Goal: Task Accomplishment & Management: Use online tool/utility

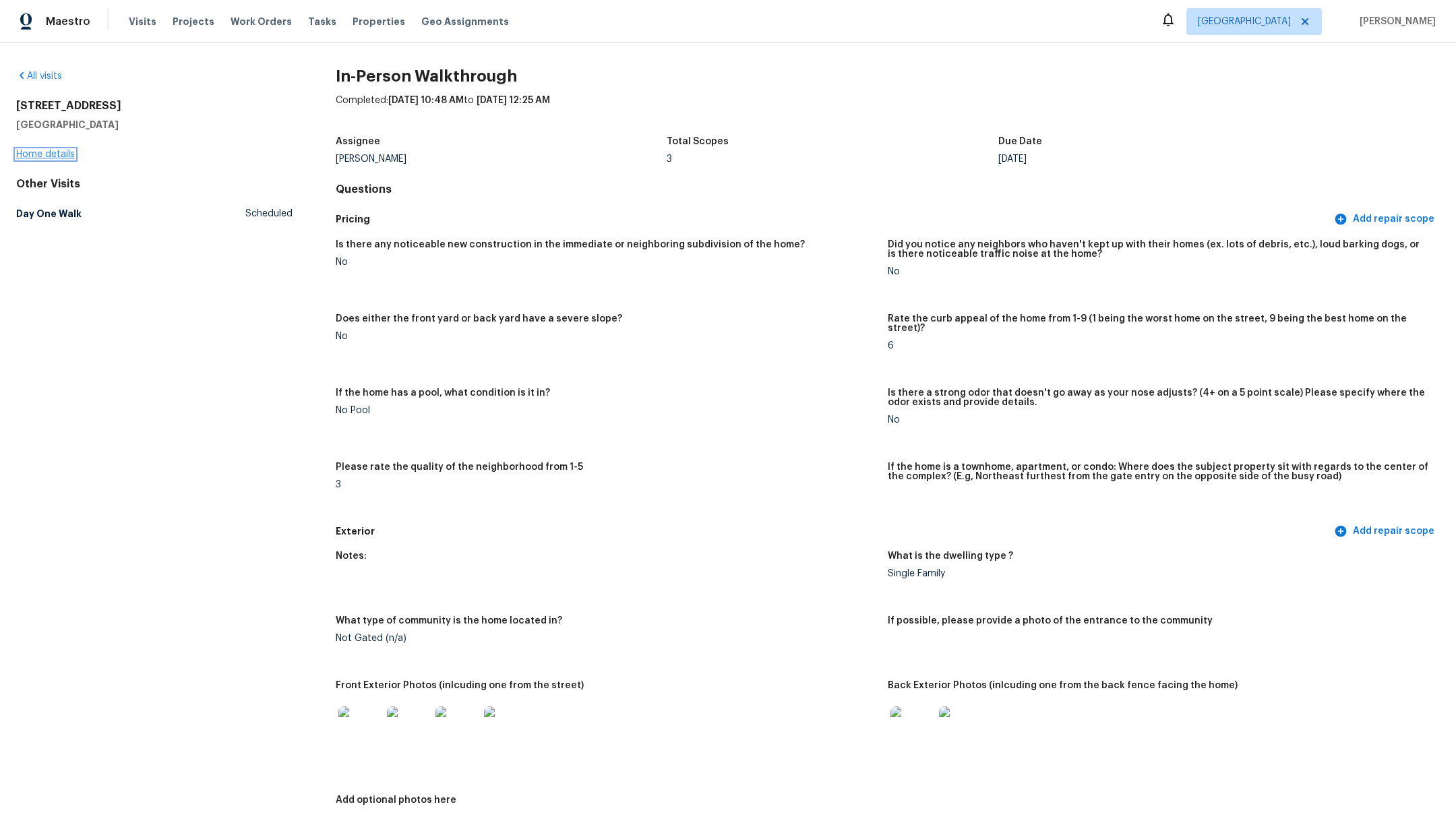
click at [41, 153] on link "Home details" at bounding box center [46, 155] width 59 height 10
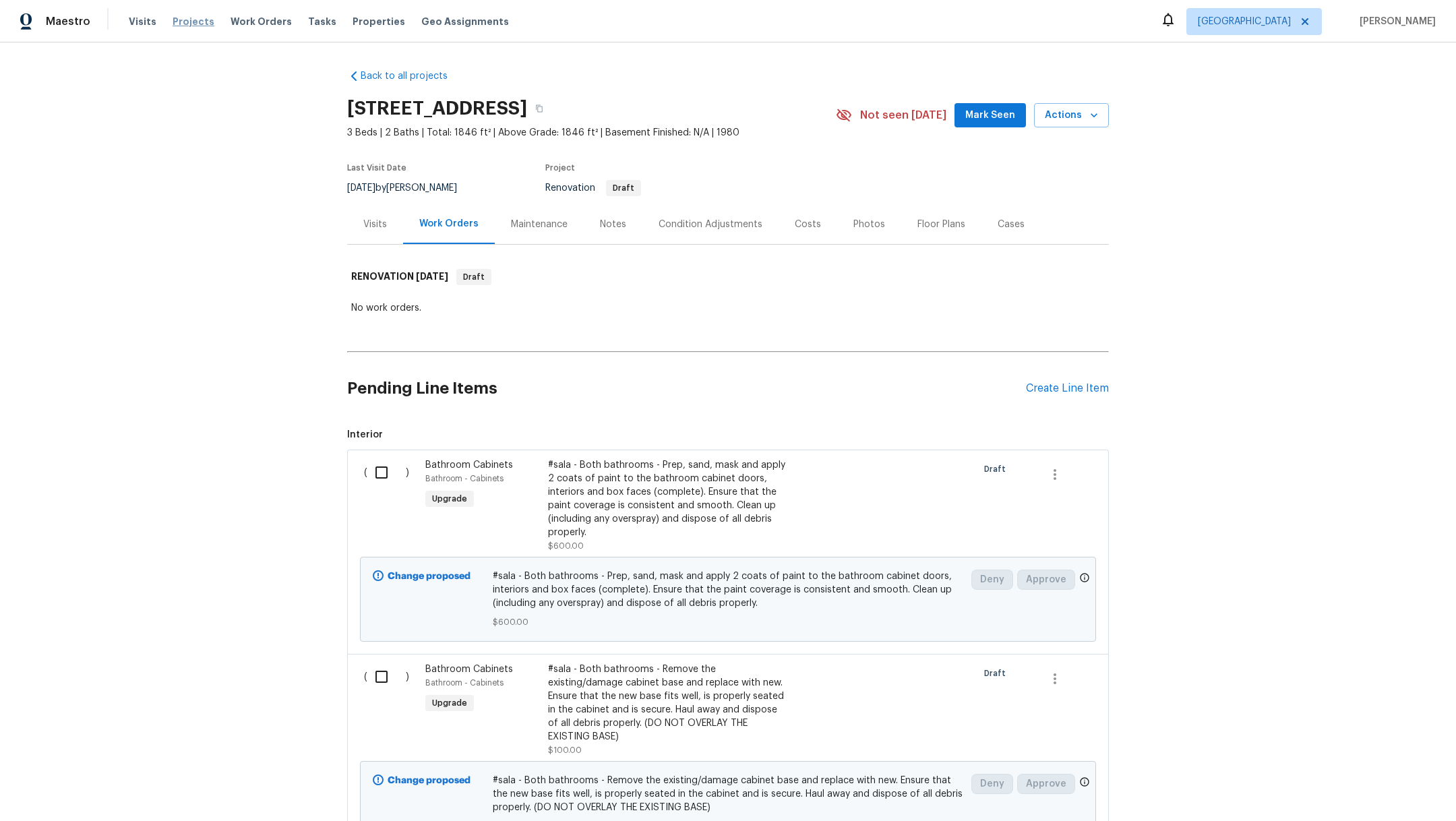
click at [186, 20] on span "Projects" at bounding box center [193, 21] width 42 height 14
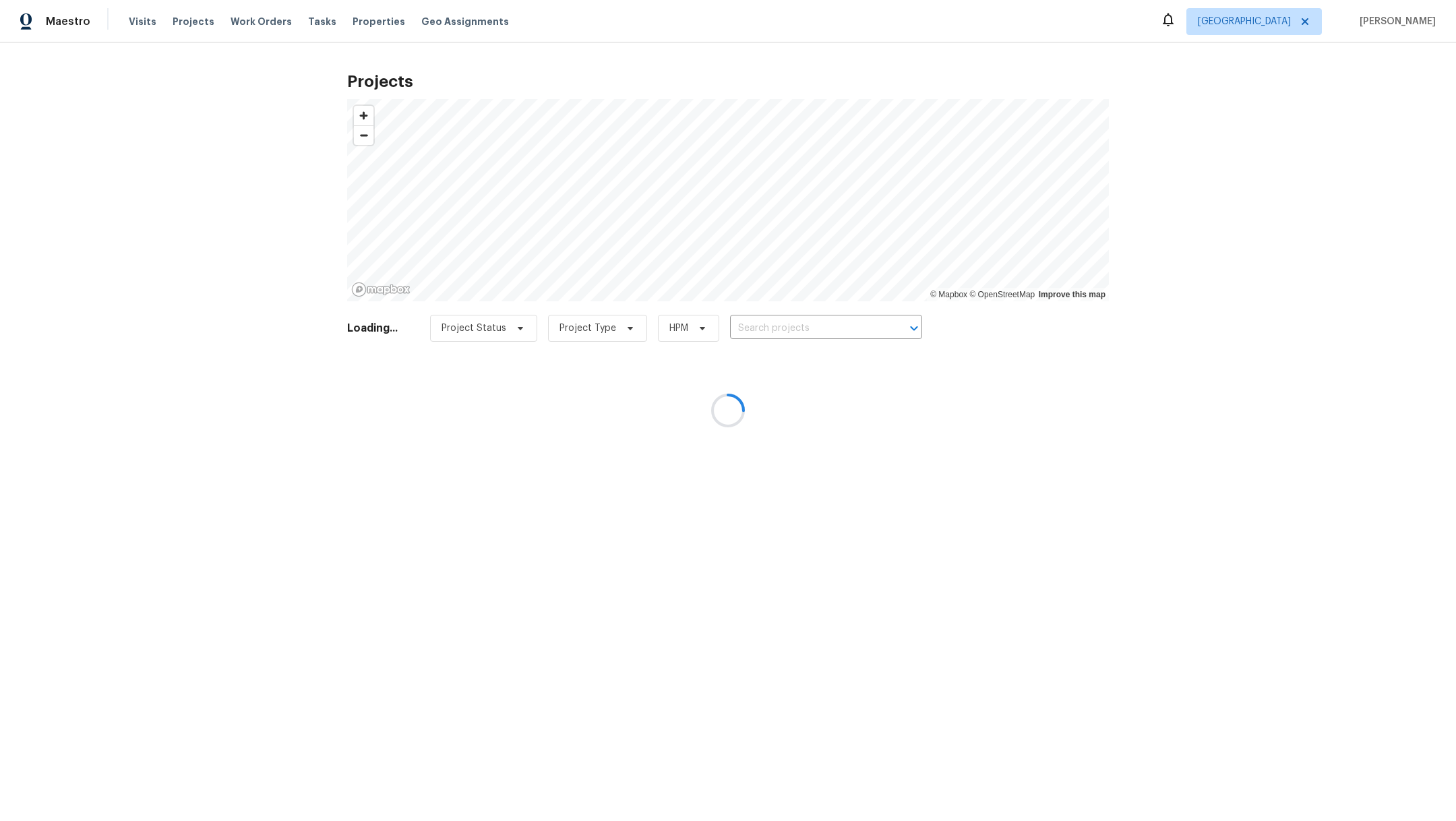
click at [767, 335] on div at bounding box center [728, 410] width 1456 height 821
click at [767, 323] on div at bounding box center [728, 410] width 1456 height 821
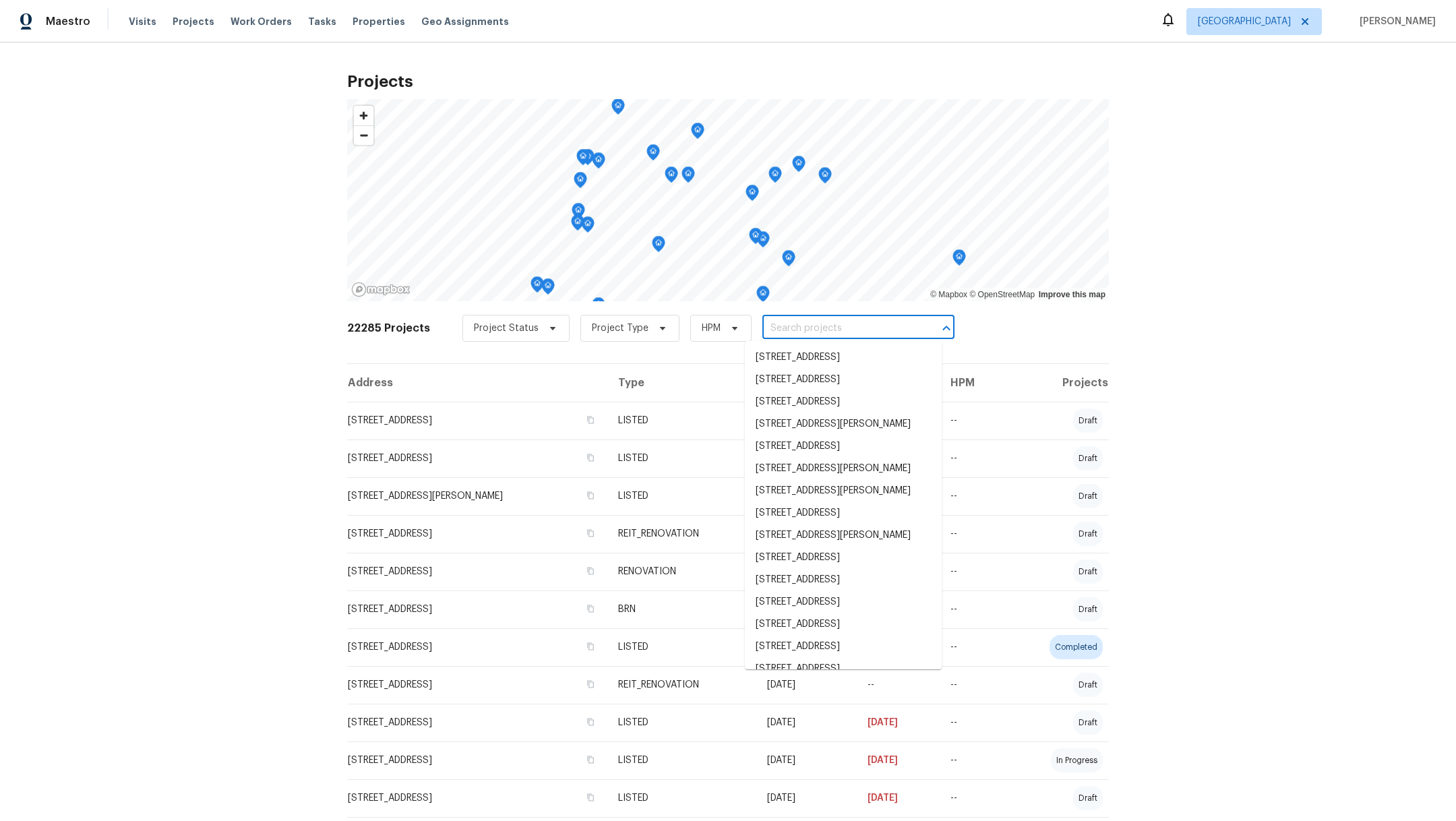
click at [768, 324] on input "text" at bounding box center [840, 329] width 155 height 21
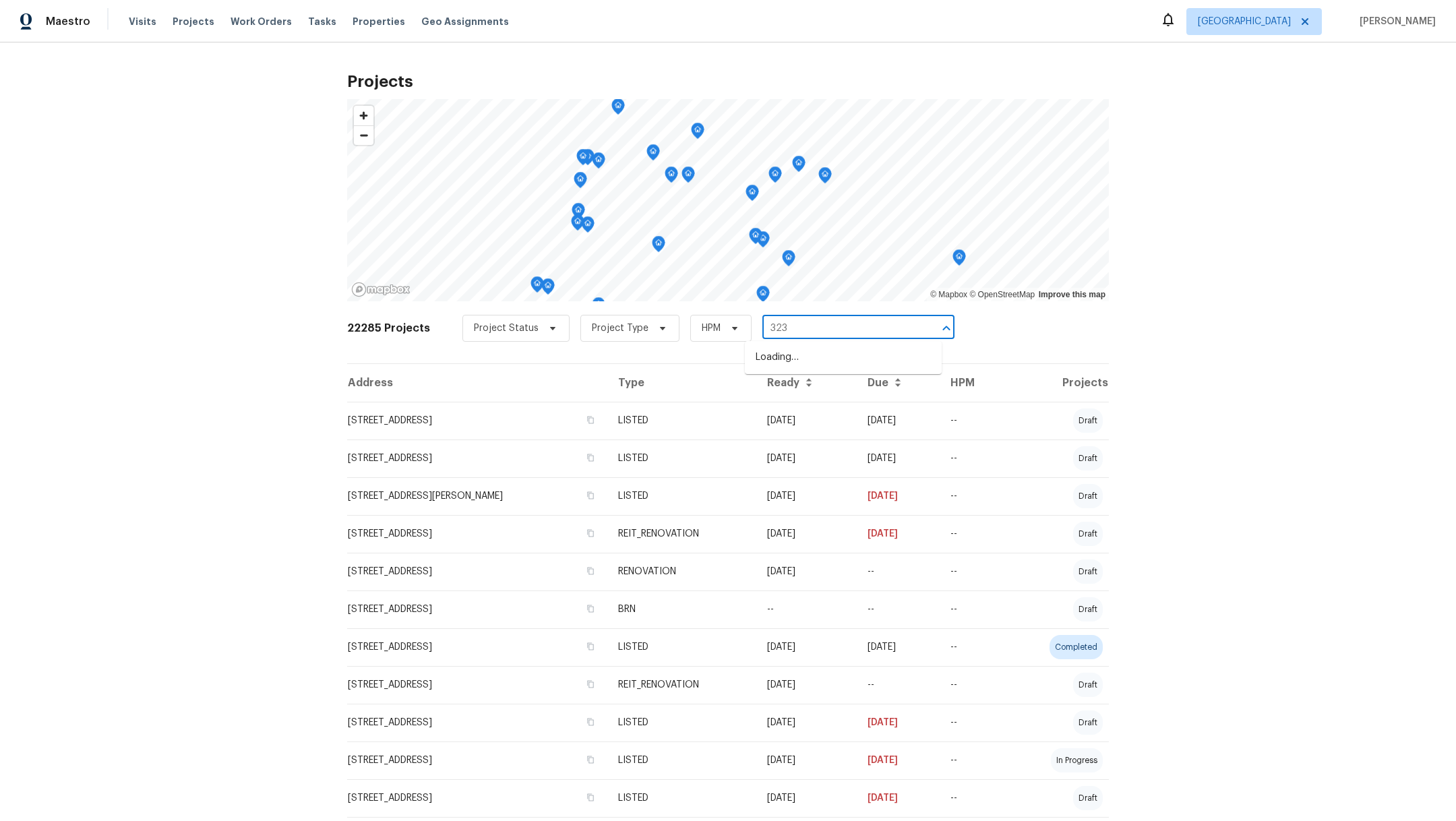
type input "3231"
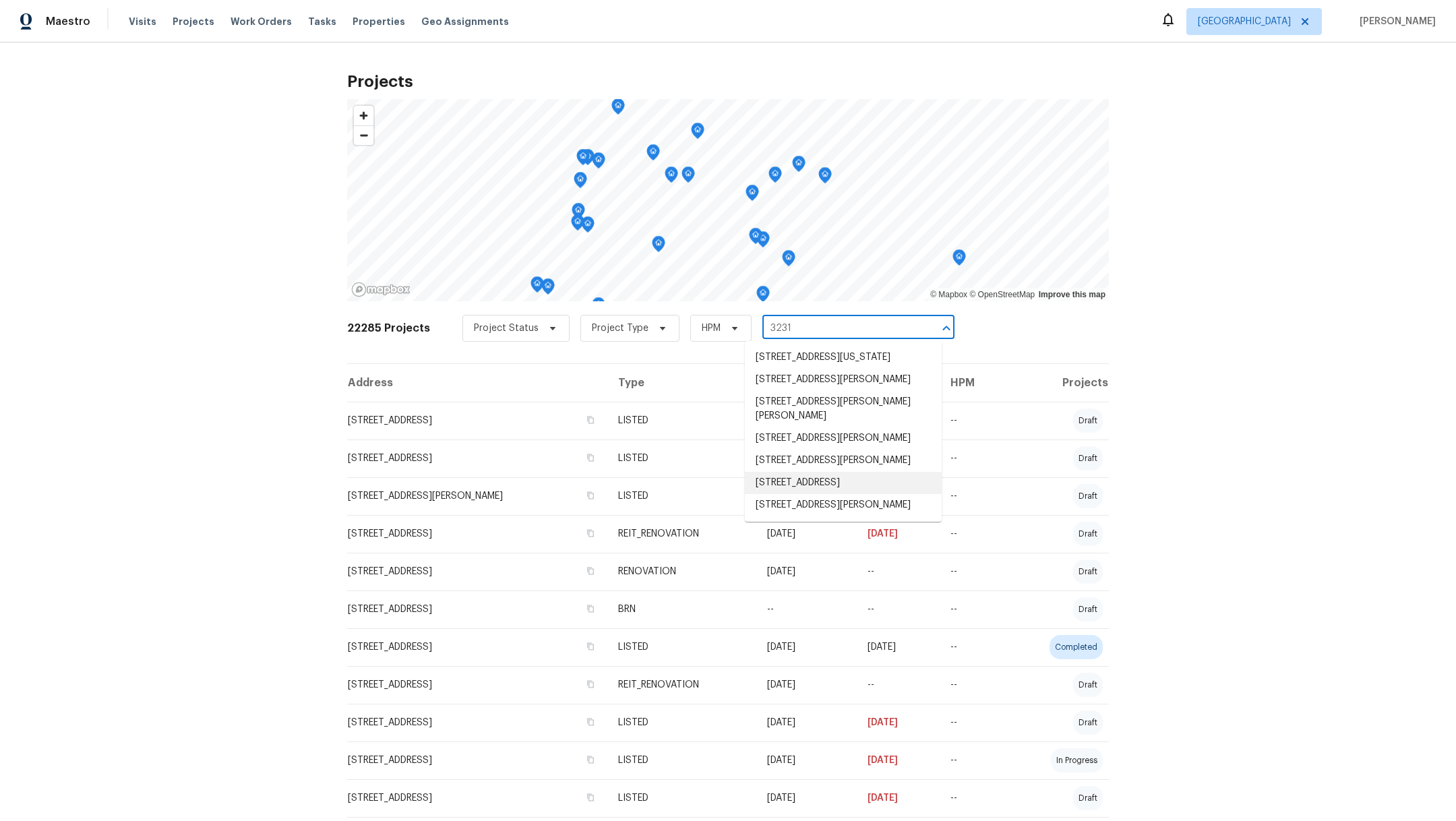
click at [794, 494] on li "[STREET_ADDRESS]" at bounding box center [843, 483] width 197 height 22
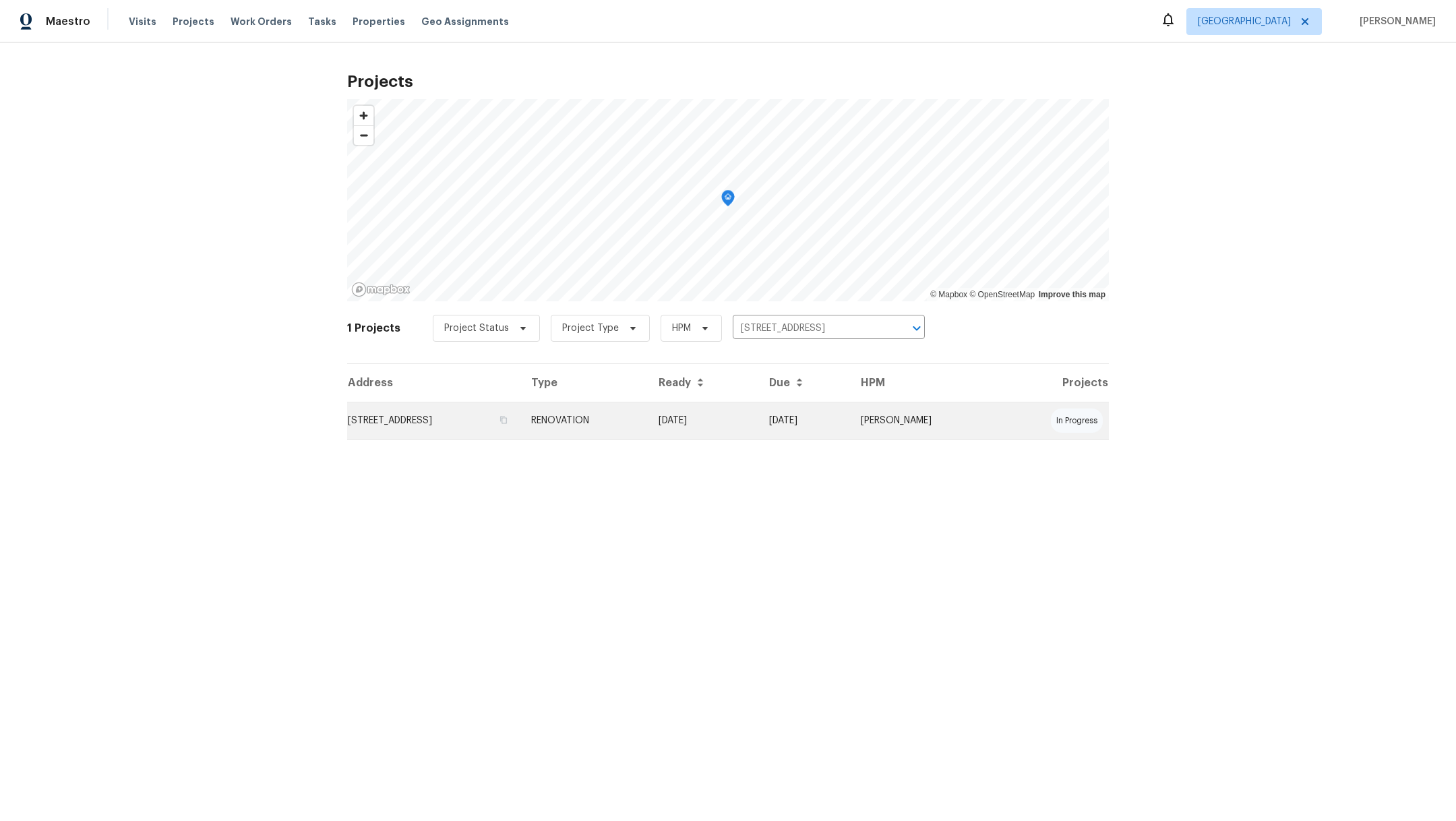
click at [443, 421] on td "[STREET_ADDRESS]" at bounding box center [433, 421] width 173 height 37
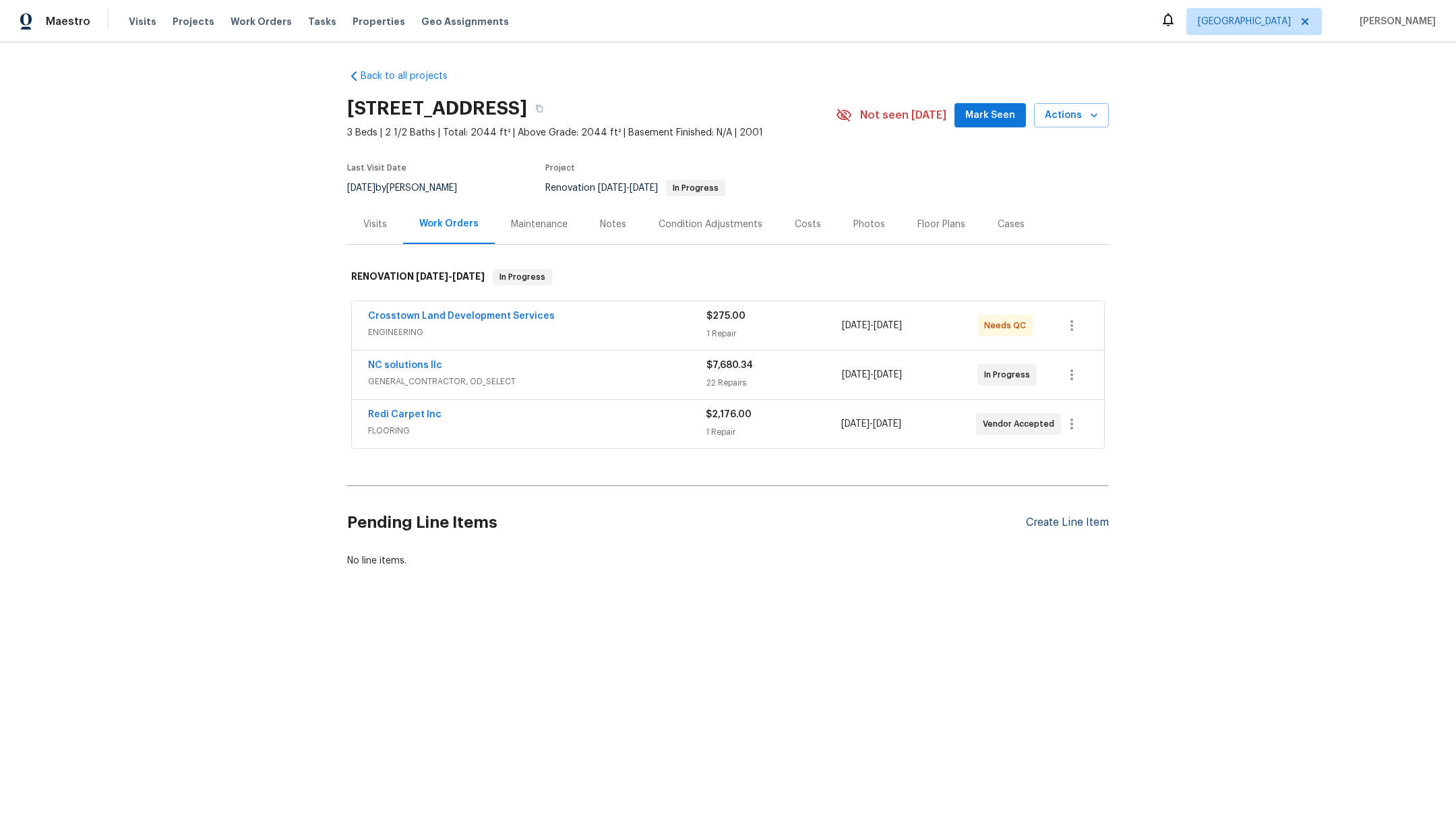
click at [1057, 522] on div "Create Line Item" at bounding box center [1067, 522] width 83 height 13
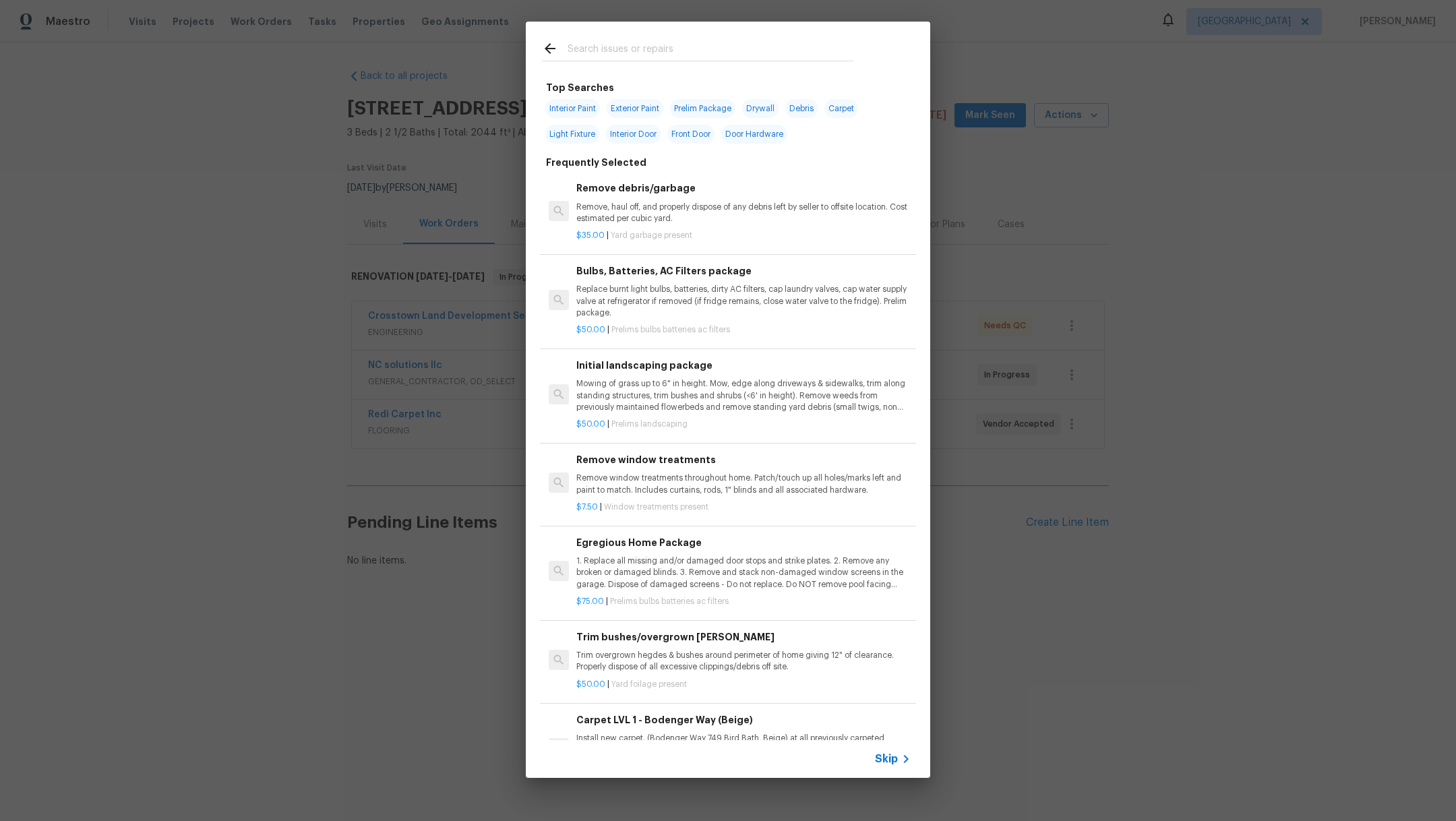
click at [608, 56] on input "text" at bounding box center [710, 50] width 286 height 20
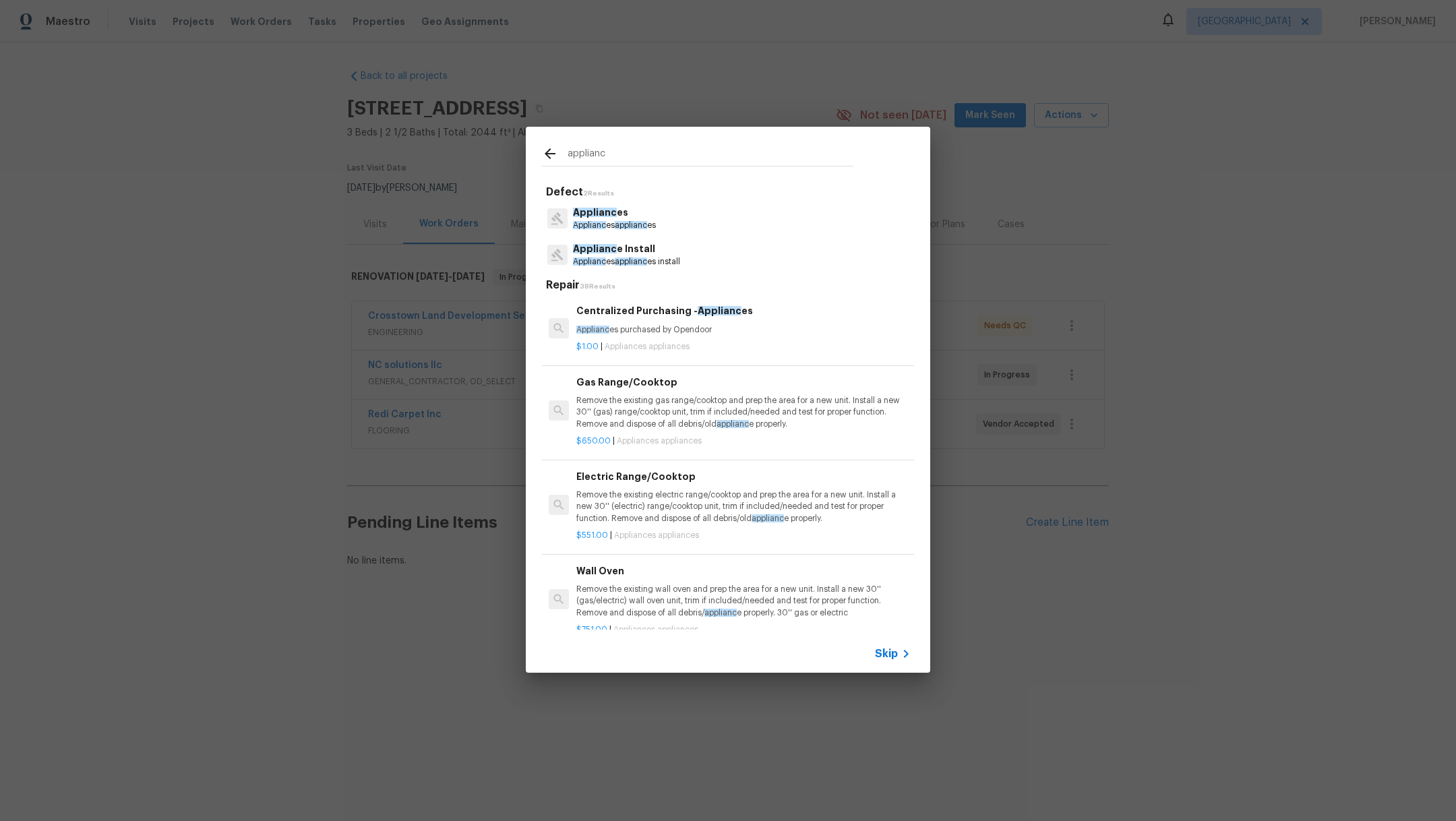
type input "applianc"
click at [605, 245] on span "Applianc" at bounding box center [595, 249] width 44 height 10
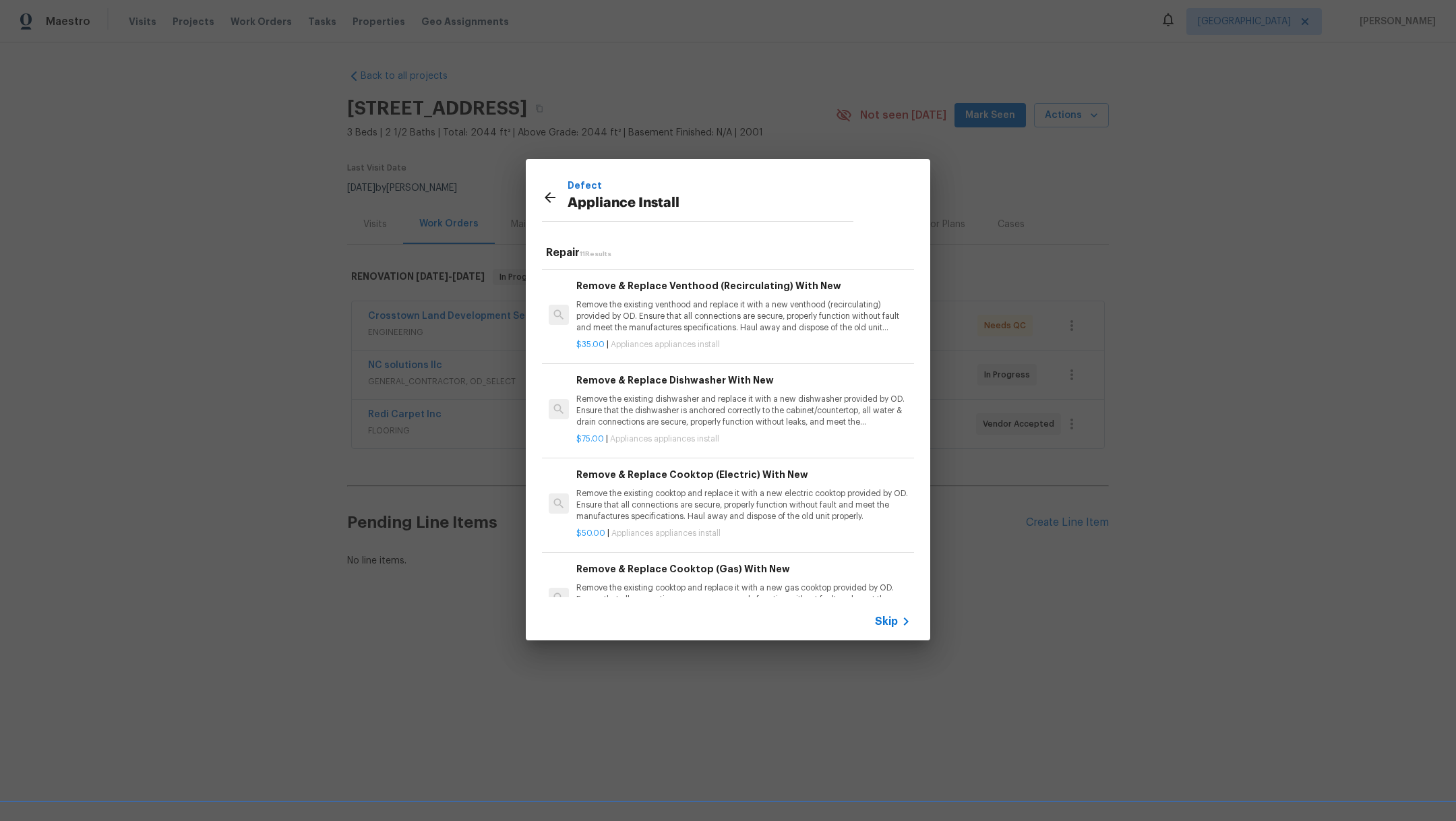
scroll to position [180, 0]
click at [809, 306] on p "Remove the existing venthood and replace it with a new venthood (recirculating)…" at bounding box center [743, 317] width 334 height 34
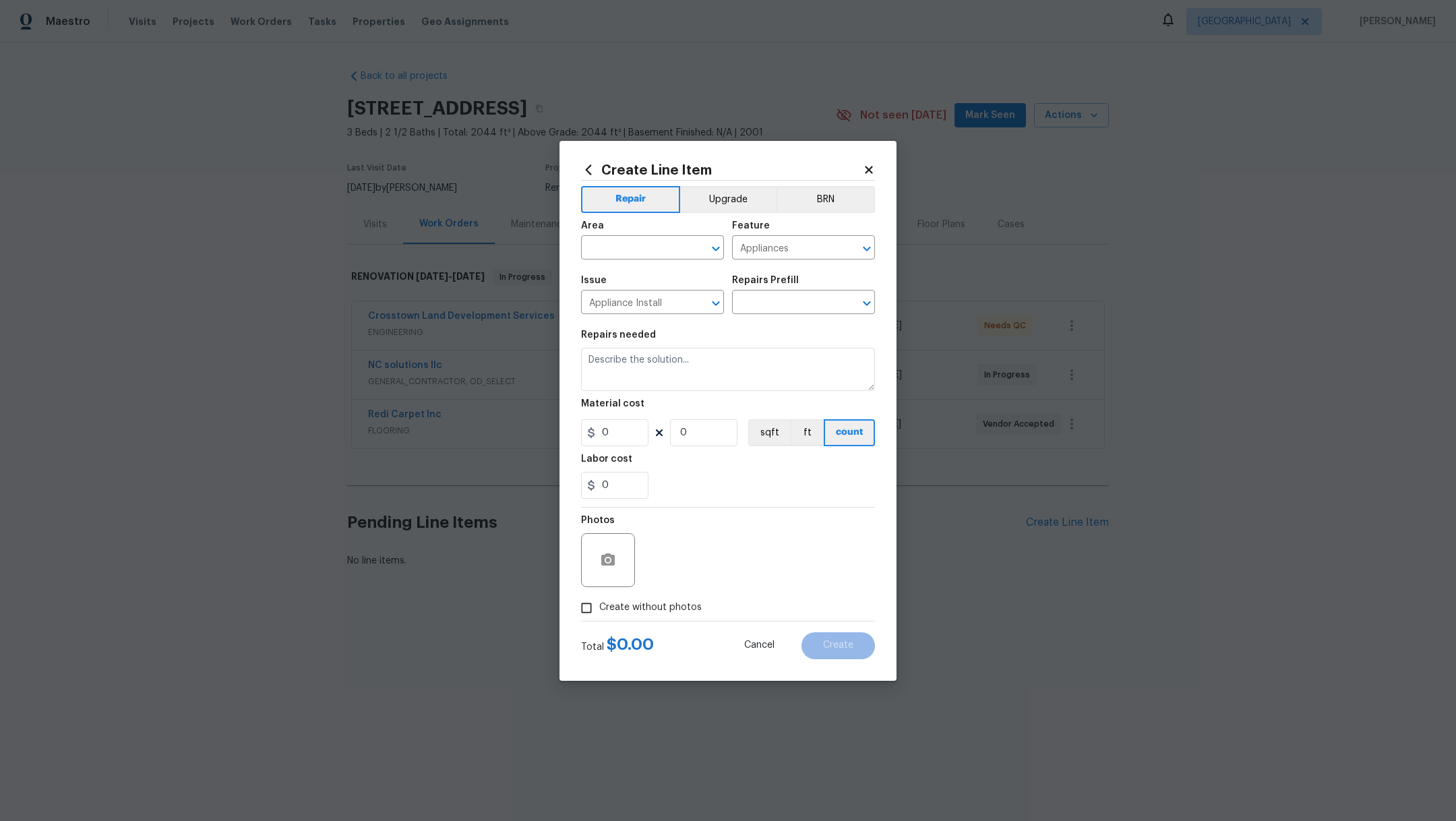
type input "Remove & Replace Venthood (Recirculating) With New $35.00"
type textarea "Remove the existing venthood and replace it with a new venthood (recirculating)…"
type input "35"
type input "1"
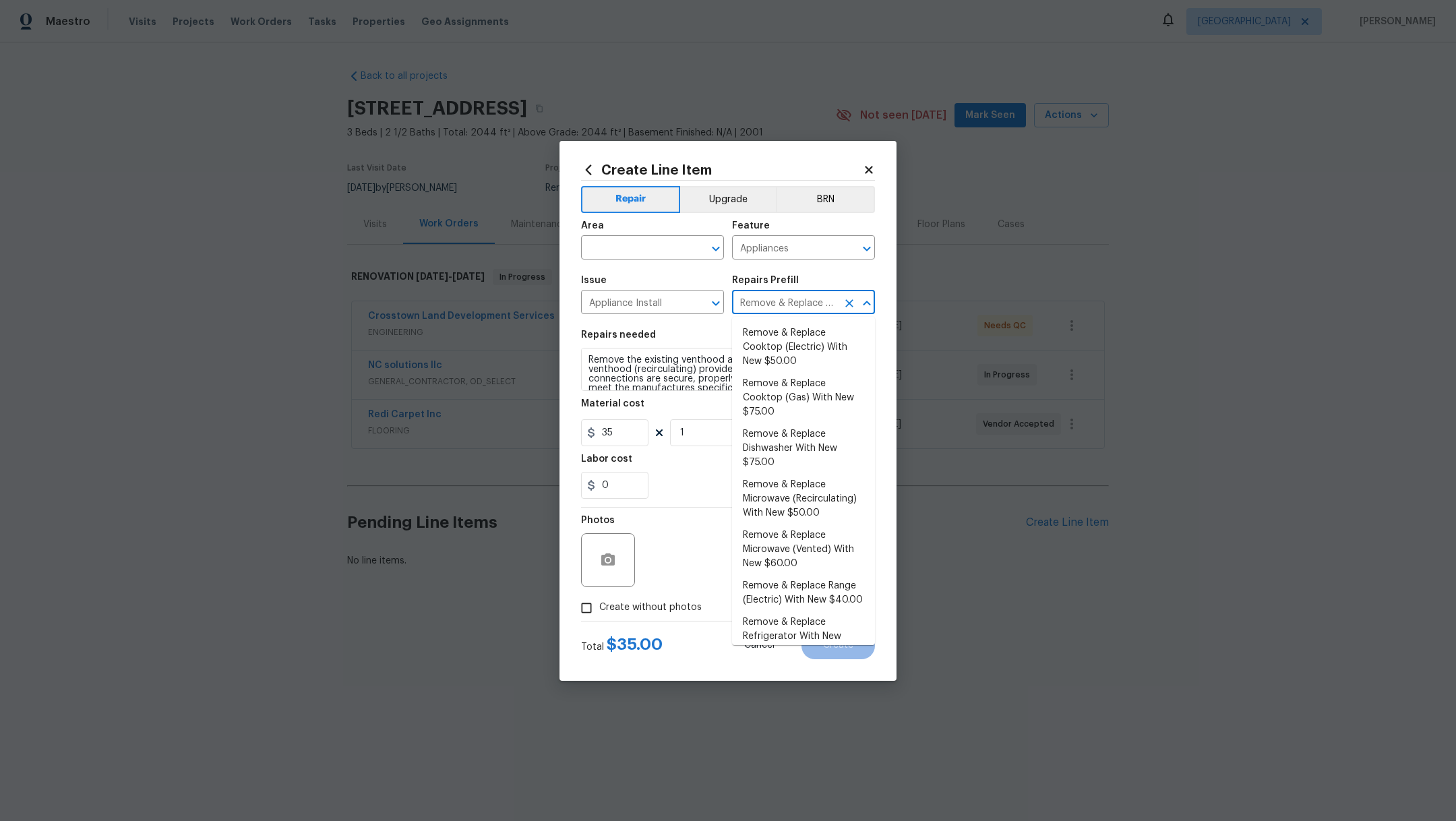
click at [802, 304] on input "Remove & Replace Venthood (Recirculating) With New $35.00" at bounding box center [784, 304] width 105 height 21
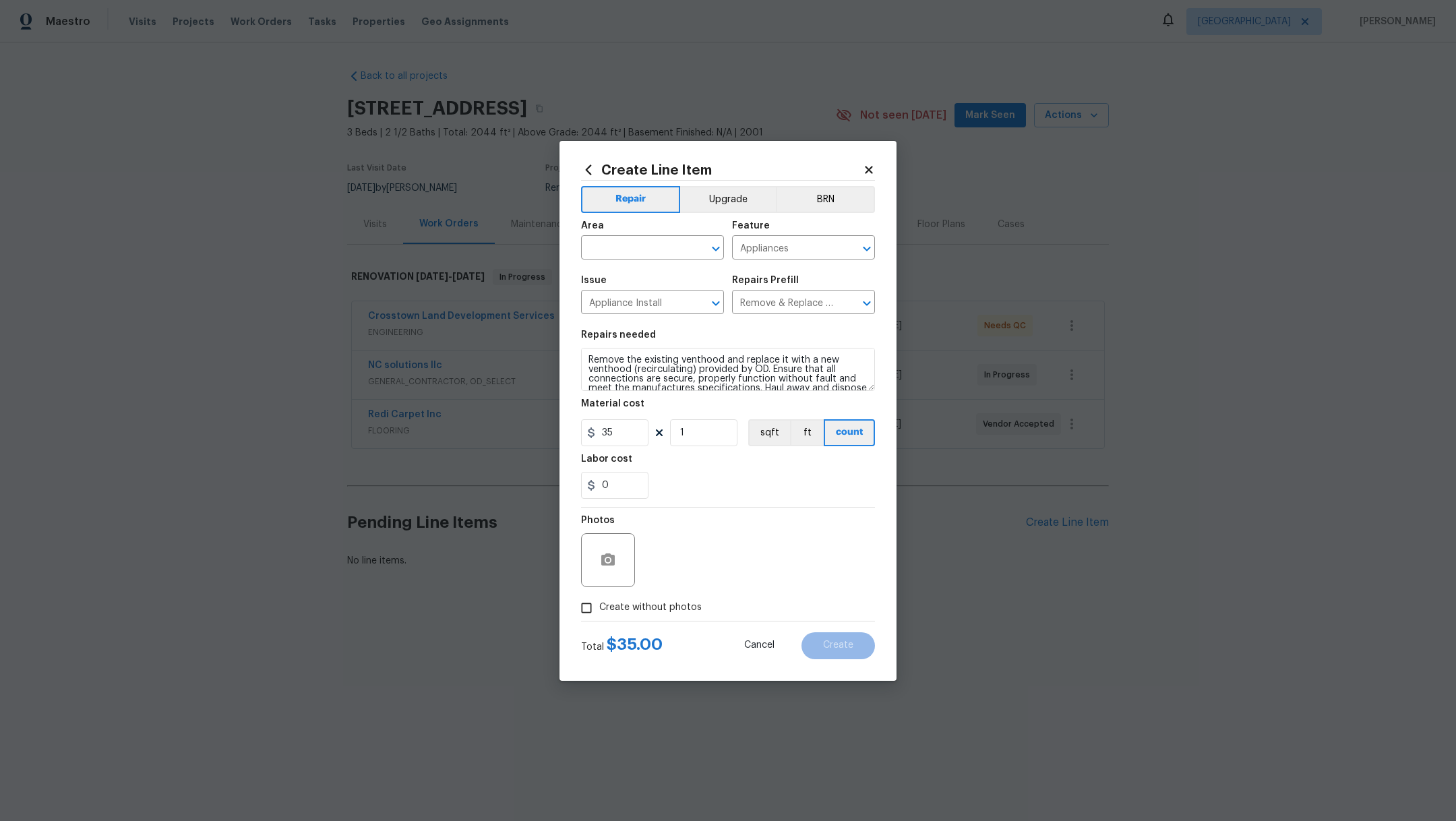
click at [872, 174] on icon at bounding box center [868, 169] width 12 height 12
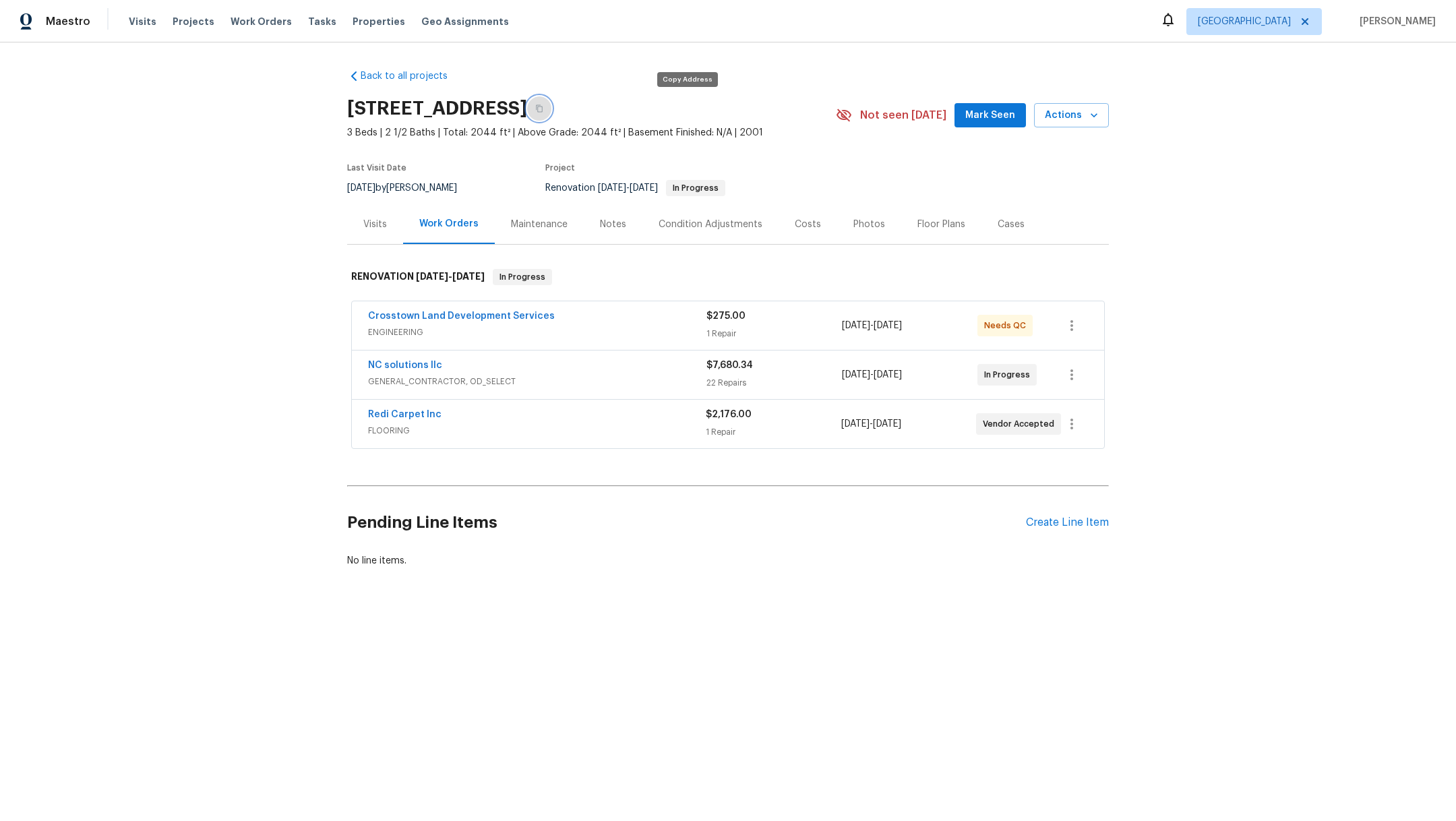
click at [543, 111] on icon "button" at bounding box center [539, 108] width 7 height 7
click at [186, 24] on span "Projects" at bounding box center [193, 21] width 42 height 14
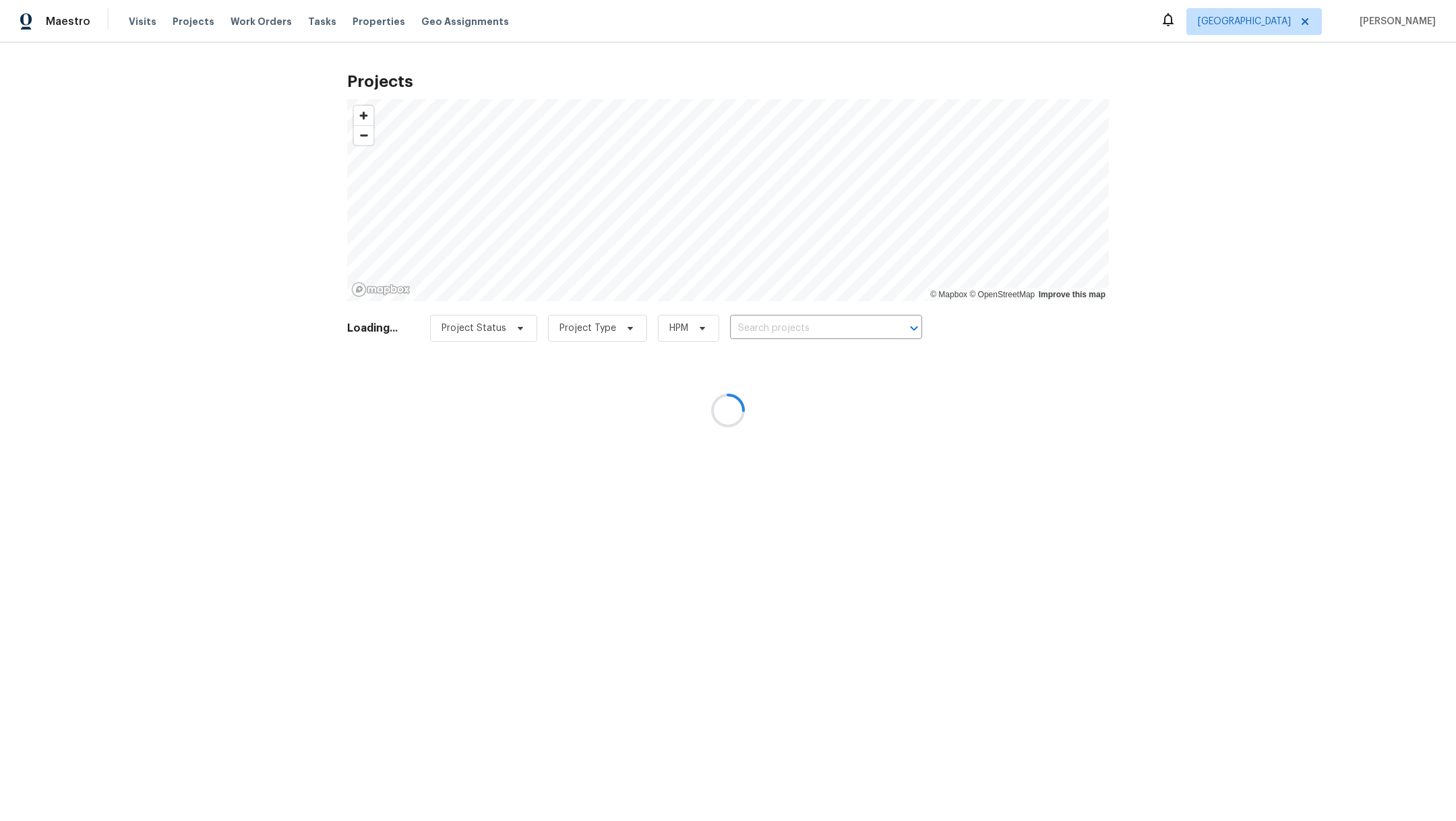
click at [768, 331] on div at bounding box center [728, 410] width 1456 height 821
click at [768, 328] on div at bounding box center [728, 410] width 1456 height 821
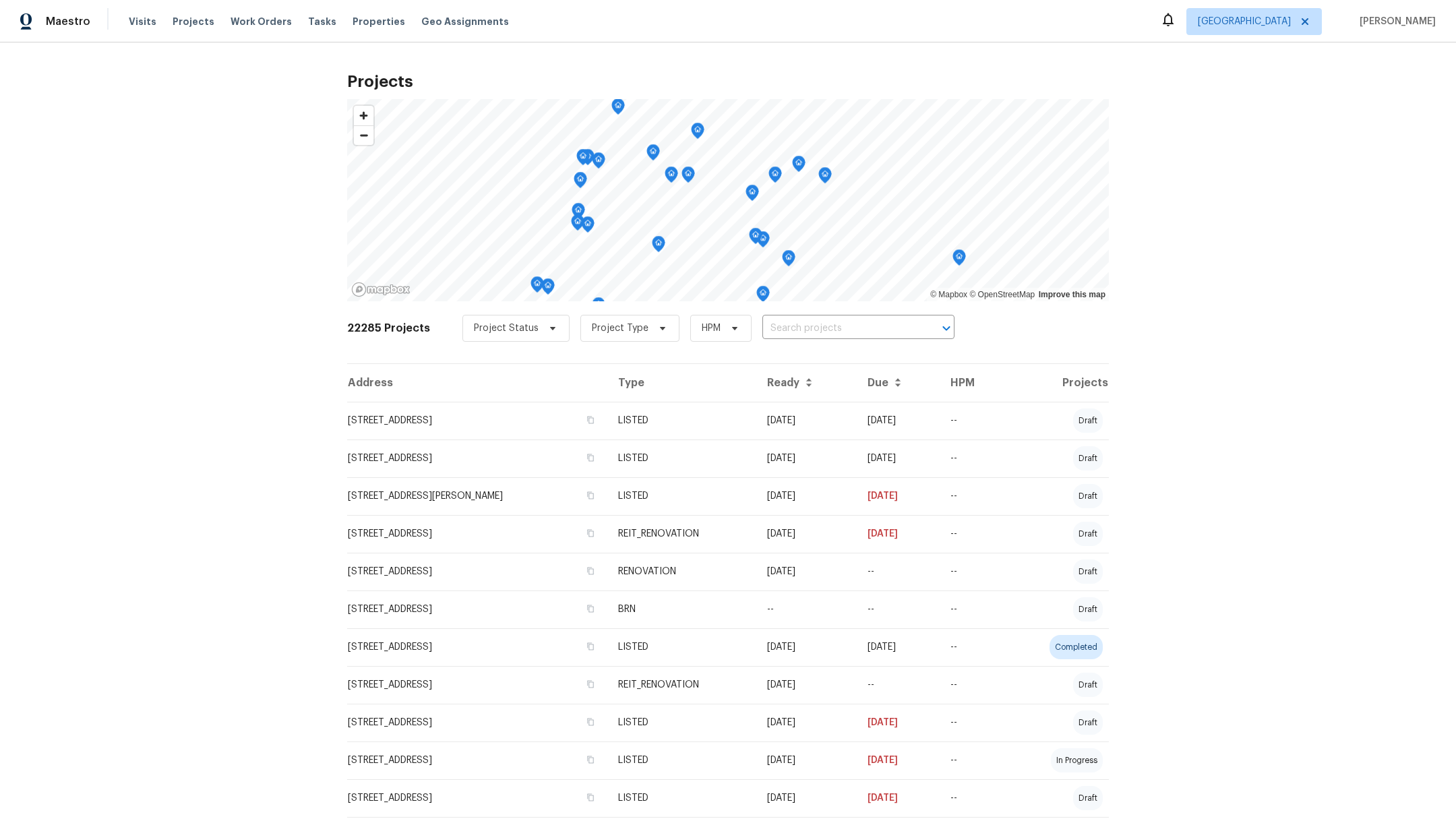
click at [768, 328] on input "text" at bounding box center [840, 329] width 155 height 21
type input "2222 princ"
click at [775, 359] on li "[STREET_ADDRESS]" at bounding box center [843, 357] width 197 height 22
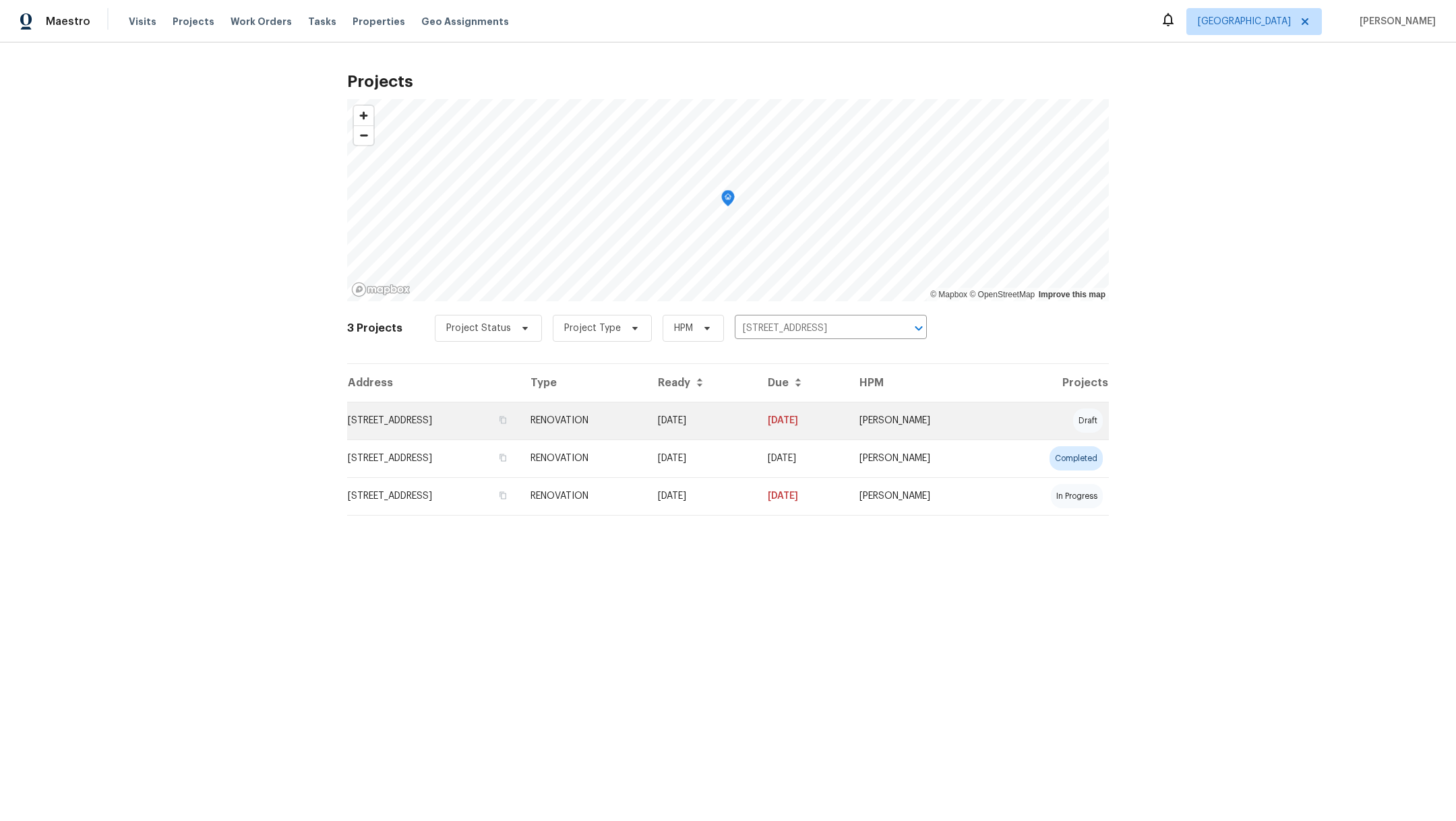
click at [355, 419] on td "[STREET_ADDRESS]" at bounding box center [433, 421] width 173 height 37
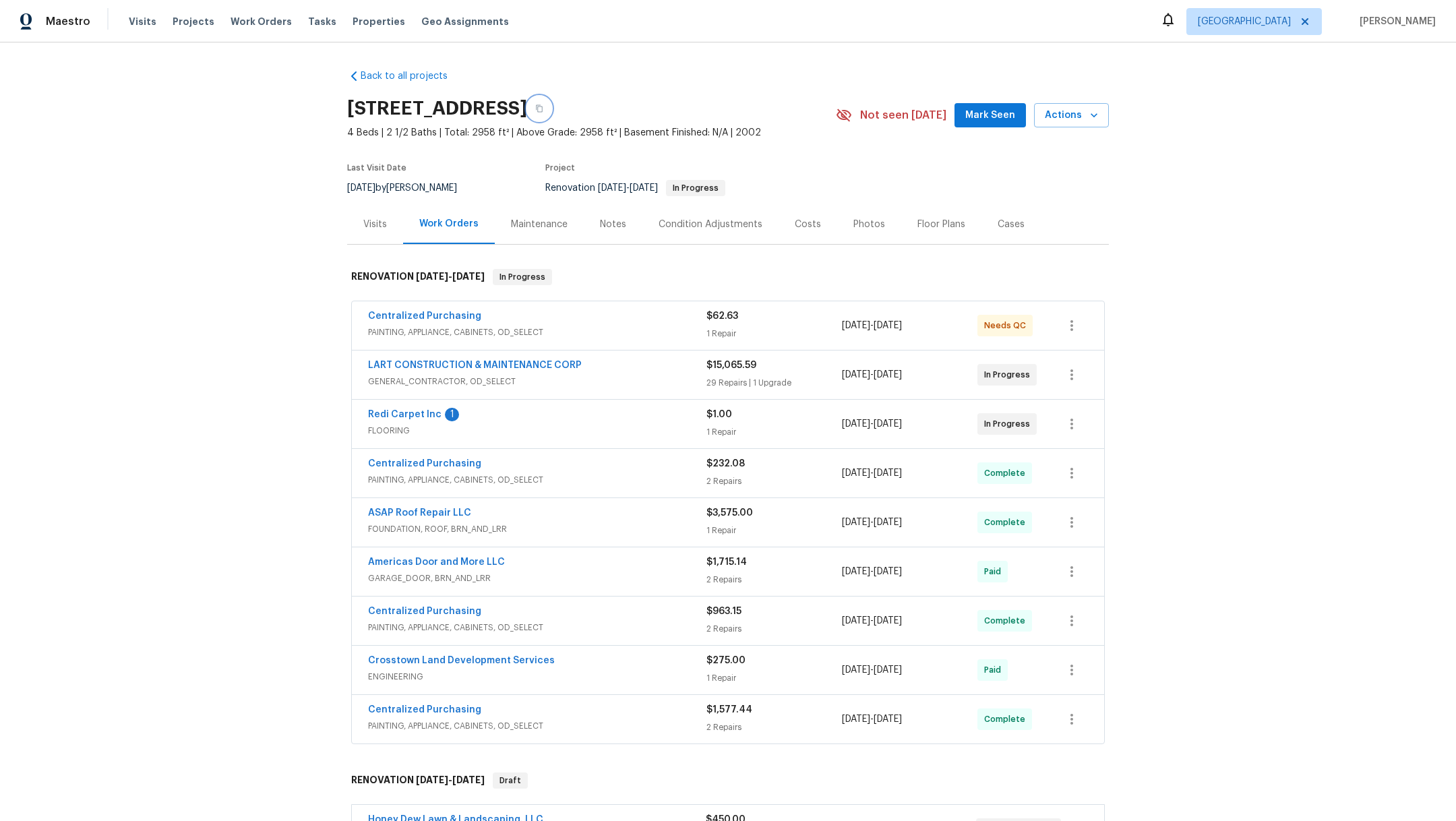
click at [551, 104] on button "button" at bounding box center [540, 108] width 24 height 24
click at [406, 314] on link "Centralized Purchasing" at bounding box center [424, 317] width 113 height 10
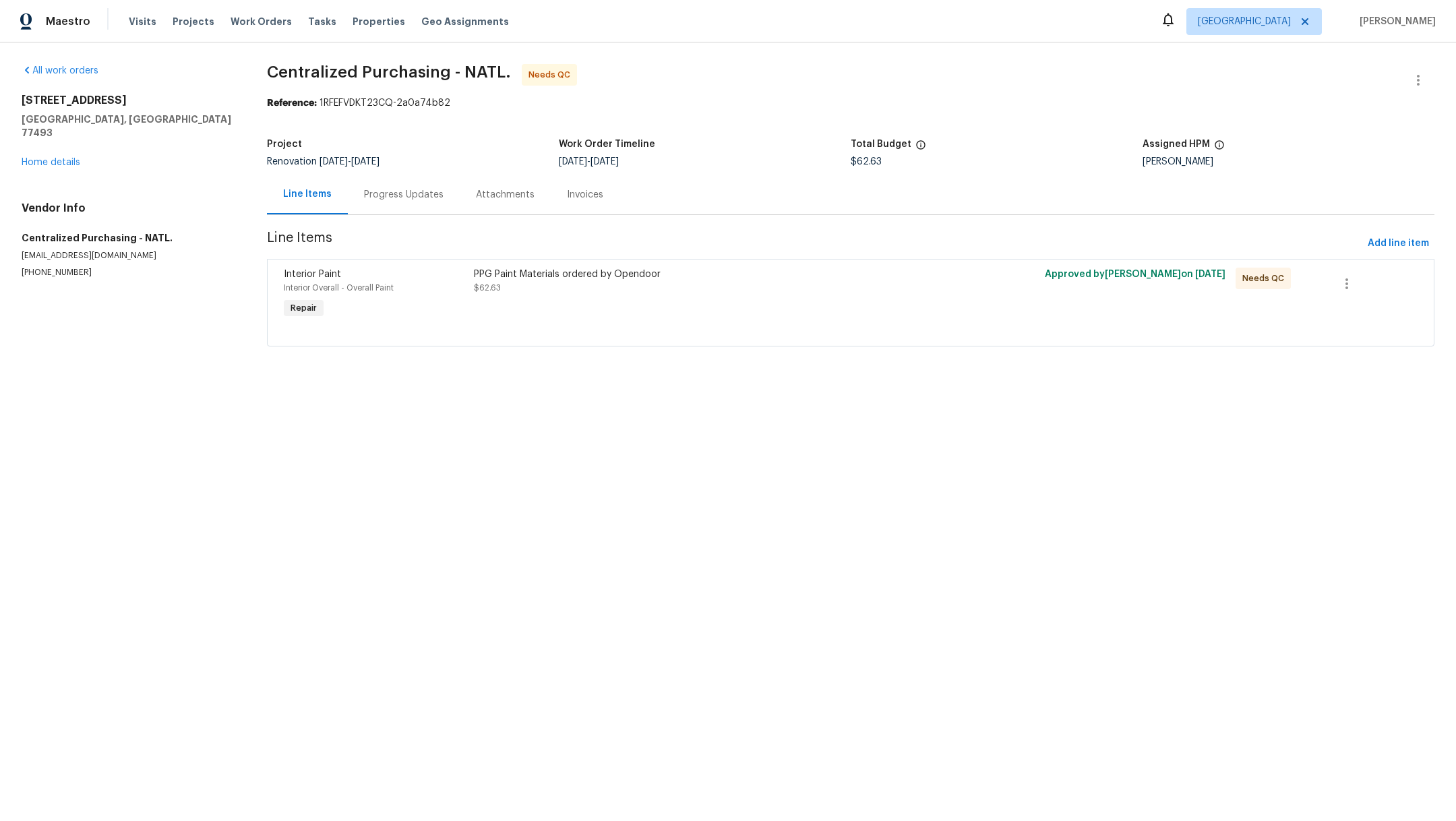
click at [596, 297] on div "PPG Paint Materials ordered by Opendoor $62.63" at bounding box center [707, 295] width 476 height 62
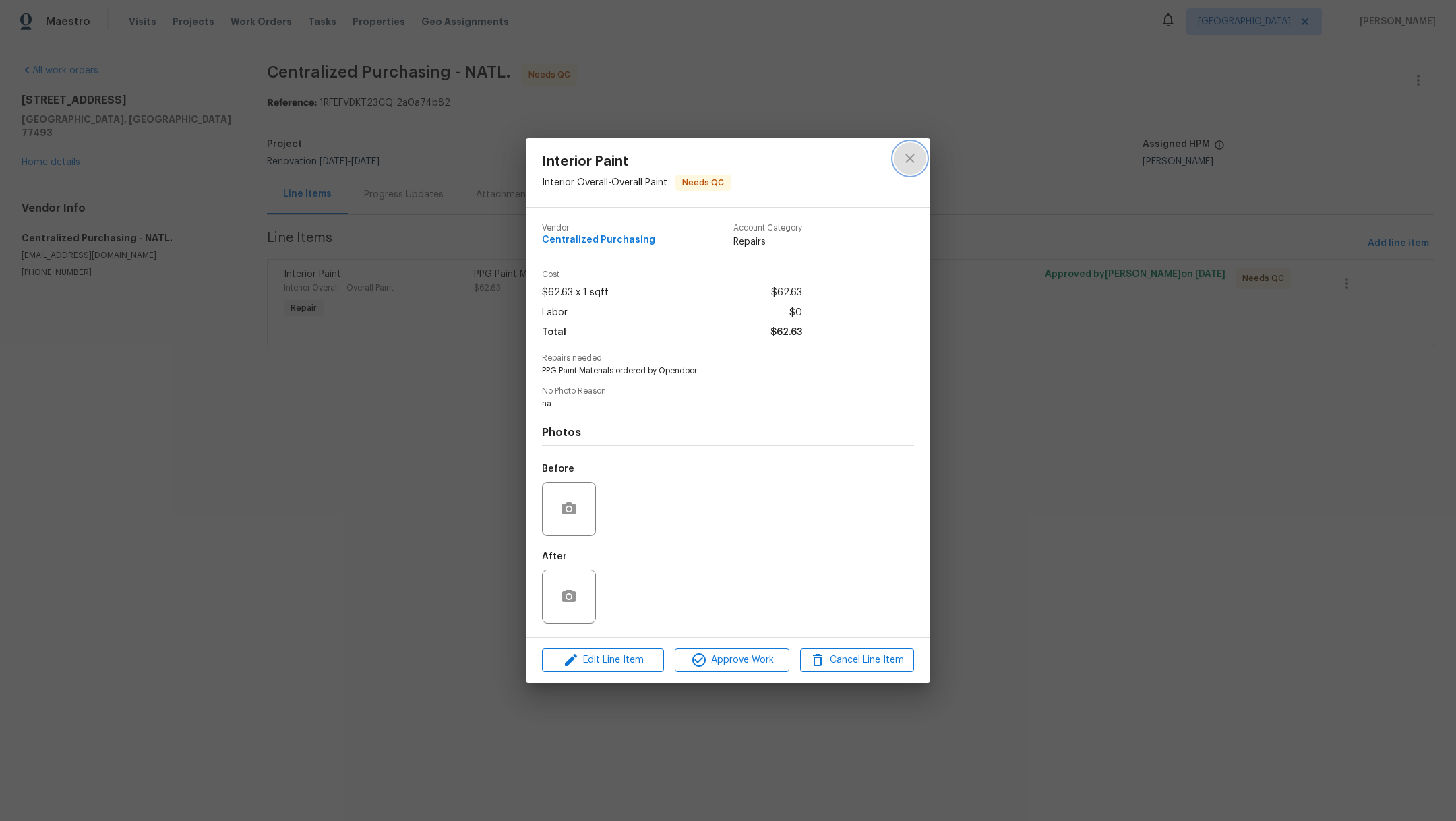
click at [908, 159] on icon "close" at bounding box center [909, 159] width 9 height 9
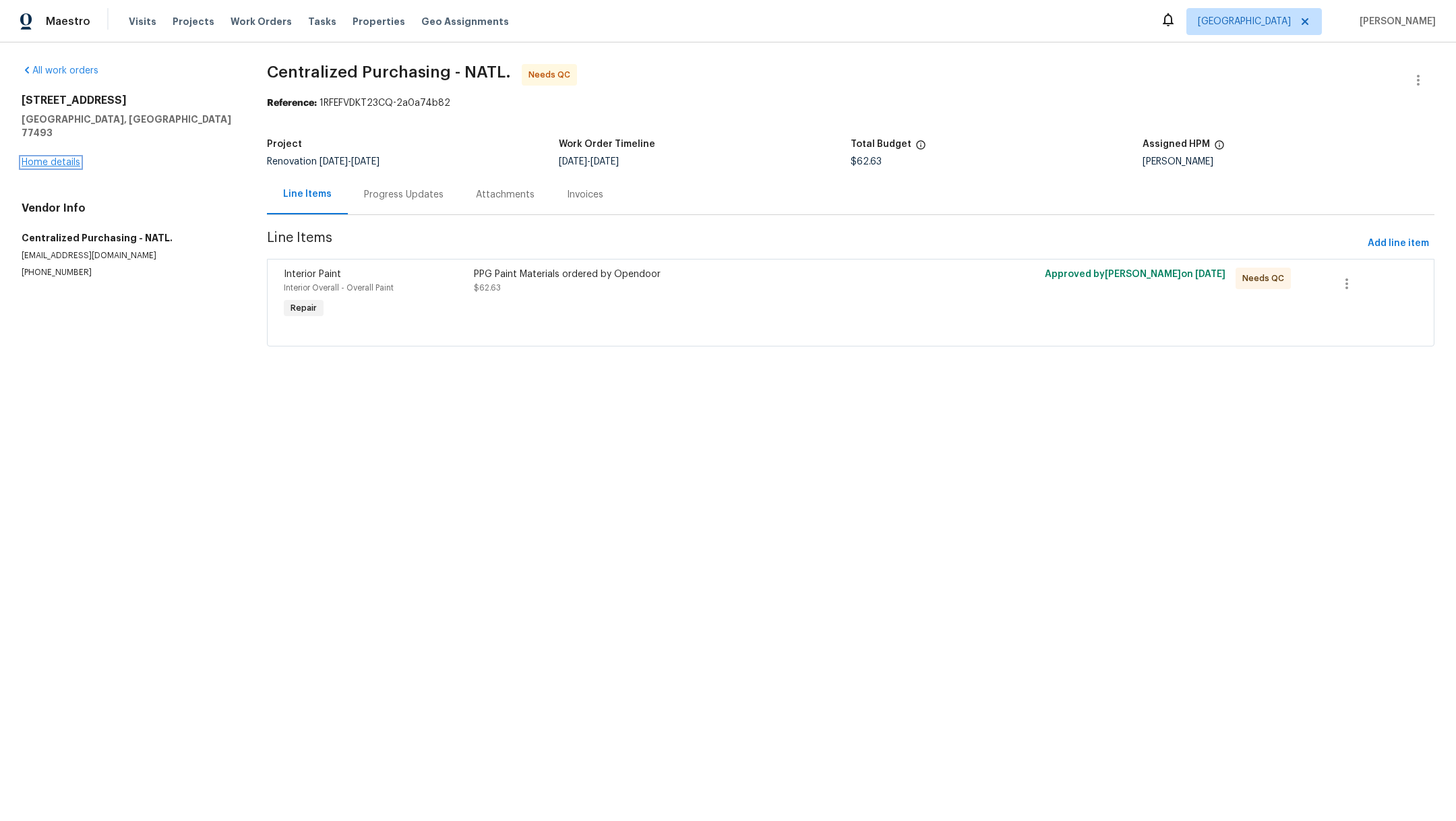
click at [76, 158] on link "Home details" at bounding box center [50, 163] width 59 height 10
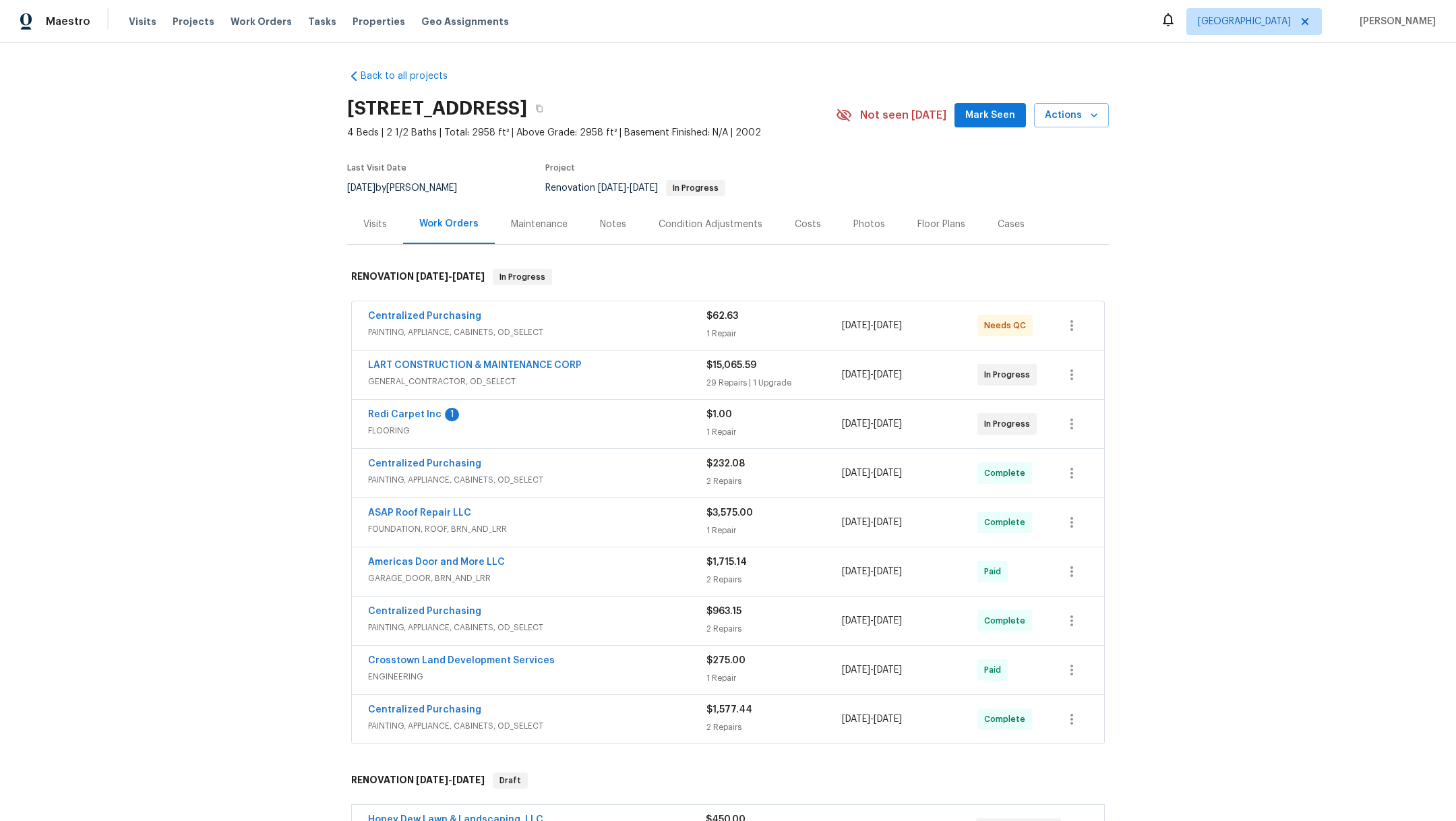
scroll to position [429, 0]
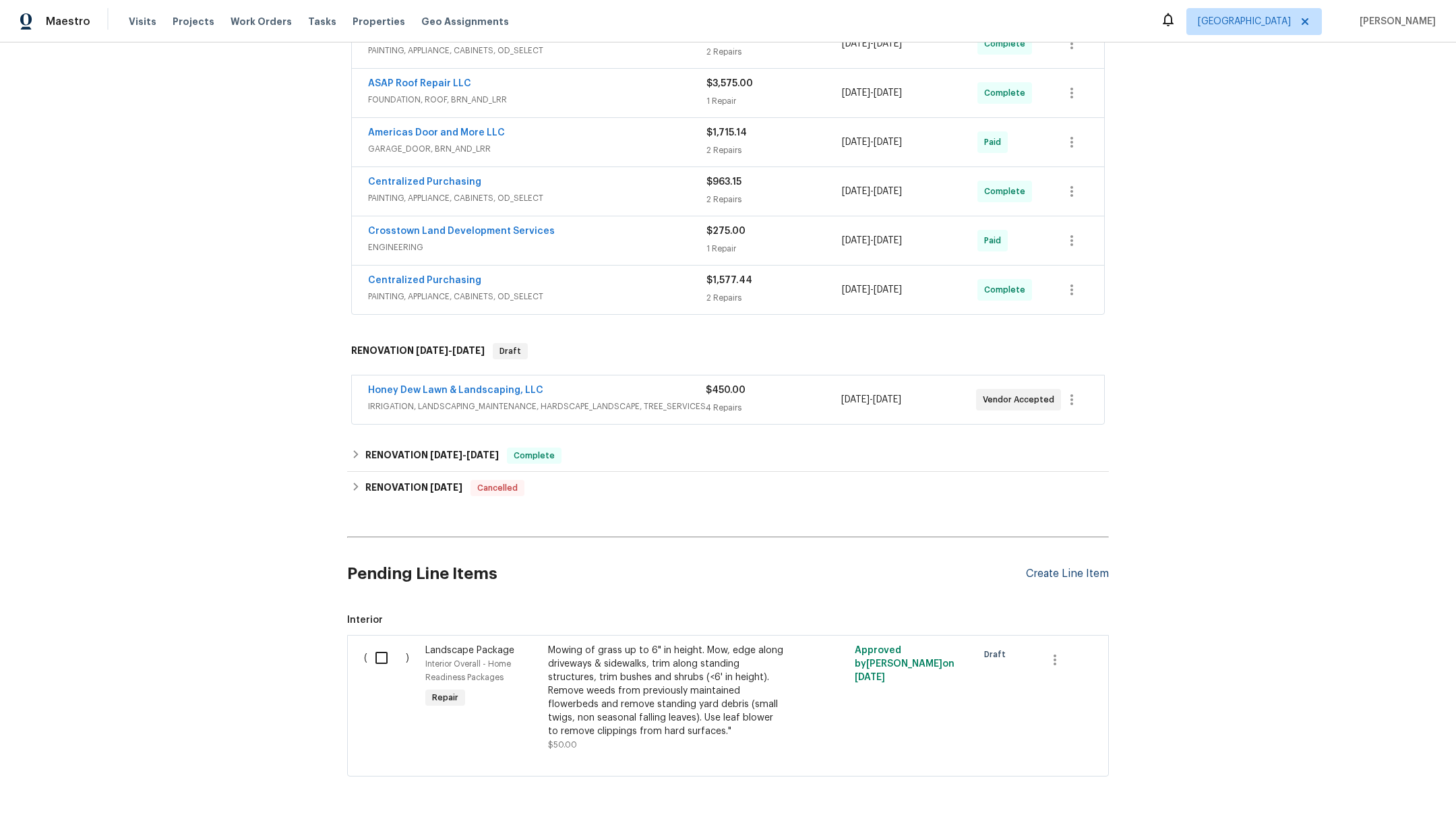
click at [1038, 567] on div "Create Line Item" at bounding box center [1067, 574] width 83 height 13
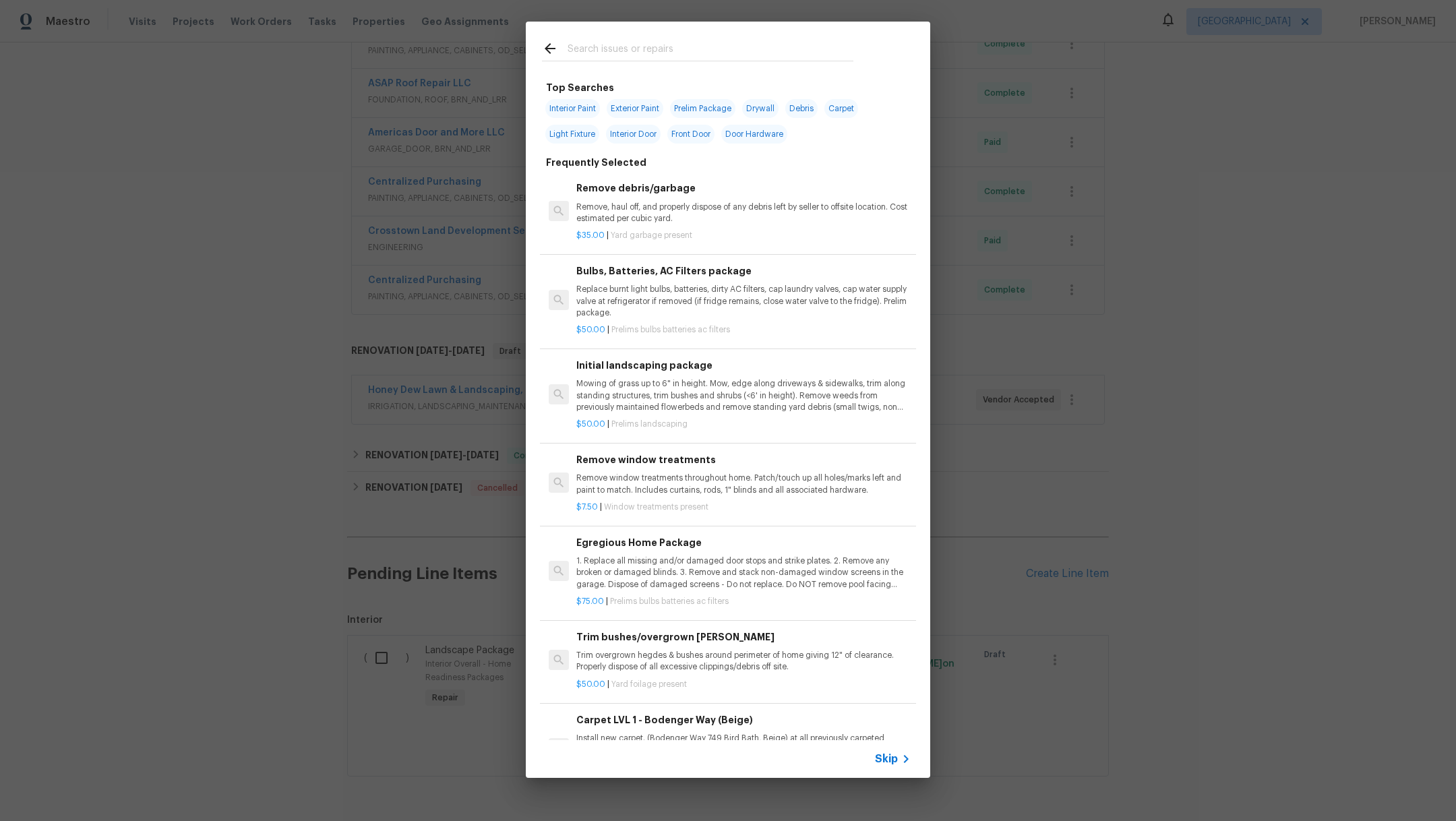
click at [613, 41] on input "text" at bounding box center [710, 50] width 286 height 20
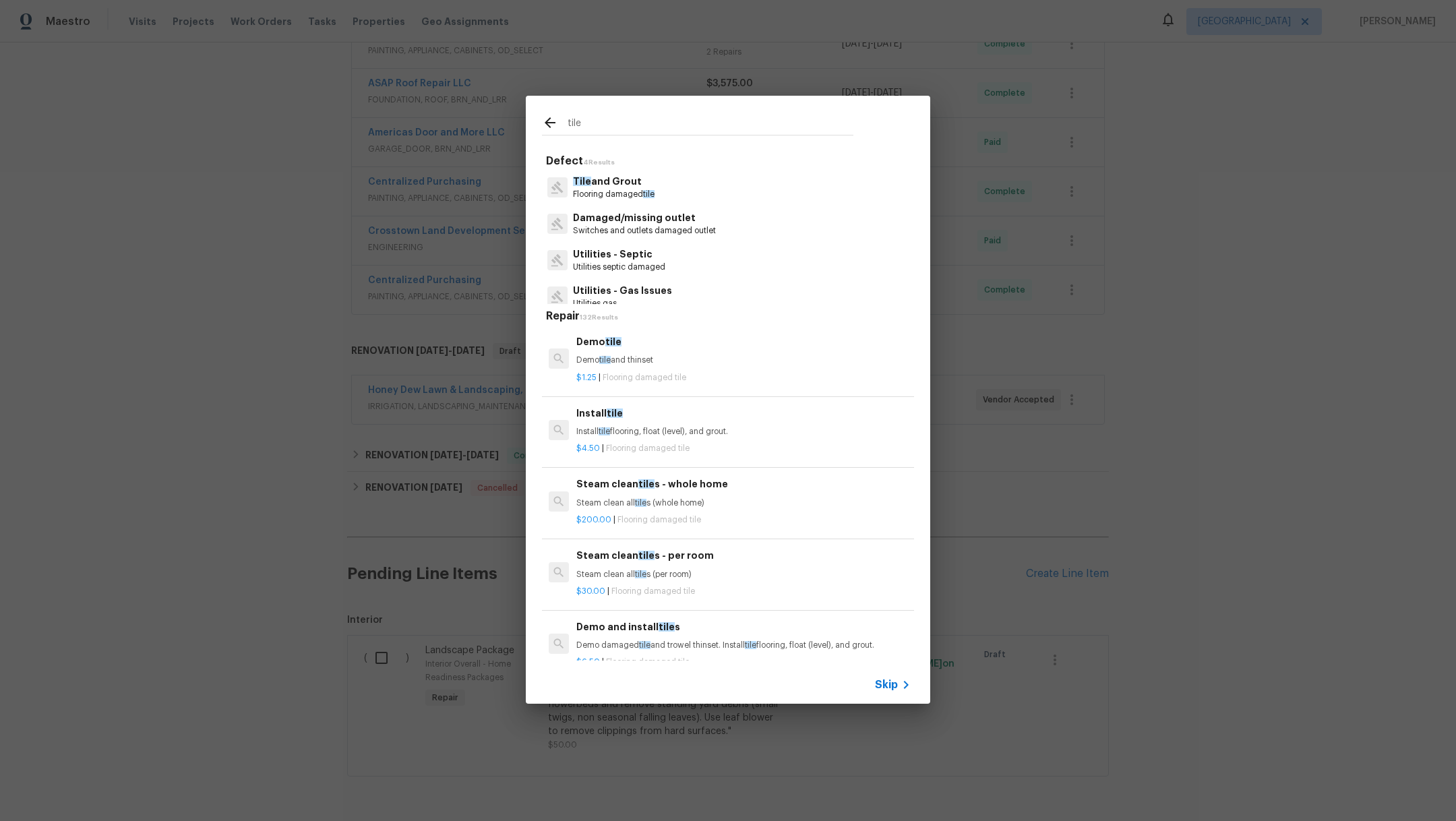
type input "tile"
click at [586, 191] on p "Flooring damaged tile" at bounding box center [614, 194] width 81 height 11
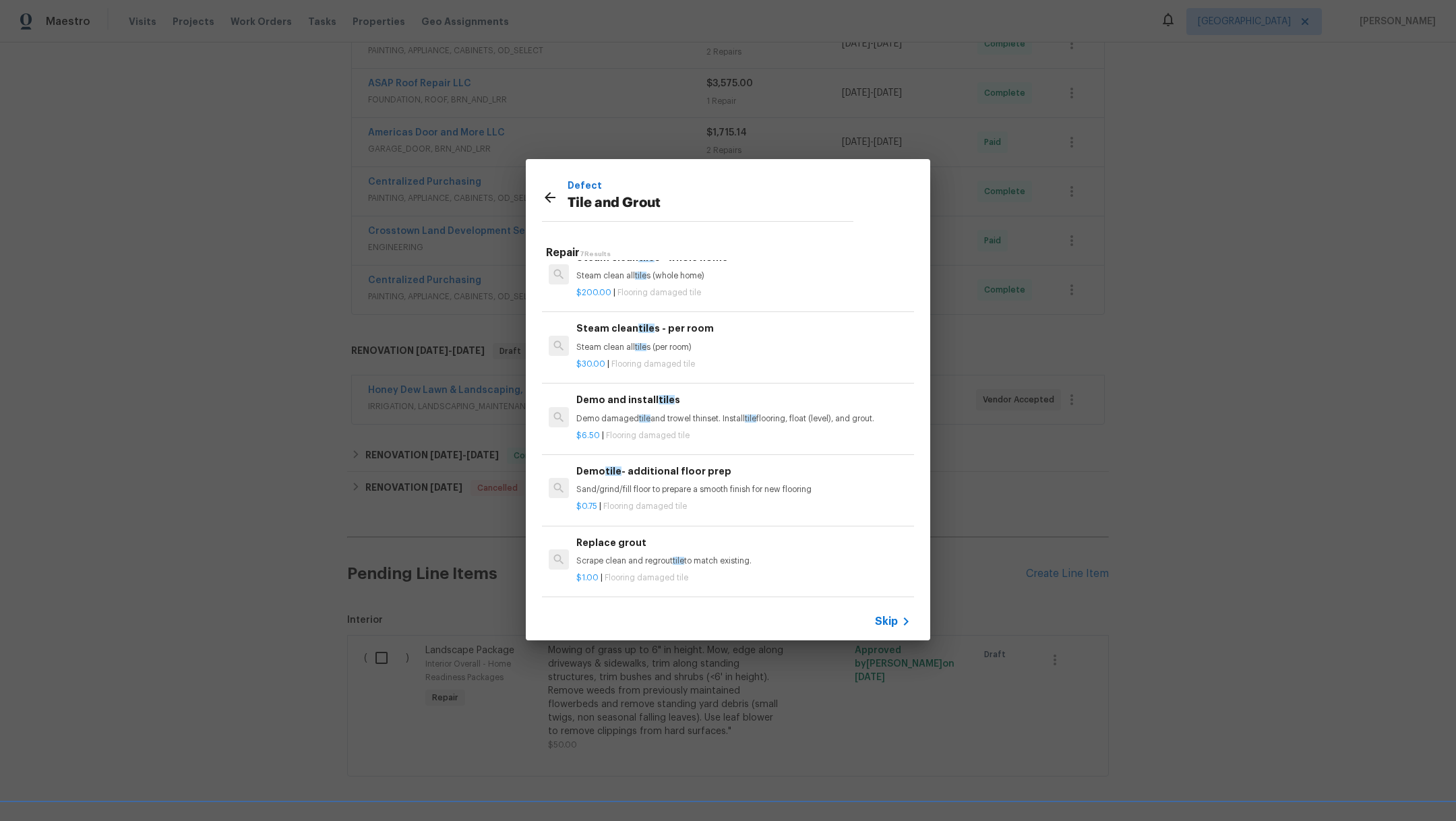
scroll to position [48, 0]
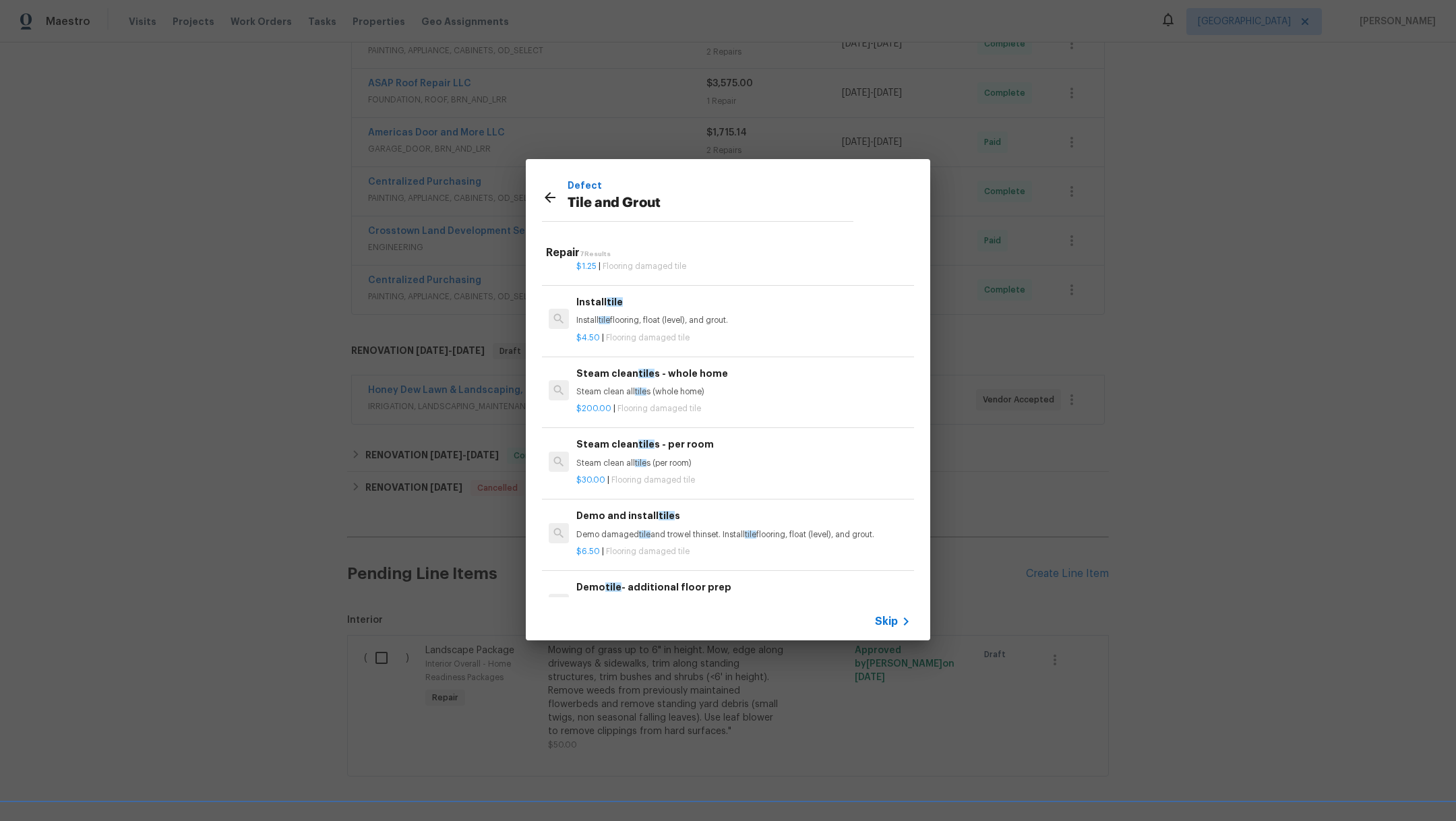
click at [888, 614] on span "Skip" at bounding box center [886, 621] width 23 height 14
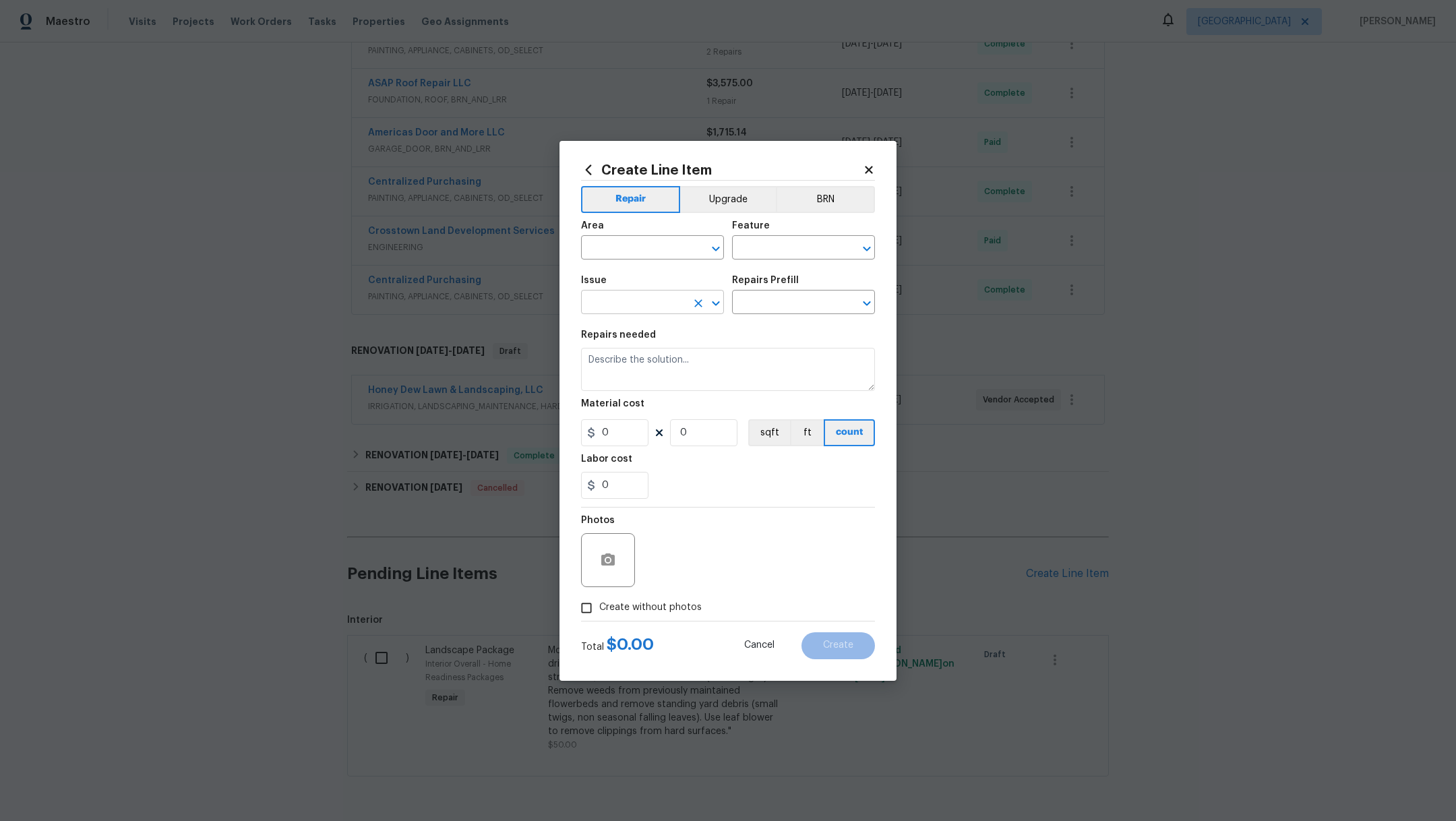
click at [654, 310] on input "text" at bounding box center [633, 304] width 105 height 21
click at [633, 368] on li "Tile and Grout" at bounding box center [653, 365] width 143 height 22
type input "Tile and Grout"
click at [785, 301] on input "text" at bounding box center [784, 304] width 105 height 21
click at [867, 170] on icon at bounding box center [868, 169] width 7 height 7
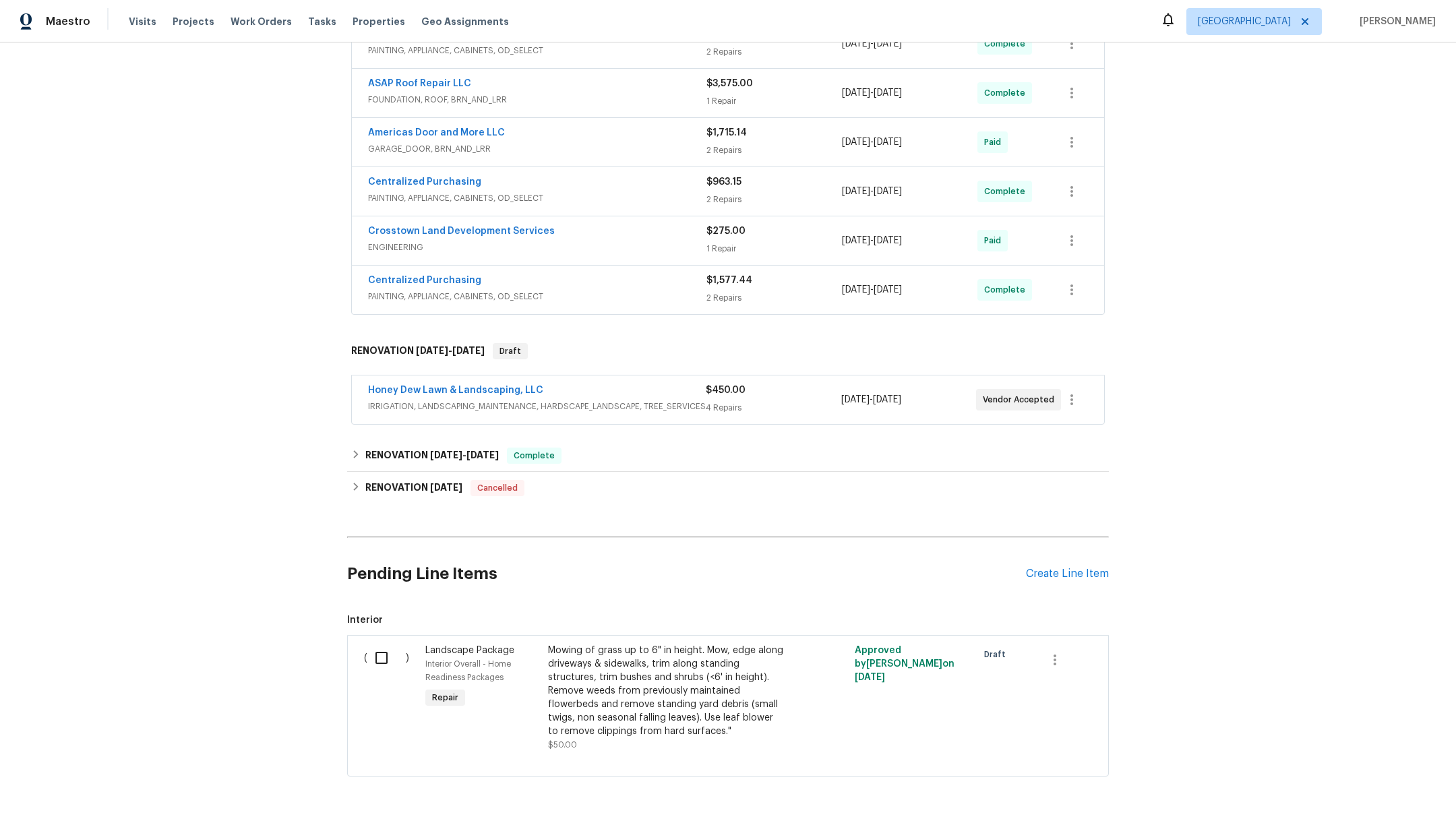
scroll to position [0, 0]
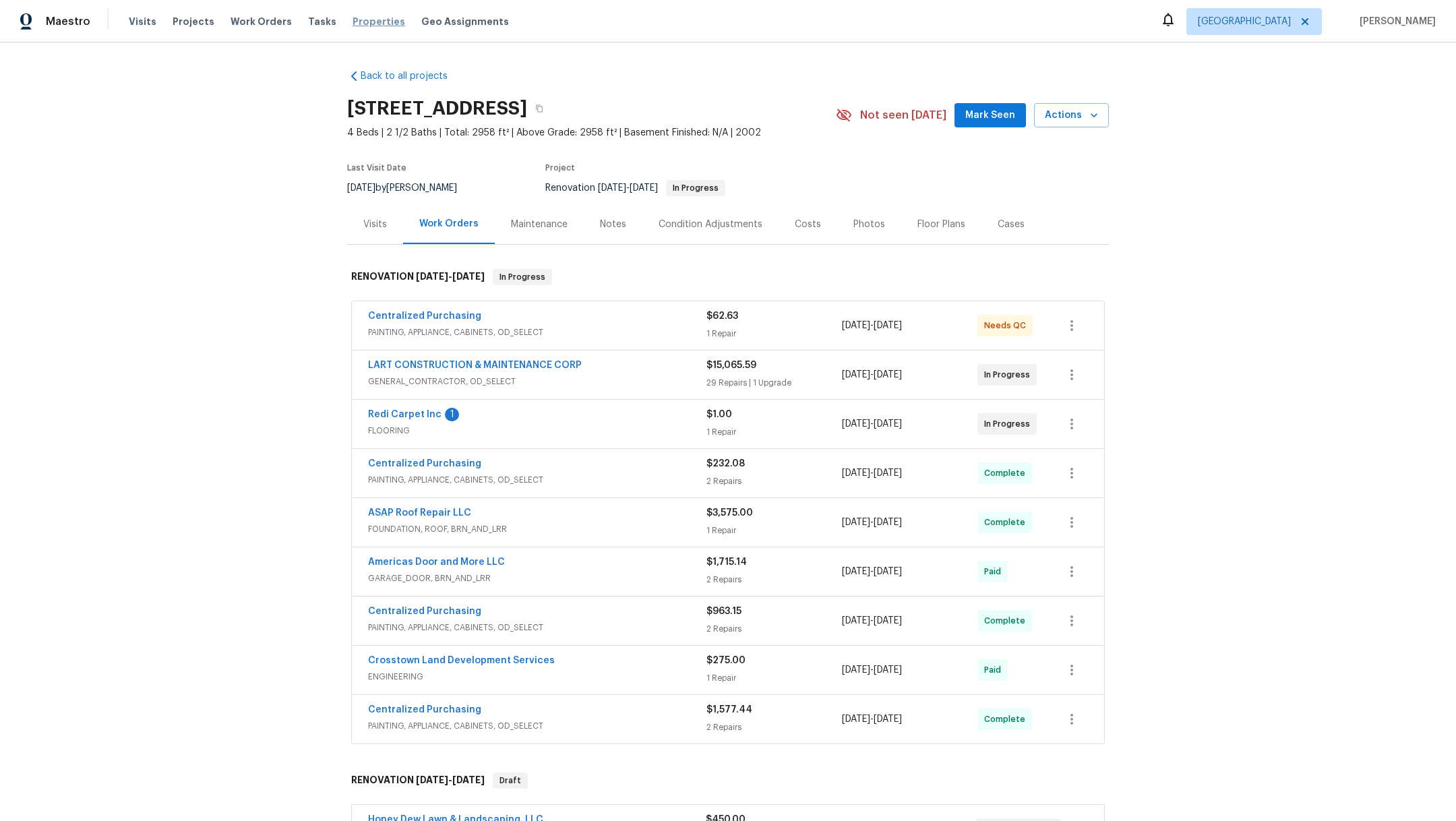
click at [358, 19] on span "Properties" at bounding box center [378, 21] width 53 height 14
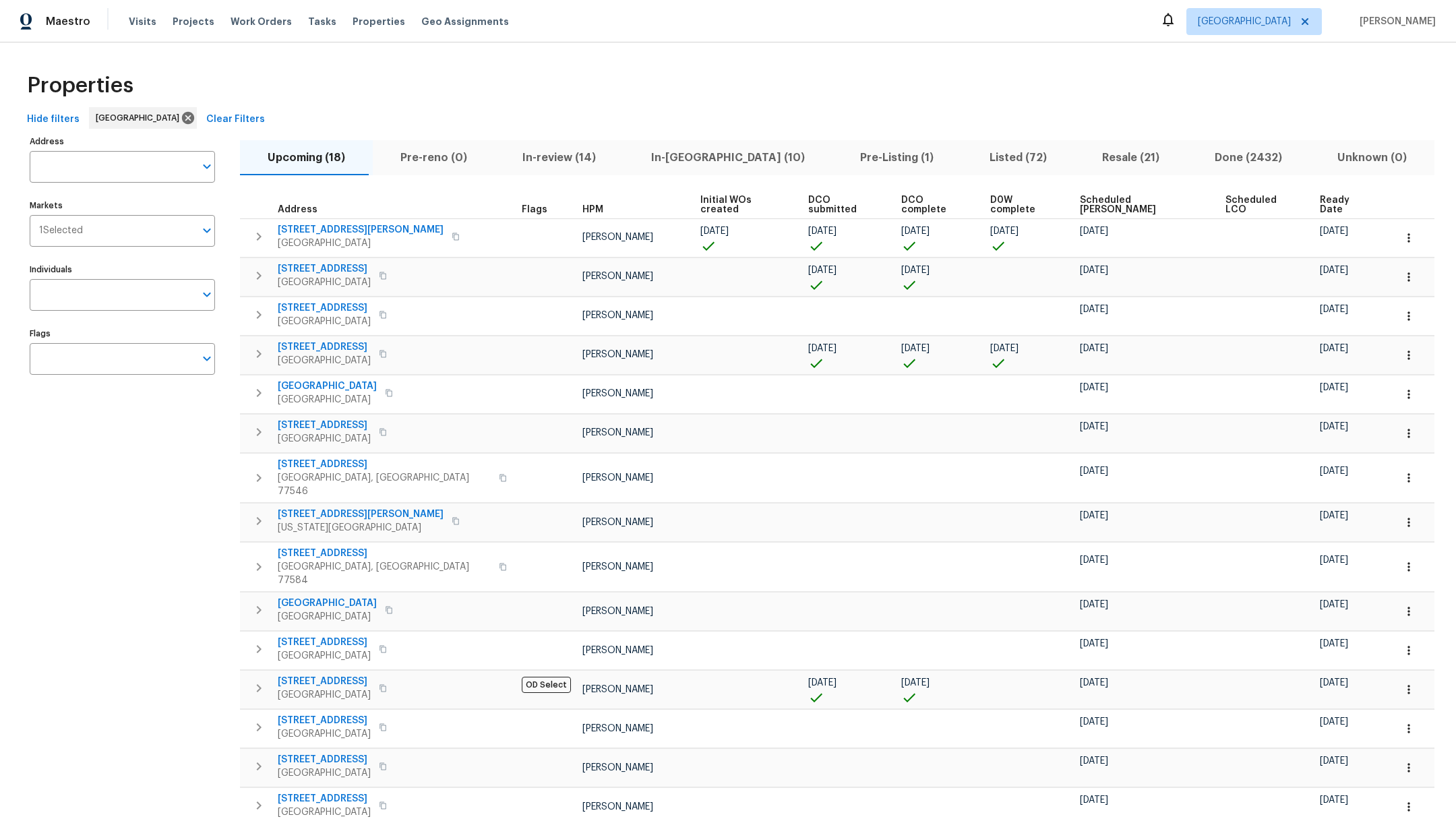
click at [1082, 159] on span "Resale (21)" at bounding box center [1130, 157] width 96 height 19
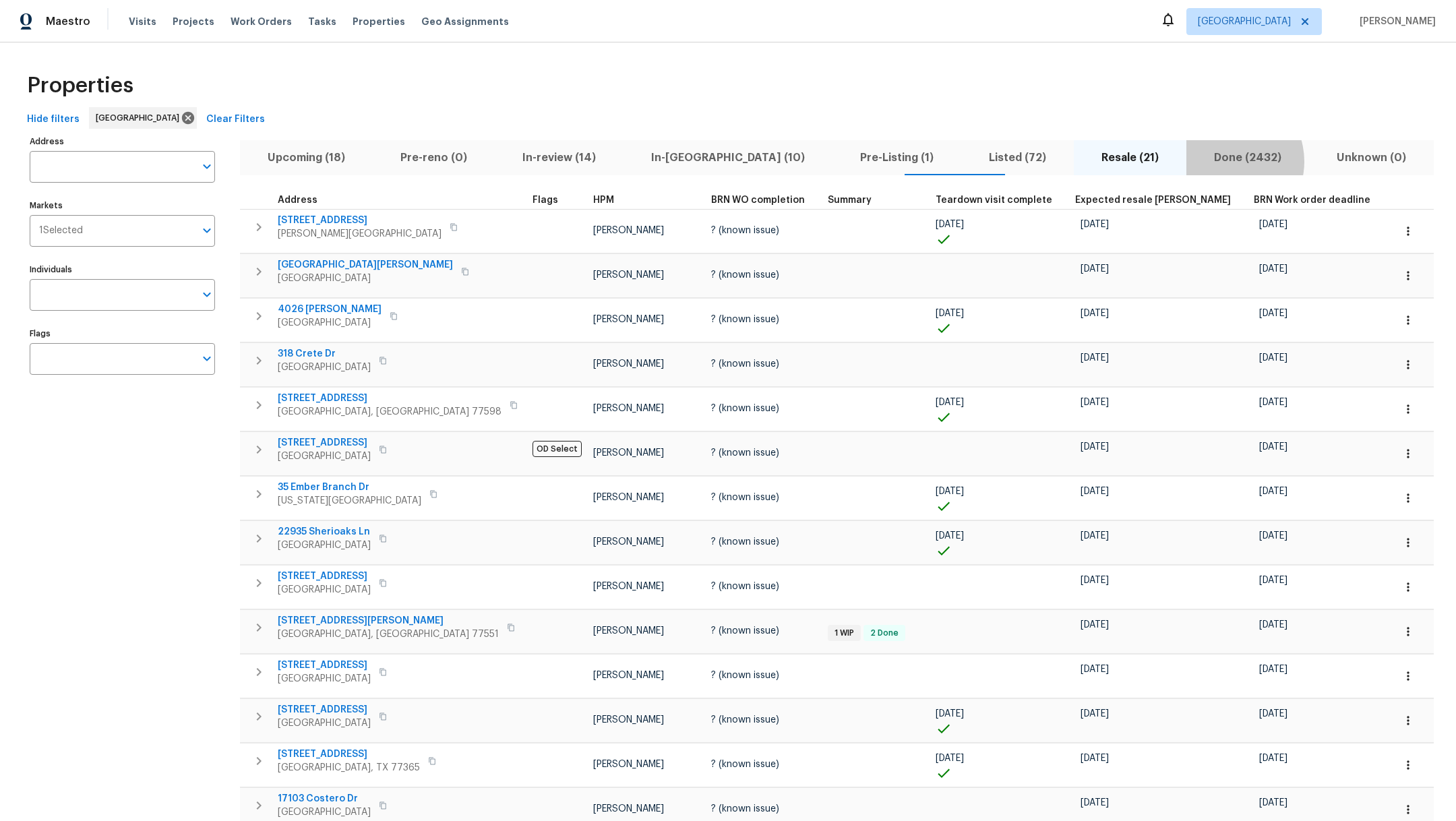
click at [1194, 161] on span "Done (2432)" at bounding box center [1247, 157] width 107 height 19
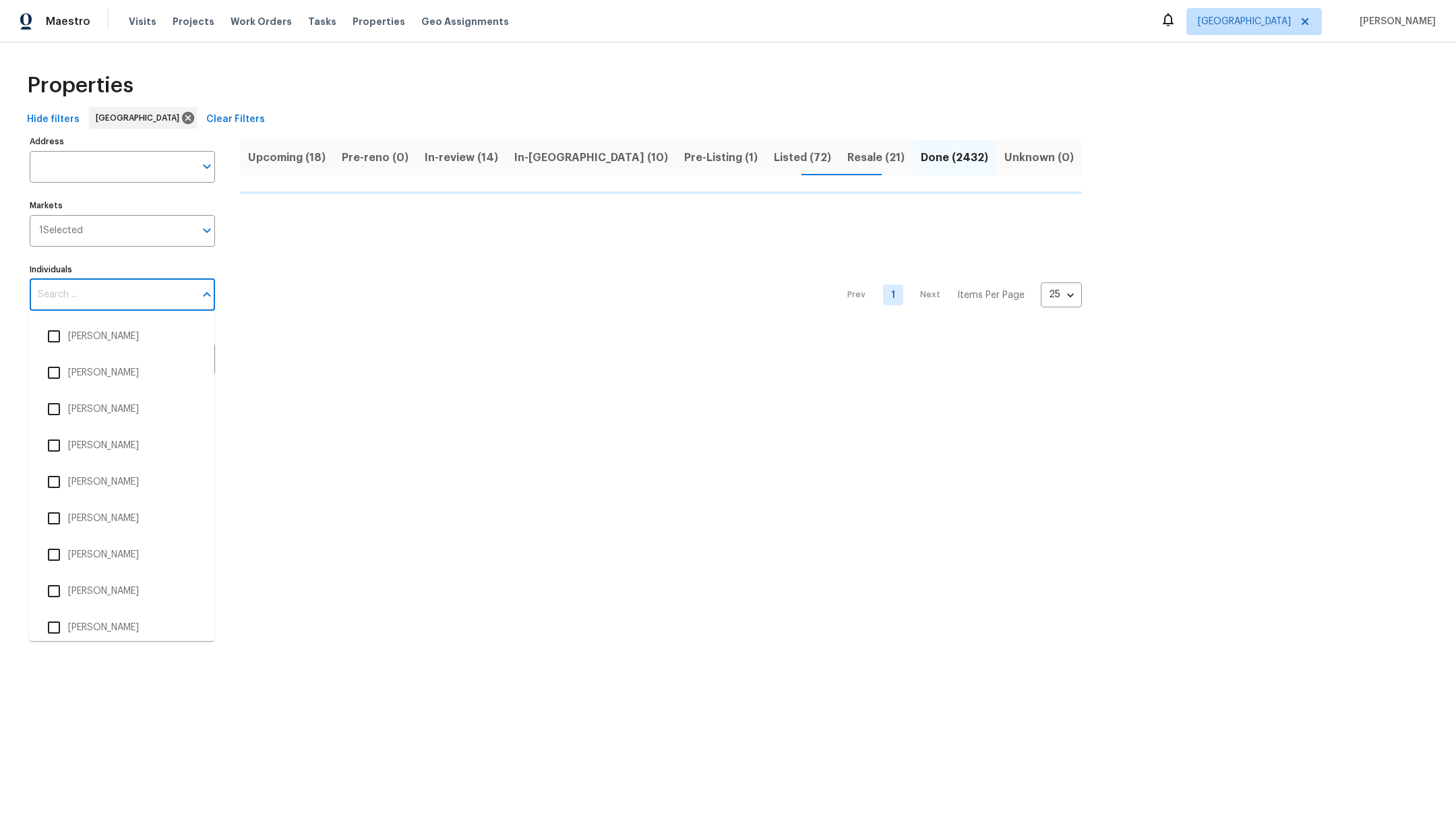
click at [115, 296] on input "Individuals" at bounding box center [111, 295] width 165 height 32
type input "ma"
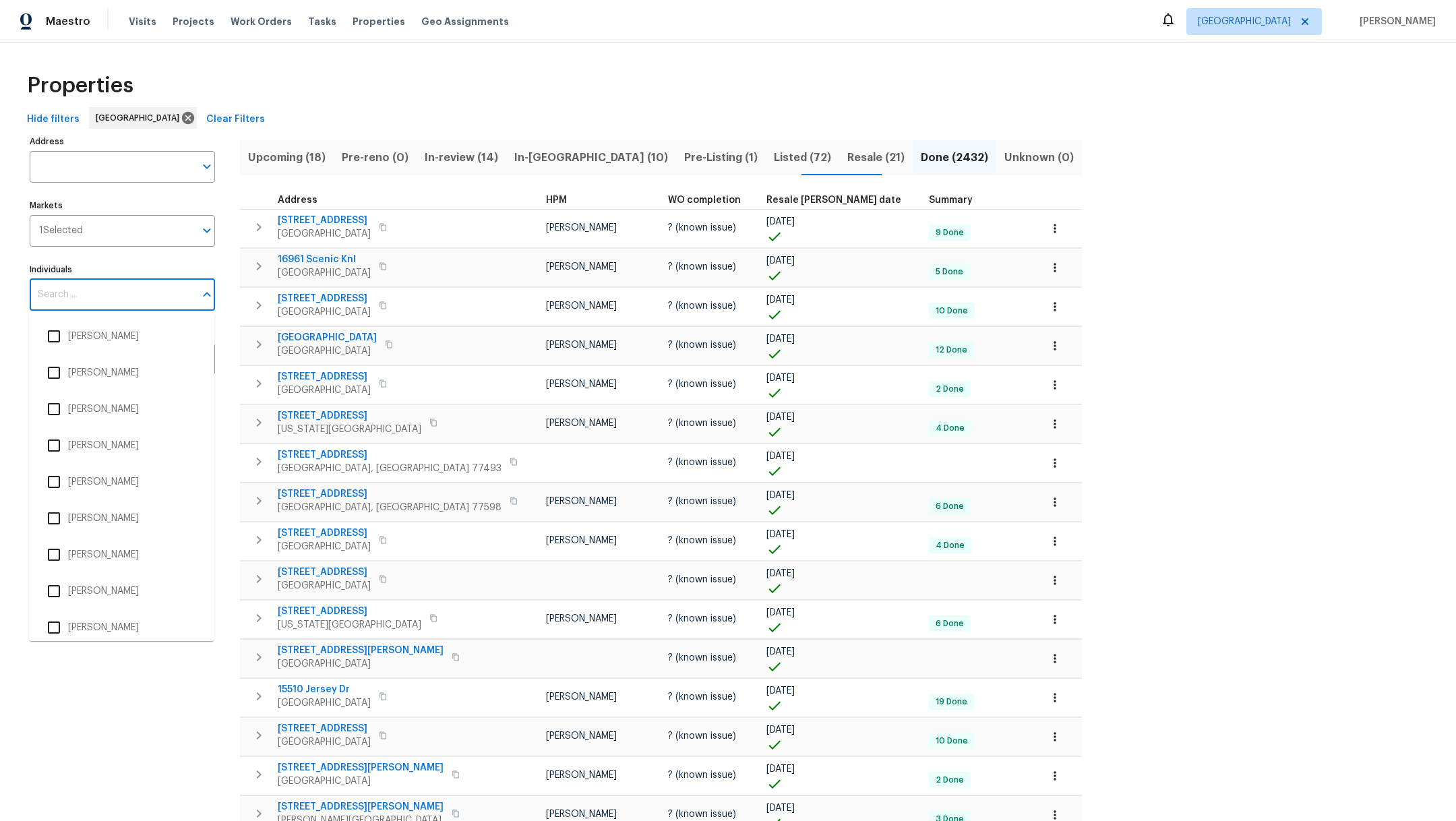
click at [126, 294] on input "Individuals" at bounding box center [111, 295] width 165 height 32
type input "[PERSON_NAME]"
click at [53, 631] on input "checkbox" at bounding box center [54, 627] width 28 height 28
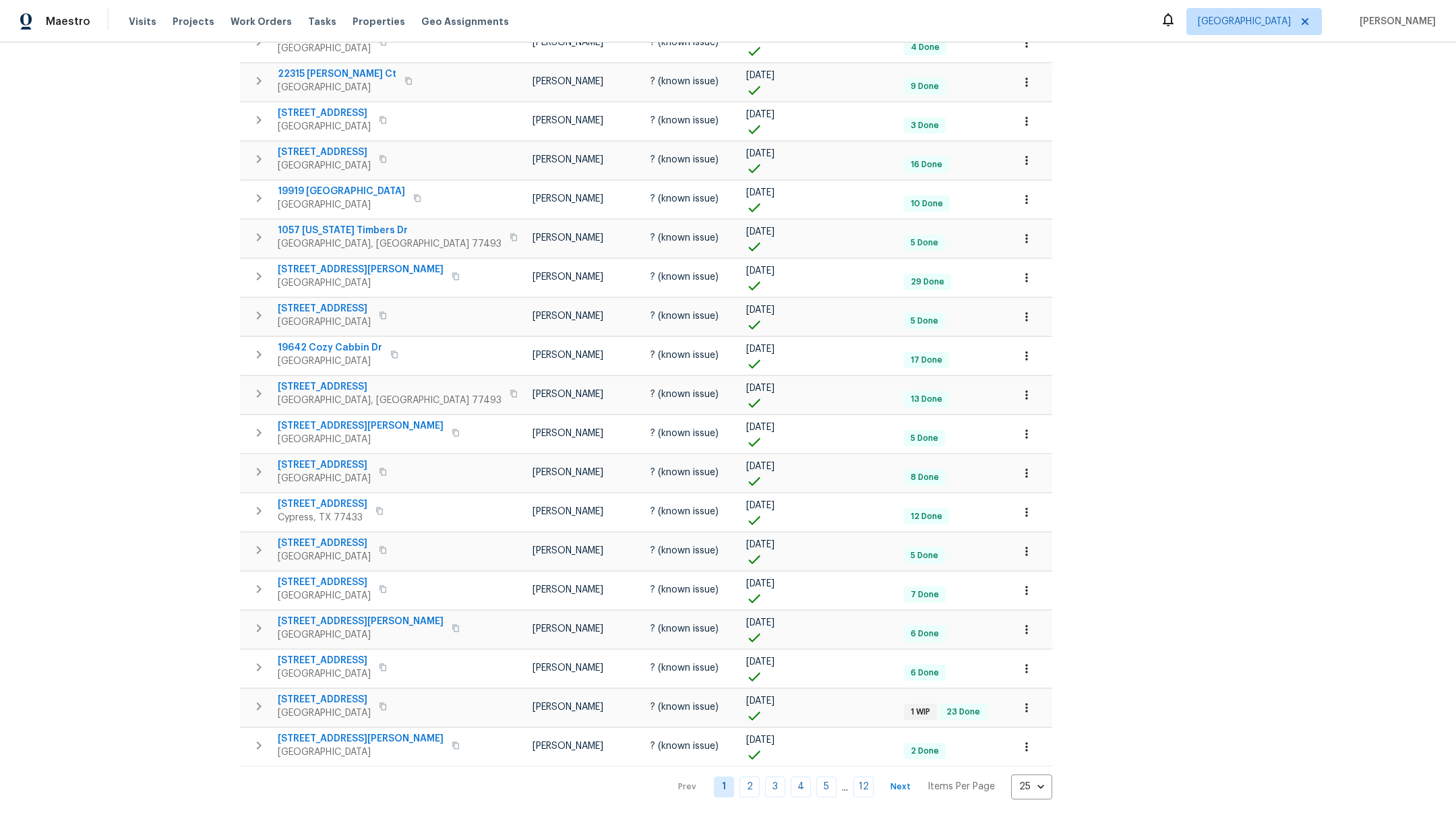
scroll to position [426, 0]
click at [923, 772] on body "Maestro Visits Projects Work Orders Tasks Properties Geo Assignments [GEOGRAPHI…" at bounding box center [728, 410] width 1456 height 821
click at [912, 780] on li "100" at bounding box center [913, 784] width 63 height 41
type input "100"
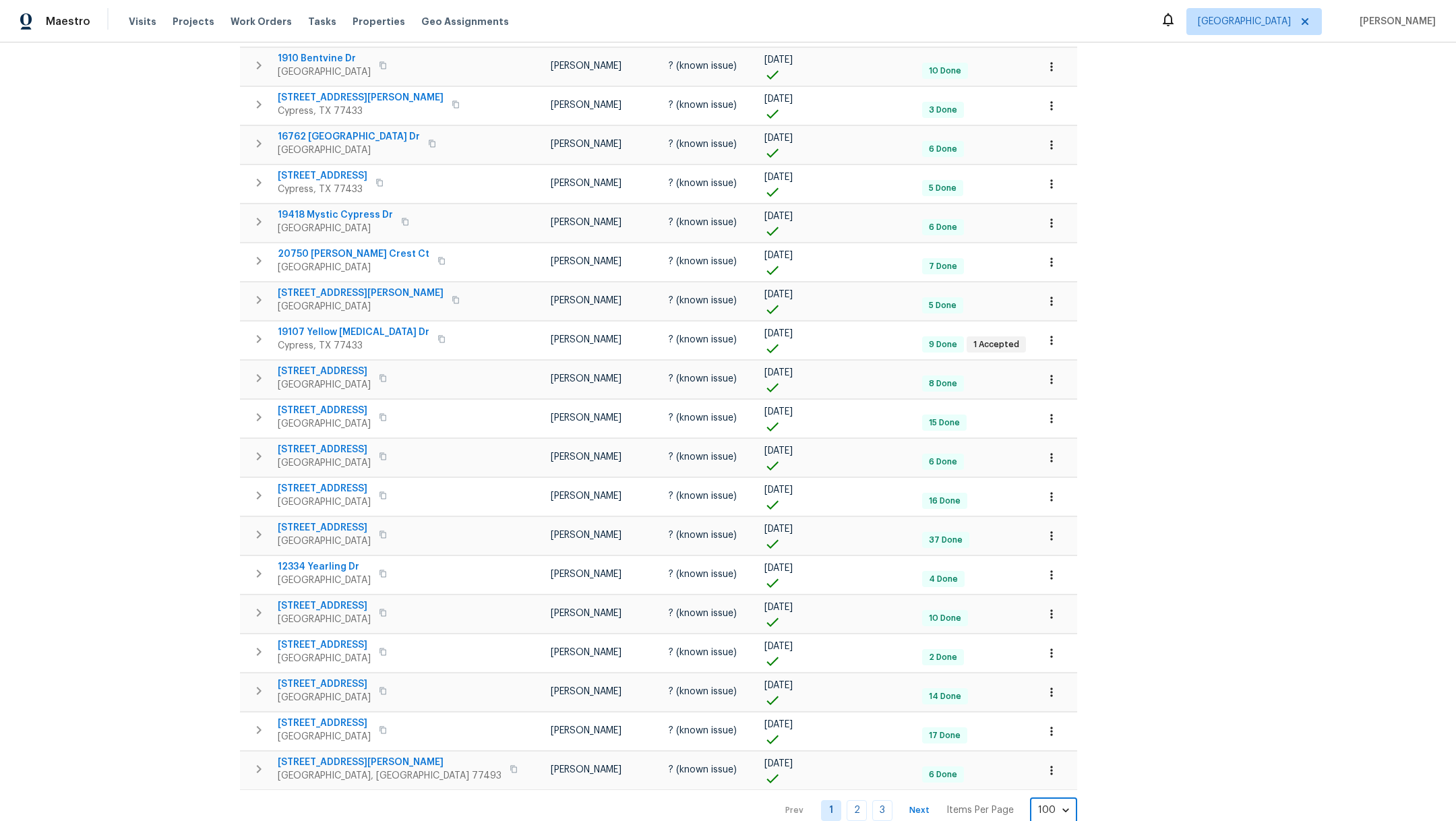
scroll to position [3331, 0]
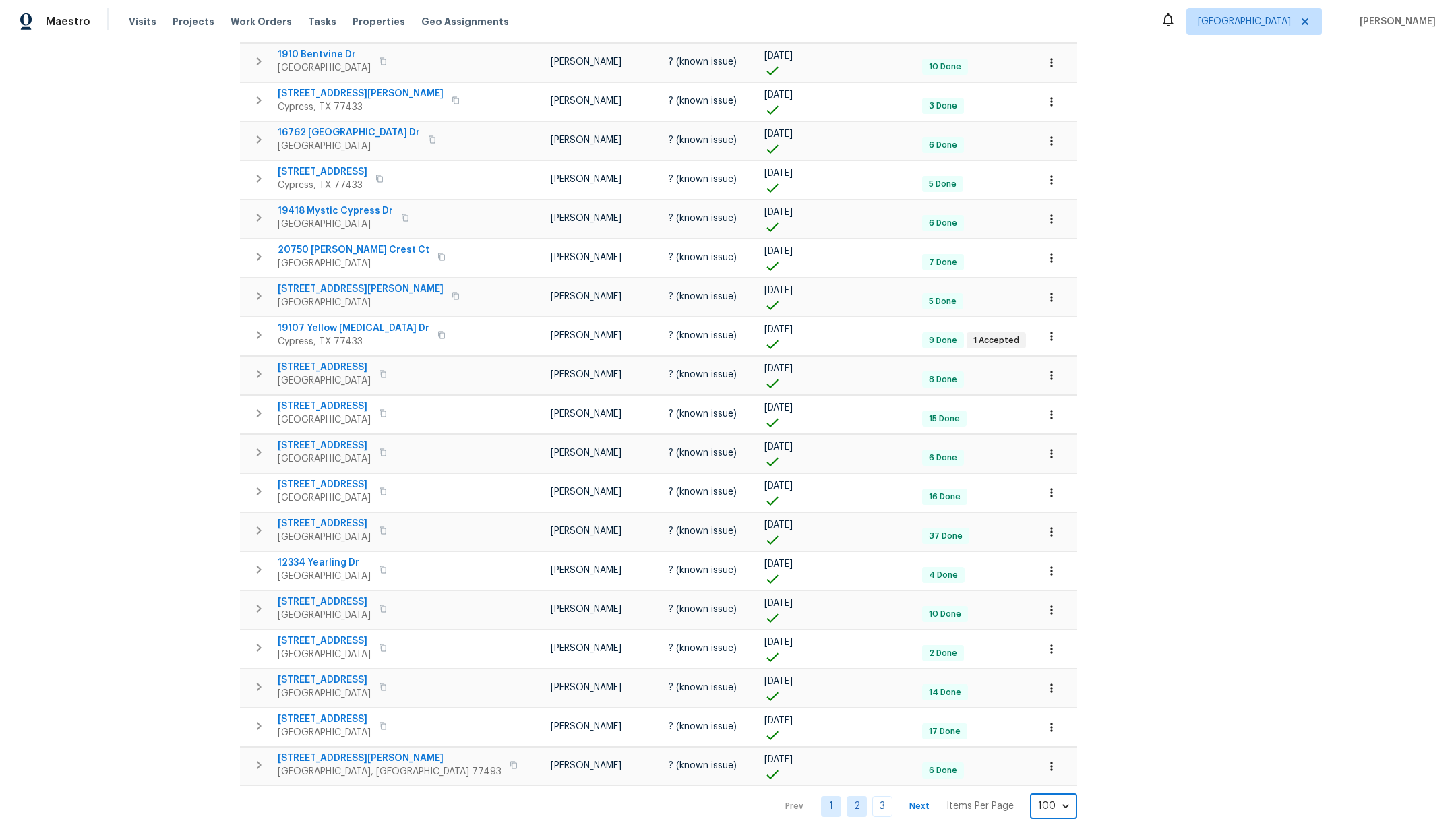
click at [846, 796] on link "2" at bounding box center [856, 806] width 20 height 21
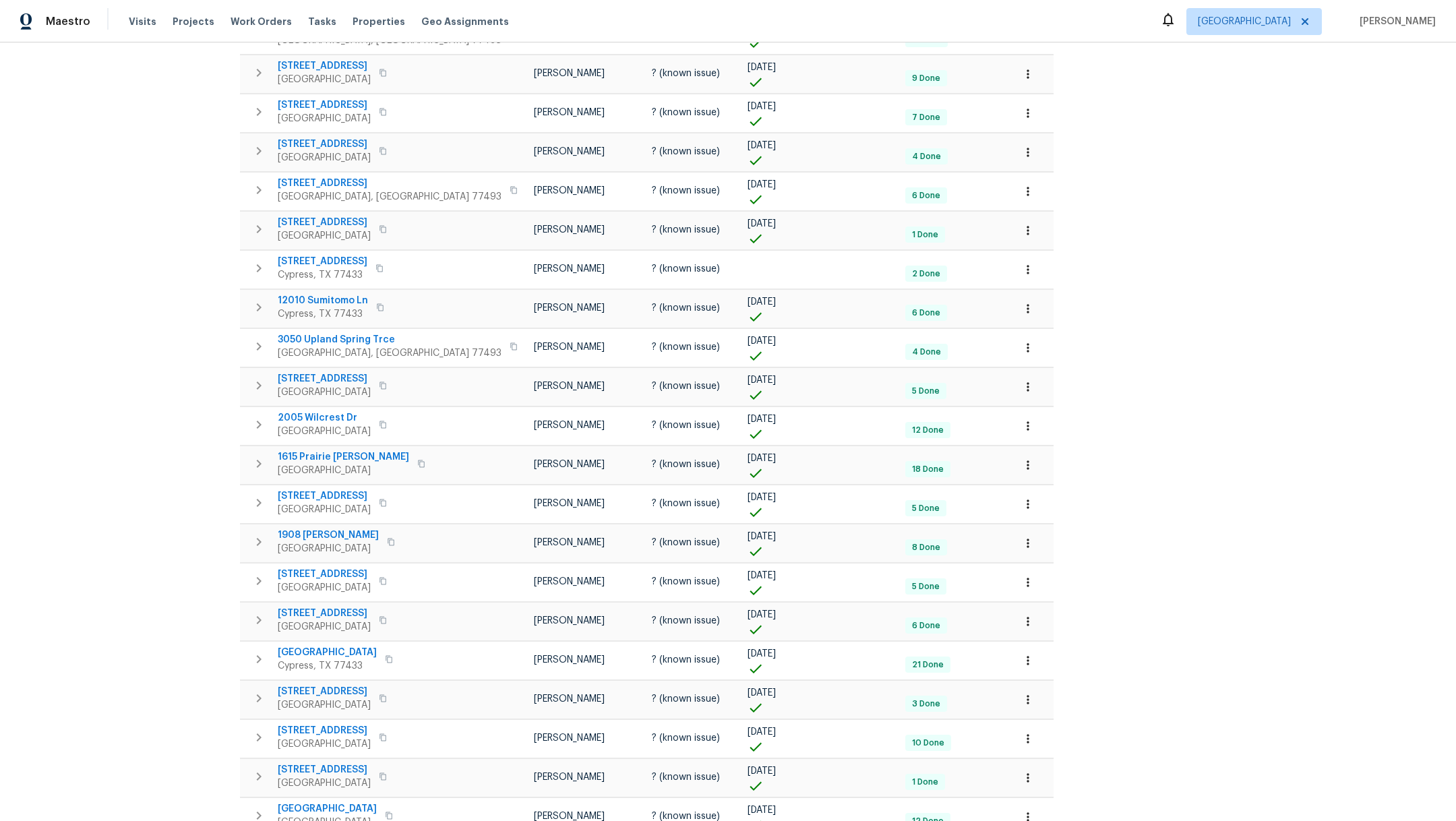
scroll to position [1624, 0]
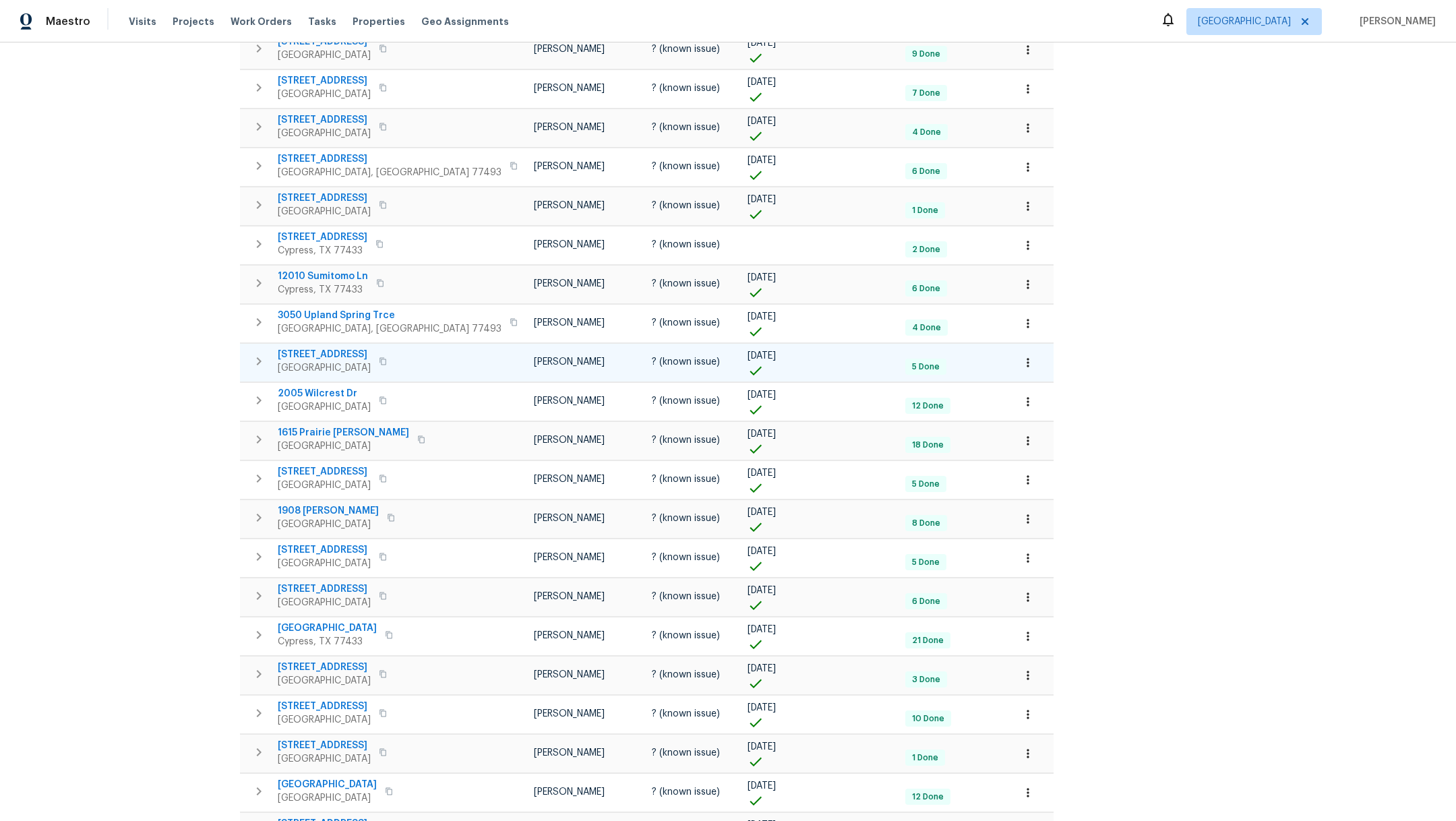
click at [302, 347] on span "[STREET_ADDRESS]" at bounding box center [324, 354] width 93 height 14
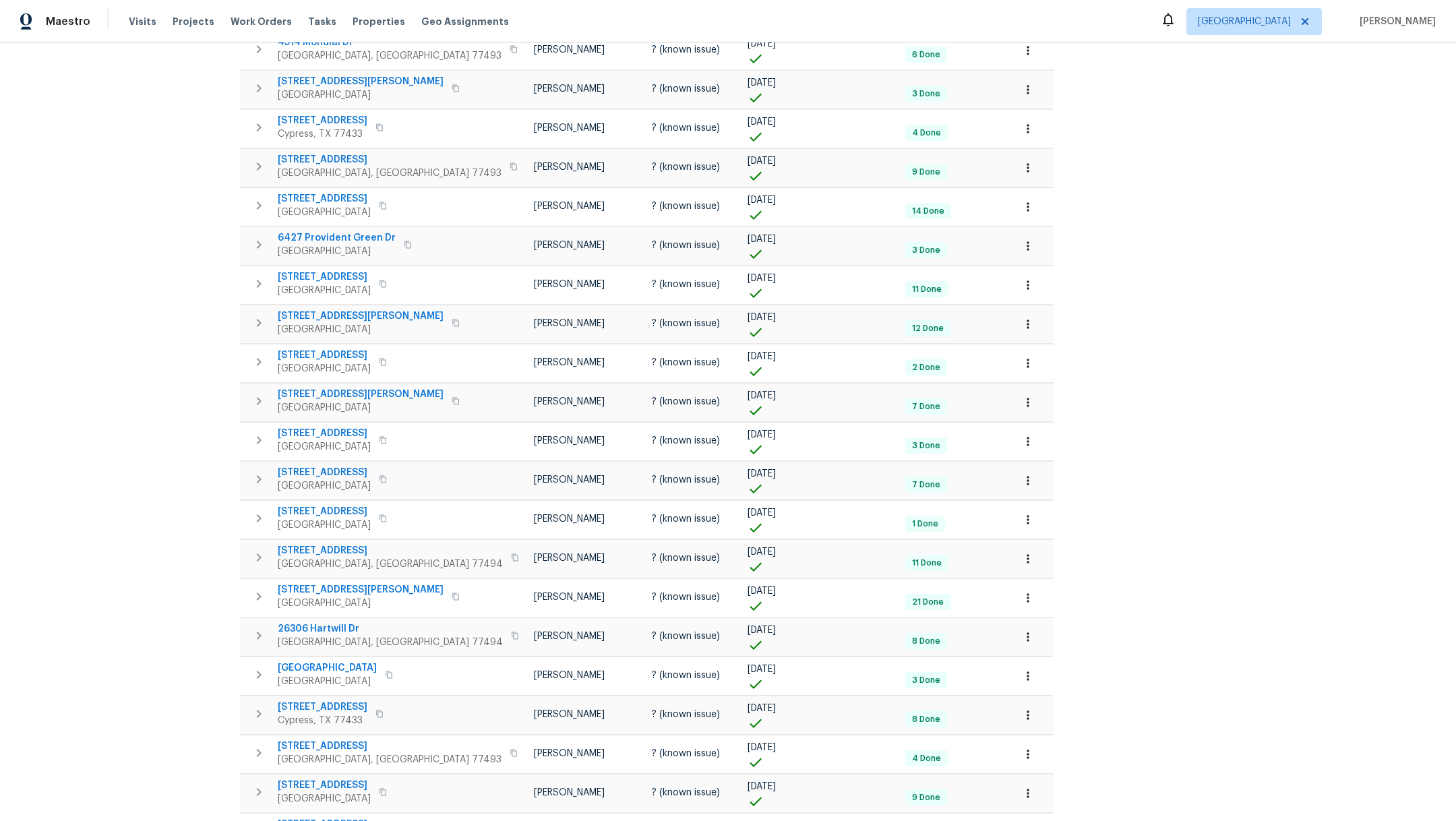
scroll to position [0, 0]
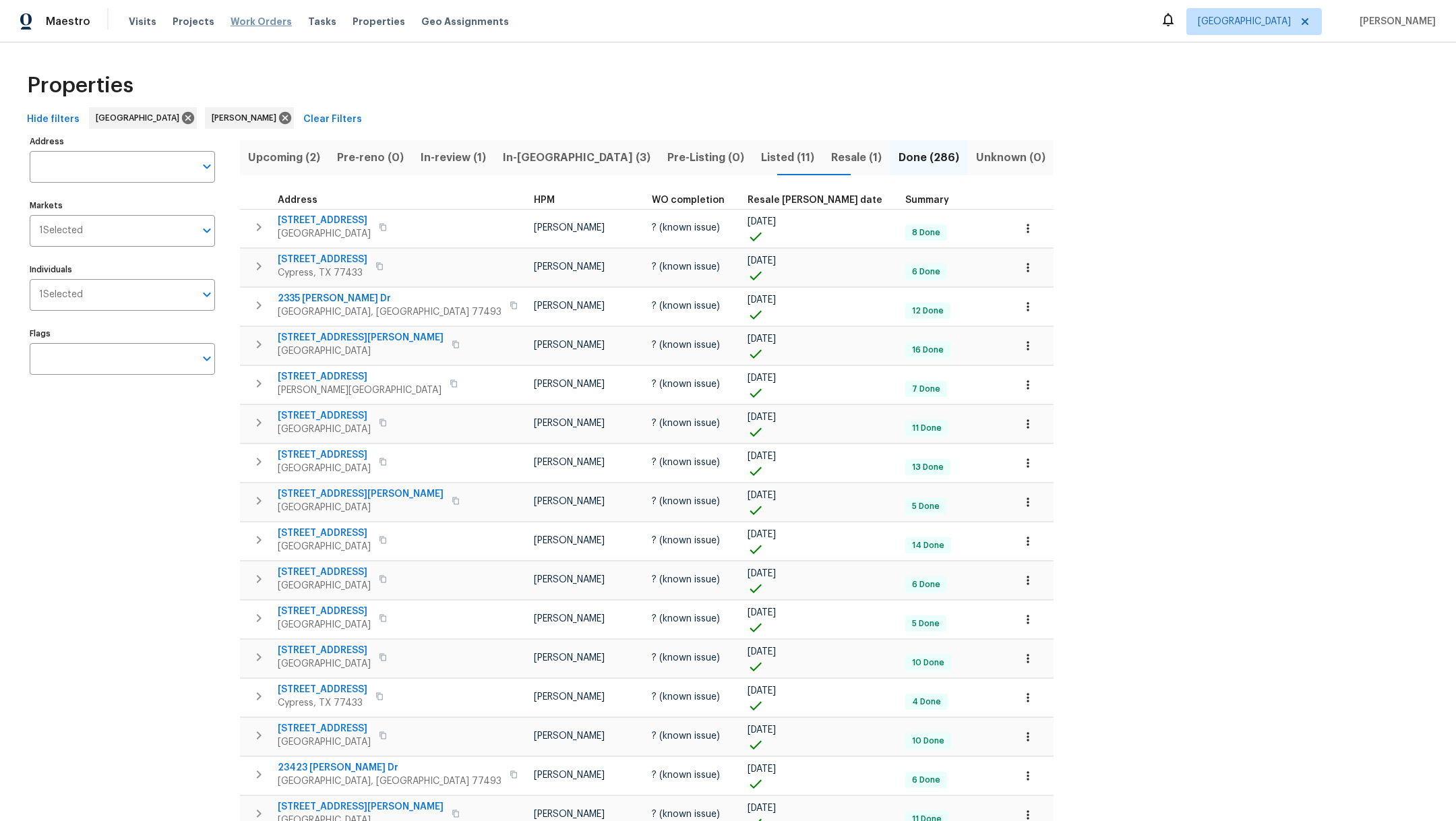
click at [230, 25] on span "Work Orders" at bounding box center [260, 21] width 61 height 14
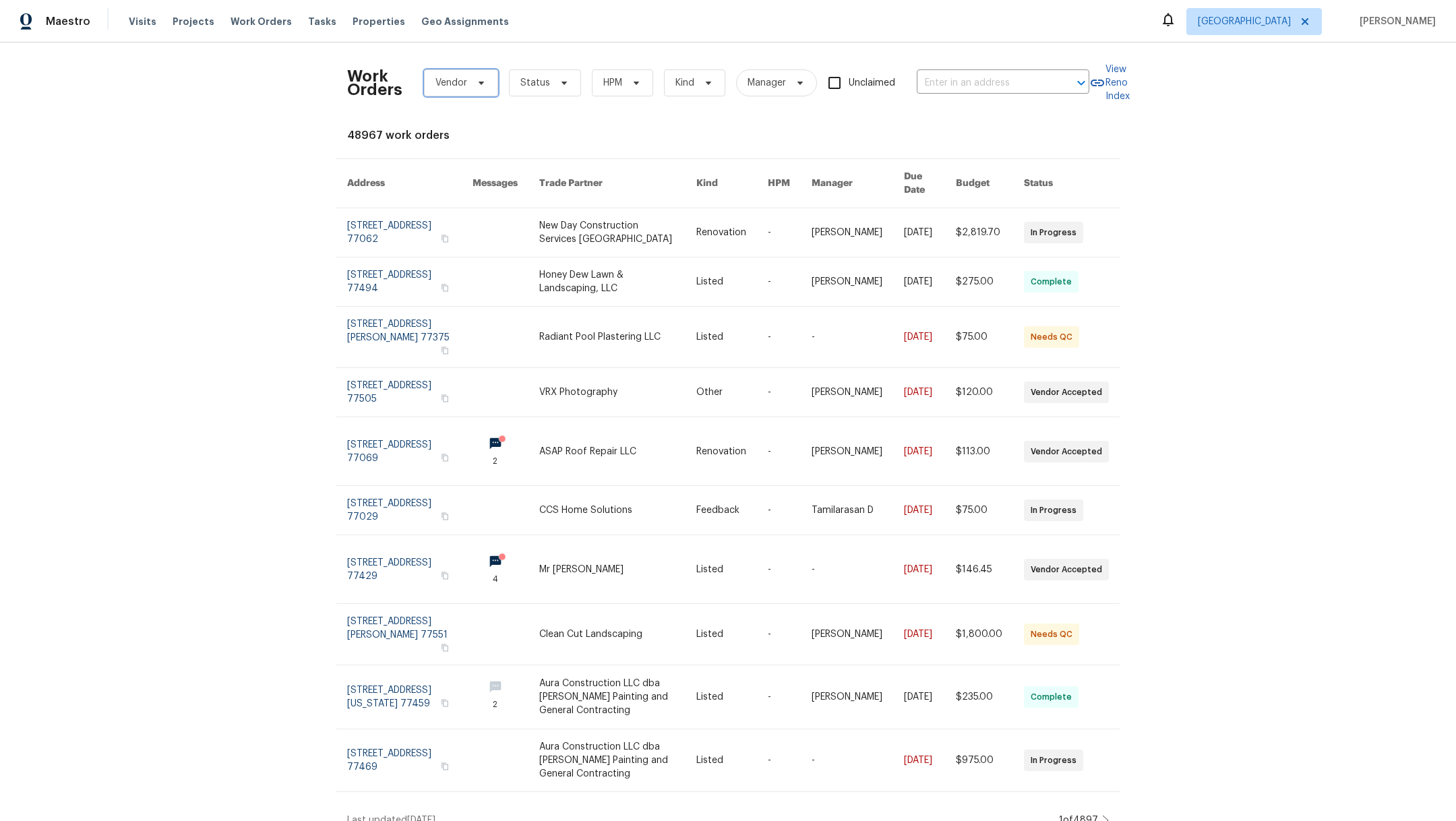
click at [445, 88] on span "Vendor" at bounding box center [451, 83] width 32 height 14
type input "lart"
click at [444, 156] on div "LART CONSTRUCTION & MAINTENANCE CORP - HOU (Non-Compliant)" at bounding box center [577, 156] width 308 height 14
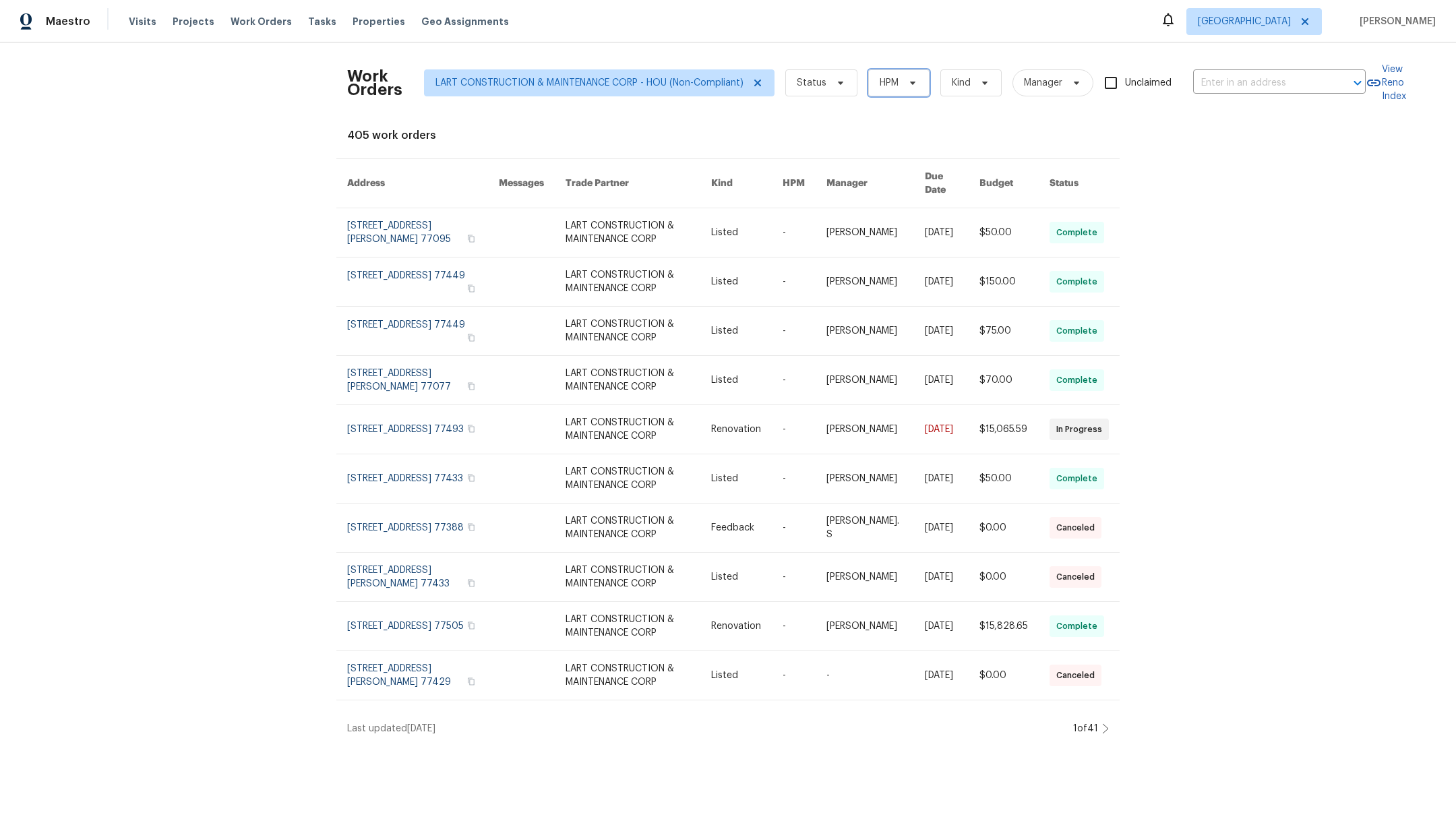
click at [872, 90] on span "HPM" at bounding box center [899, 82] width 61 height 27
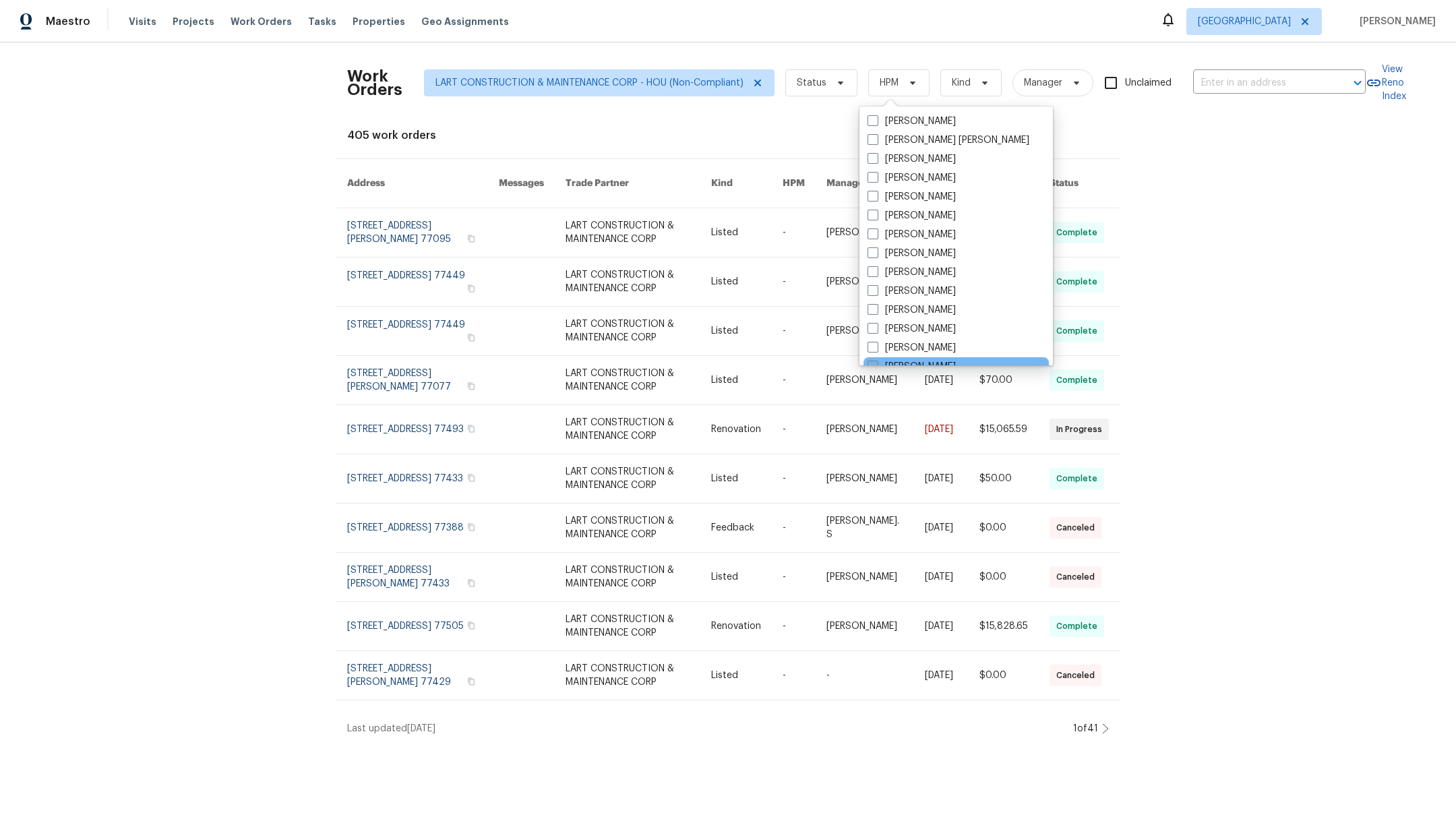
click at [872, 364] on span at bounding box center [872, 365] width 11 height 11
click at [872, 364] on input "[PERSON_NAME]" at bounding box center [872, 364] width 9 height 9
checkbox input "true"
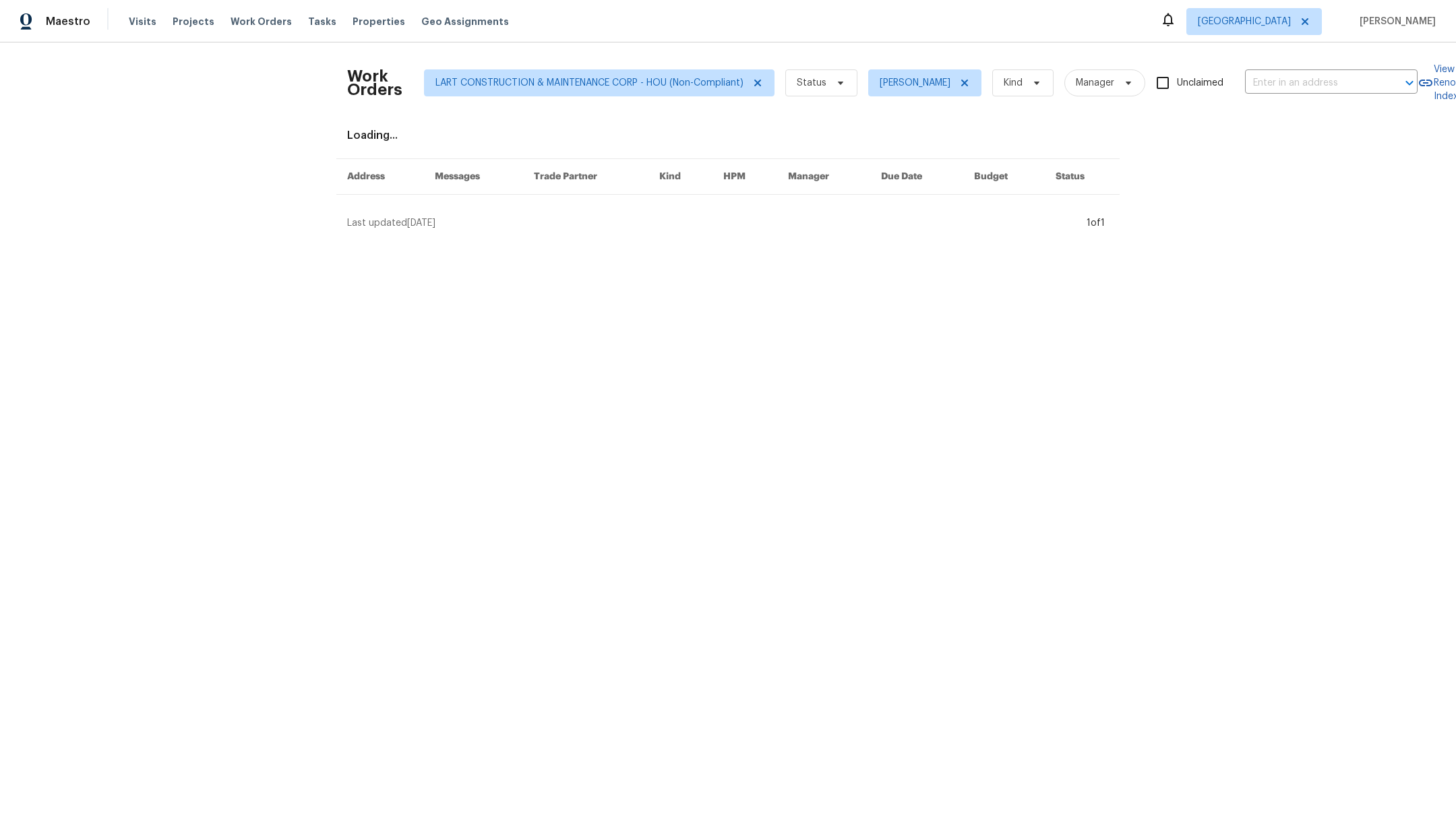
scroll to position [3, 0]
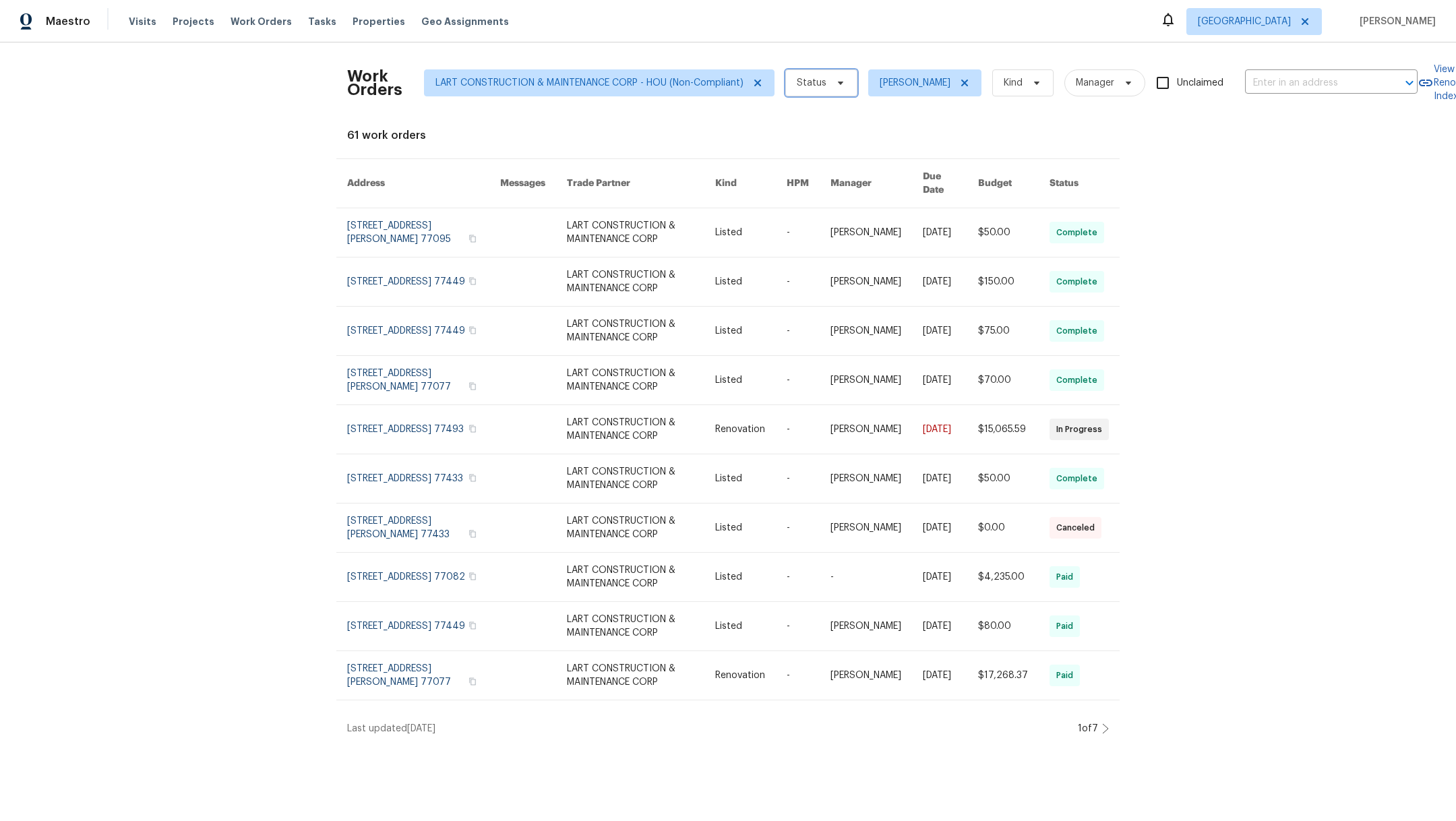
click at [800, 91] on span "Status" at bounding box center [821, 82] width 72 height 27
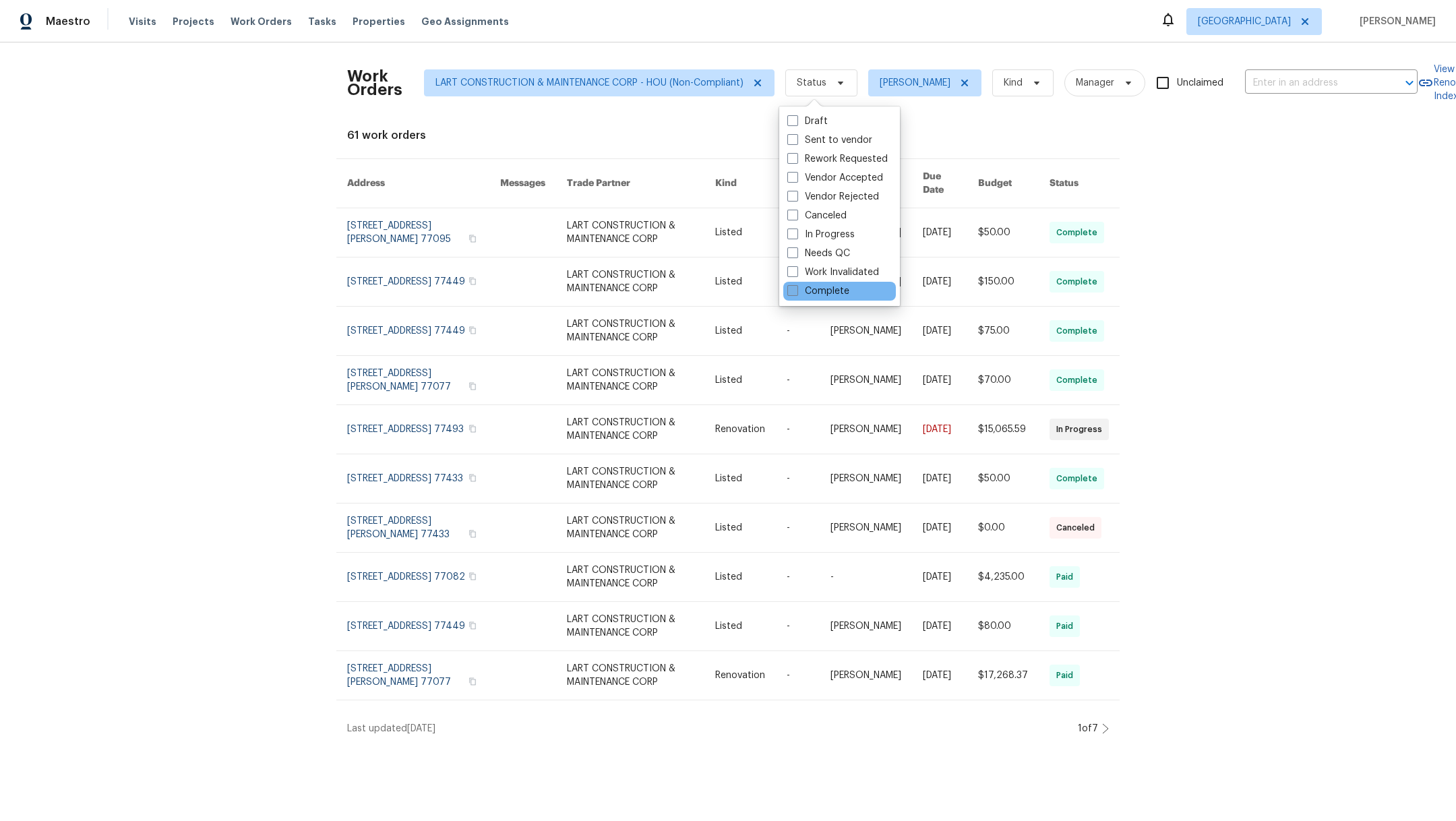
click at [796, 290] on span at bounding box center [792, 290] width 11 height 11
click at [796, 290] on input "Complete" at bounding box center [791, 288] width 9 height 9
checkbox input "true"
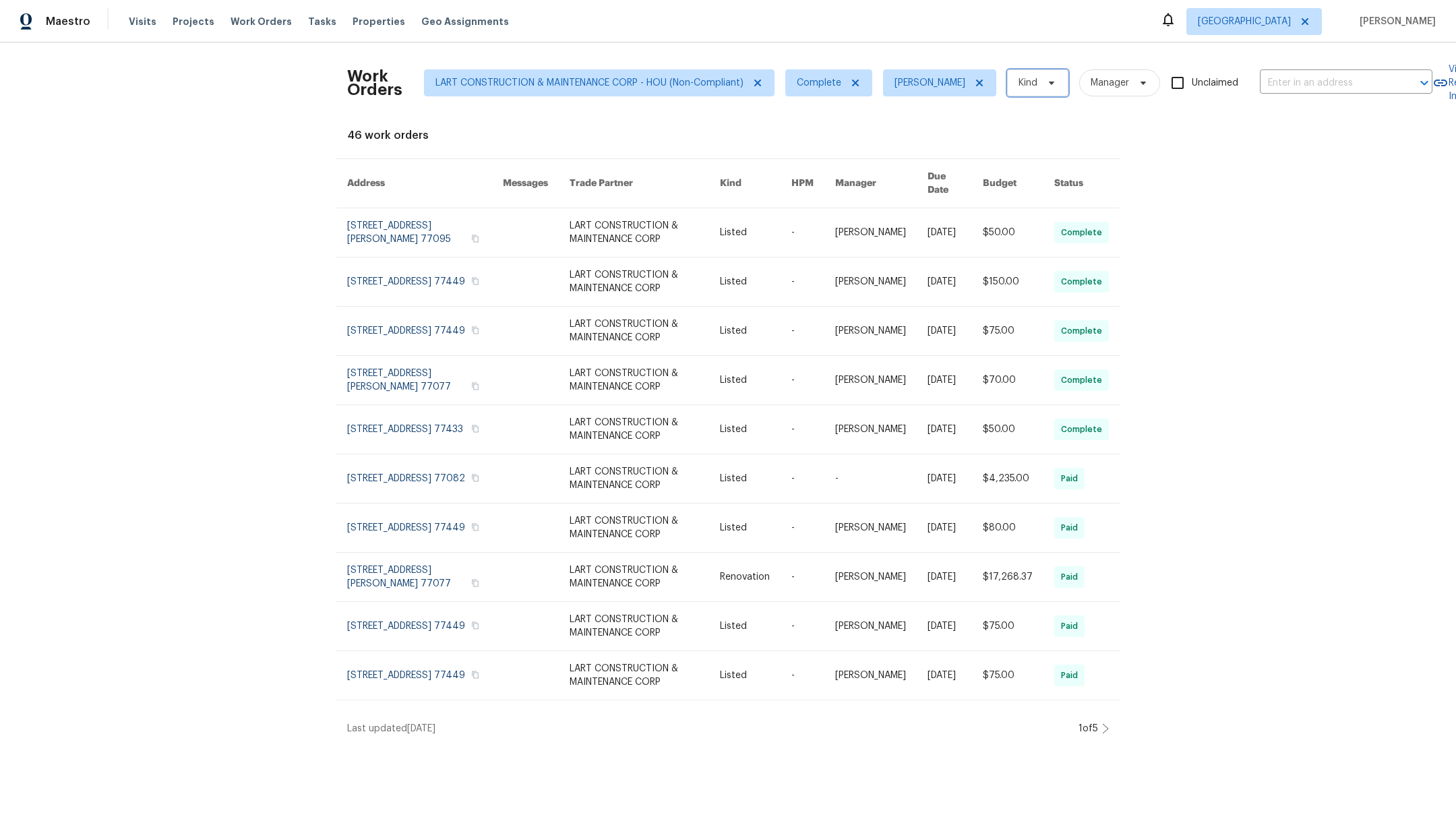
click at [1036, 88] on span "Kind" at bounding box center [1027, 83] width 19 height 14
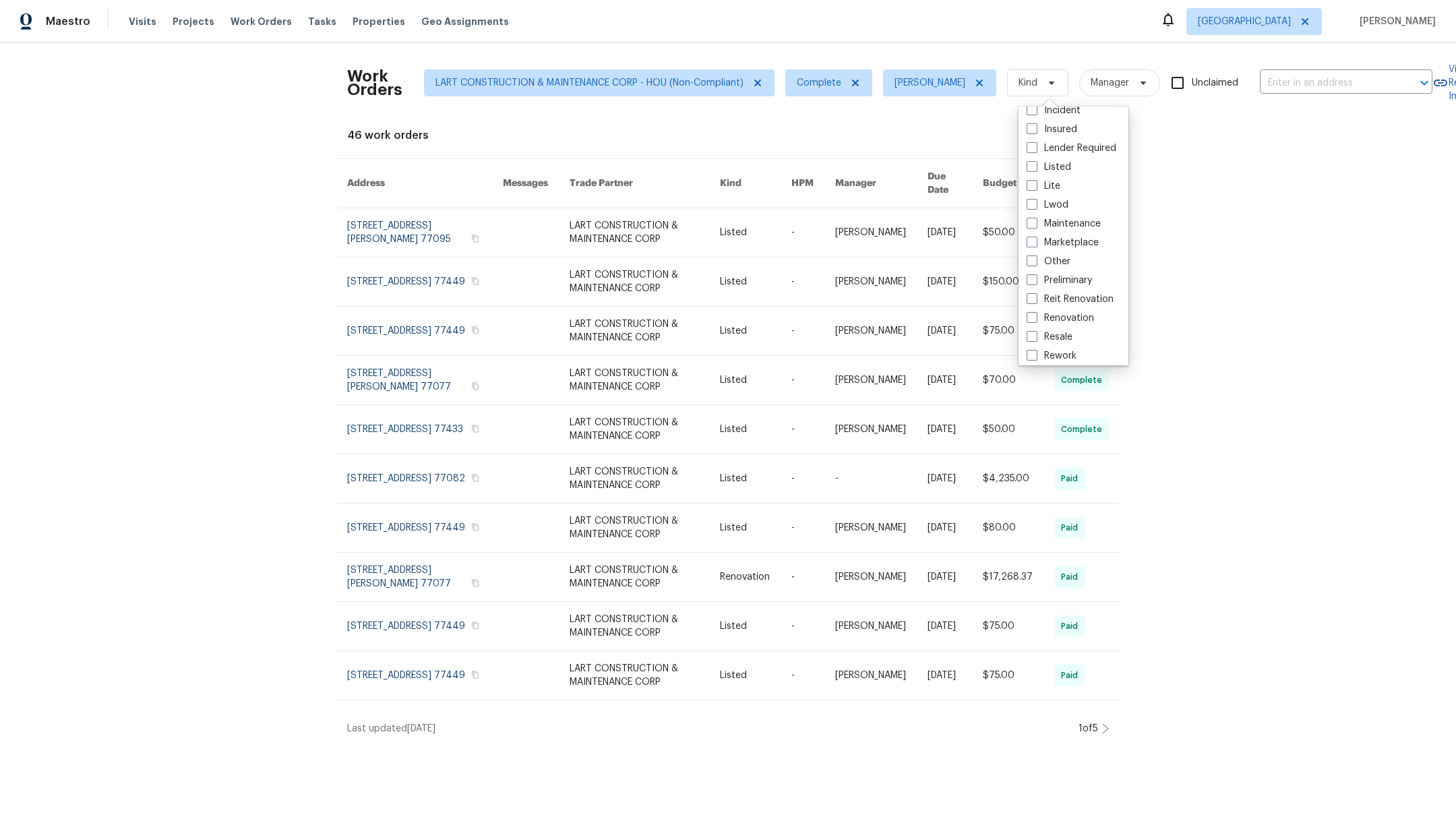
scroll to position [72, 0]
click at [1031, 312] on span at bounding box center [1031, 312] width 11 height 11
click at [1031, 312] on input "Renovation" at bounding box center [1030, 311] width 9 height 9
checkbox input "true"
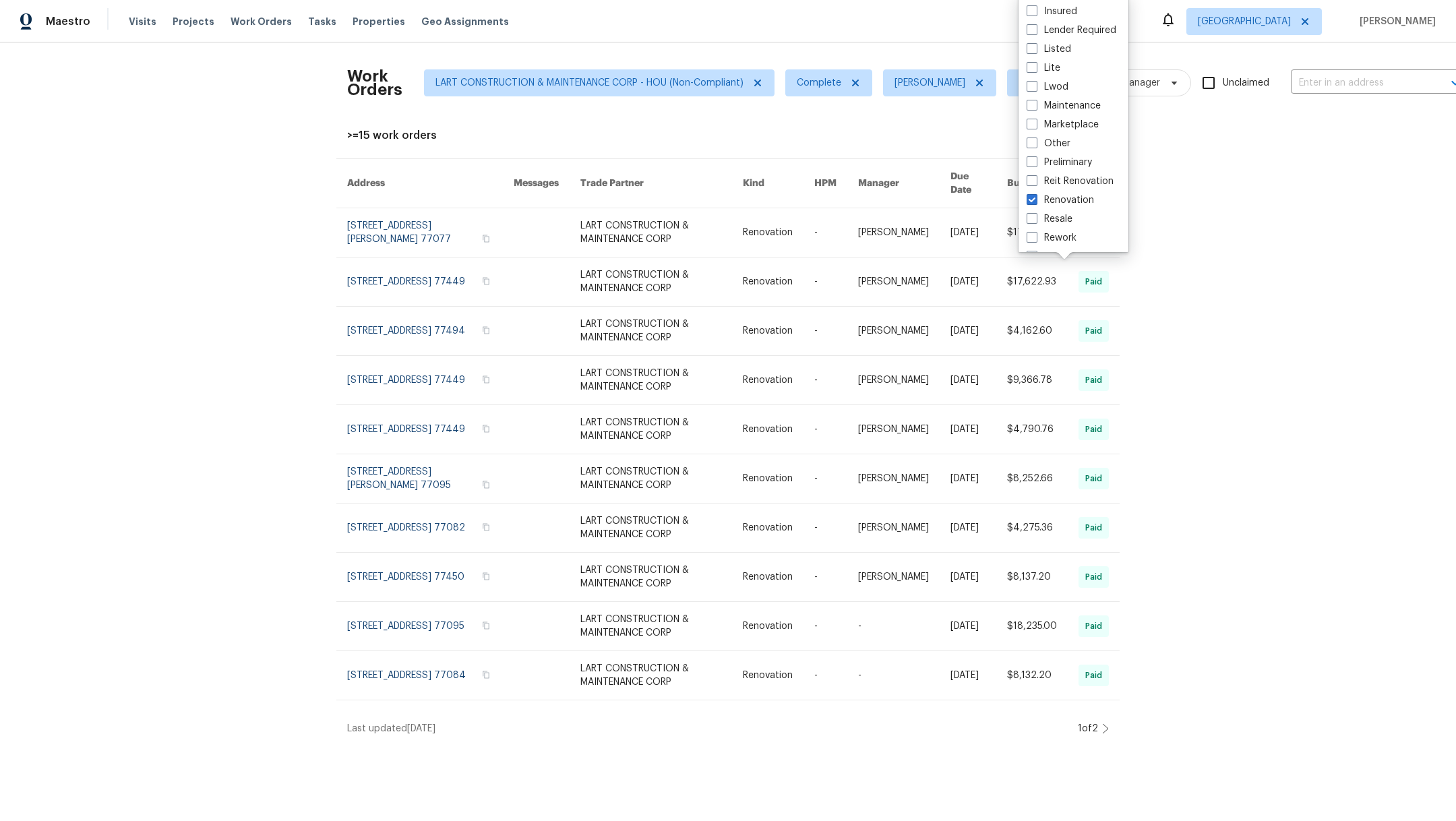
click at [1103, 723] on icon at bounding box center [1105, 728] width 6 height 10
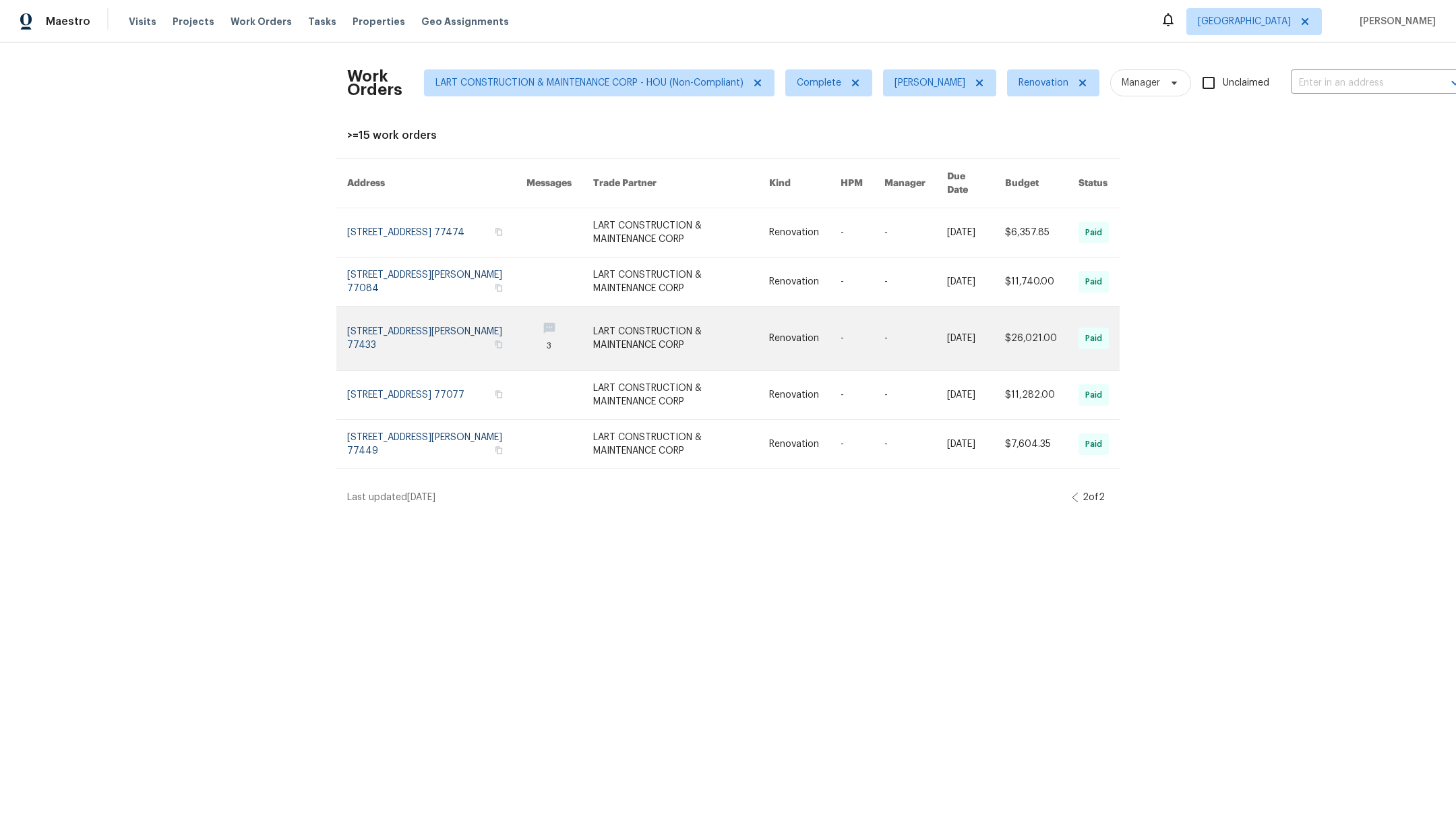
click at [628, 323] on link at bounding box center [681, 338] width 176 height 63
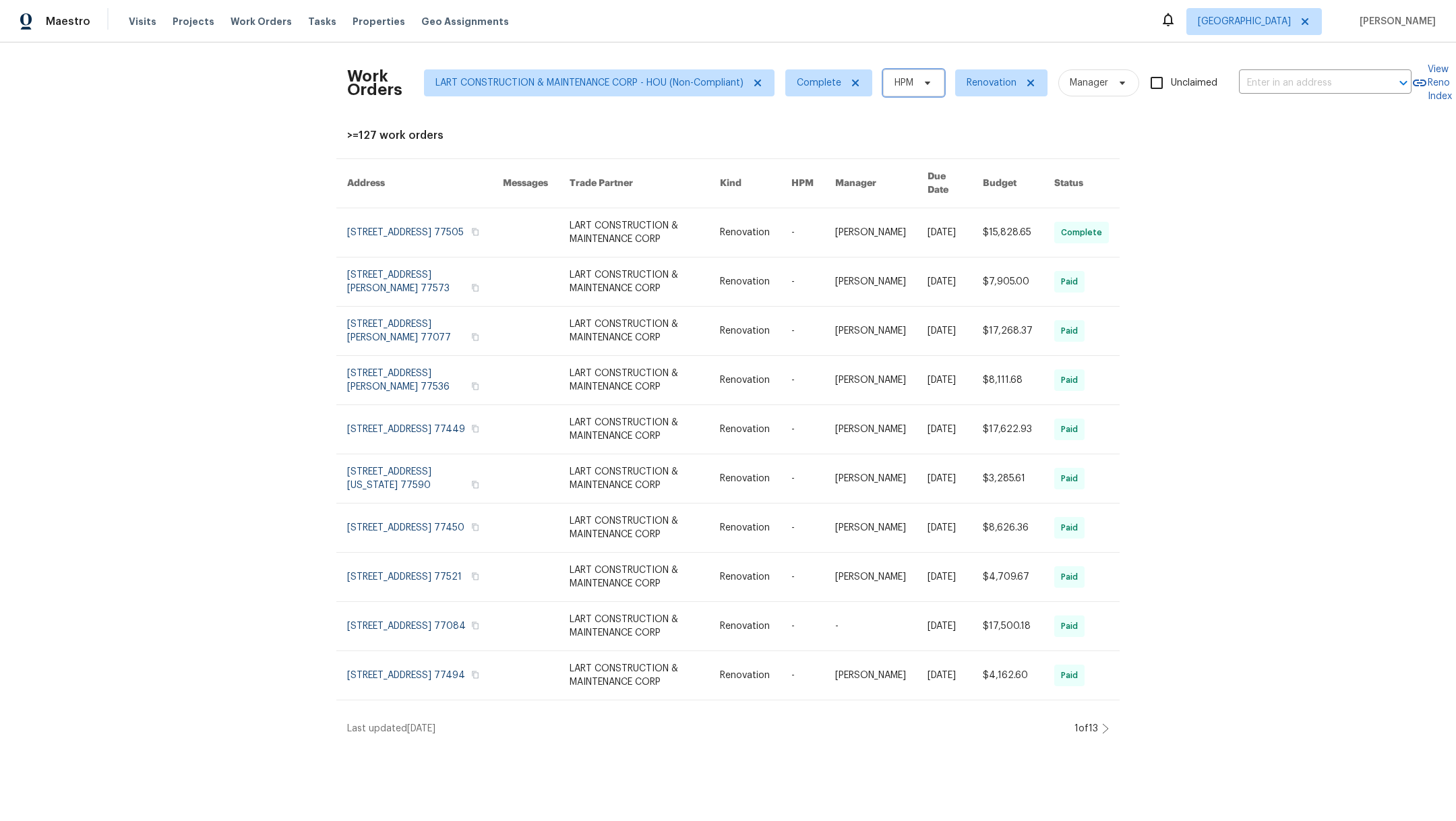
click at [895, 85] on span "HPM" at bounding box center [903, 83] width 19 height 14
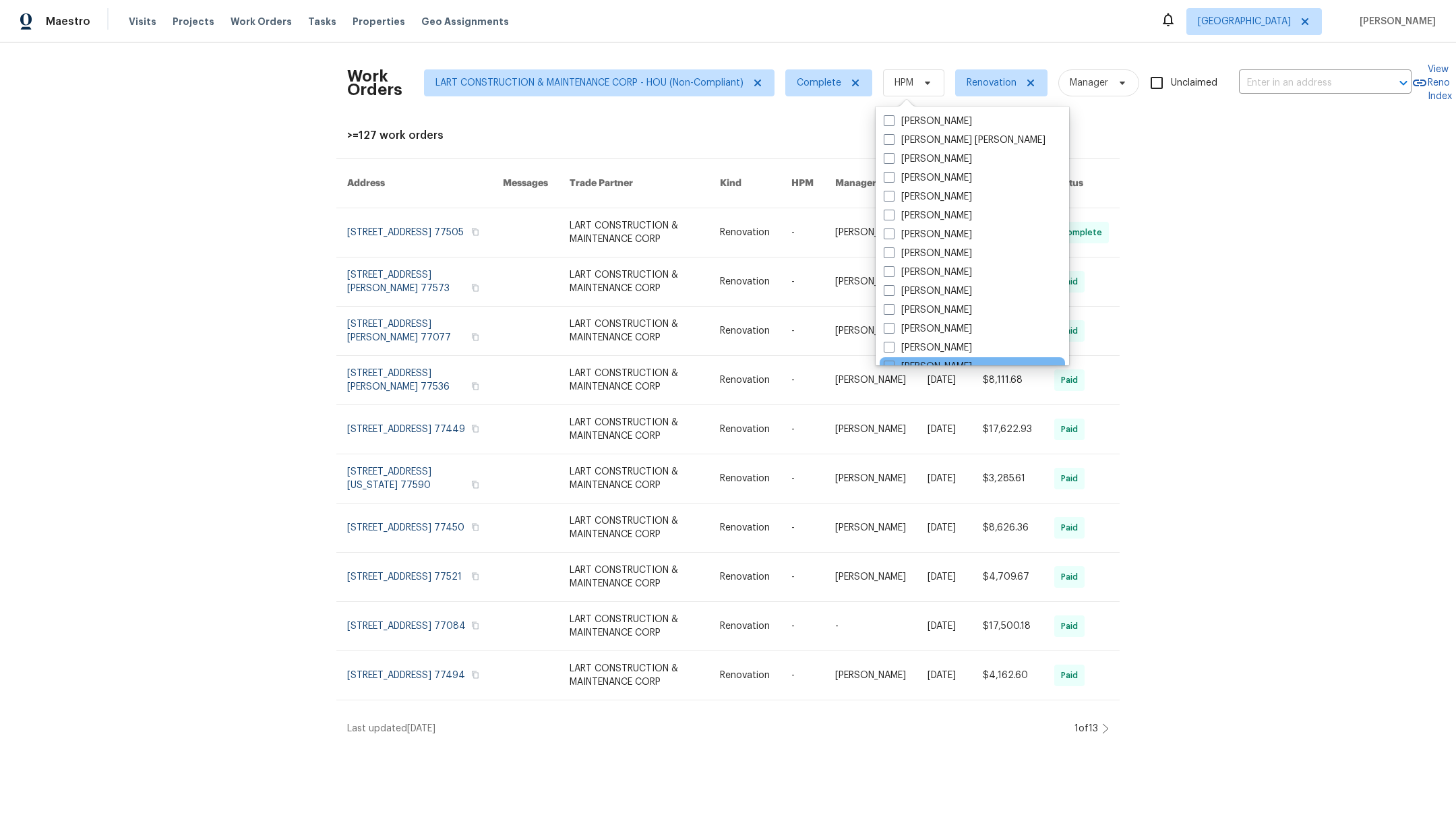
click at [890, 359] on div "[PERSON_NAME]" at bounding box center [973, 366] width 186 height 19
click at [885, 360] on label "[PERSON_NAME]" at bounding box center [928, 366] width 88 height 14
click at [885, 360] on input "[PERSON_NAME]" at bounding box center [888, 364] width 9 height 9
checkbox input "true"
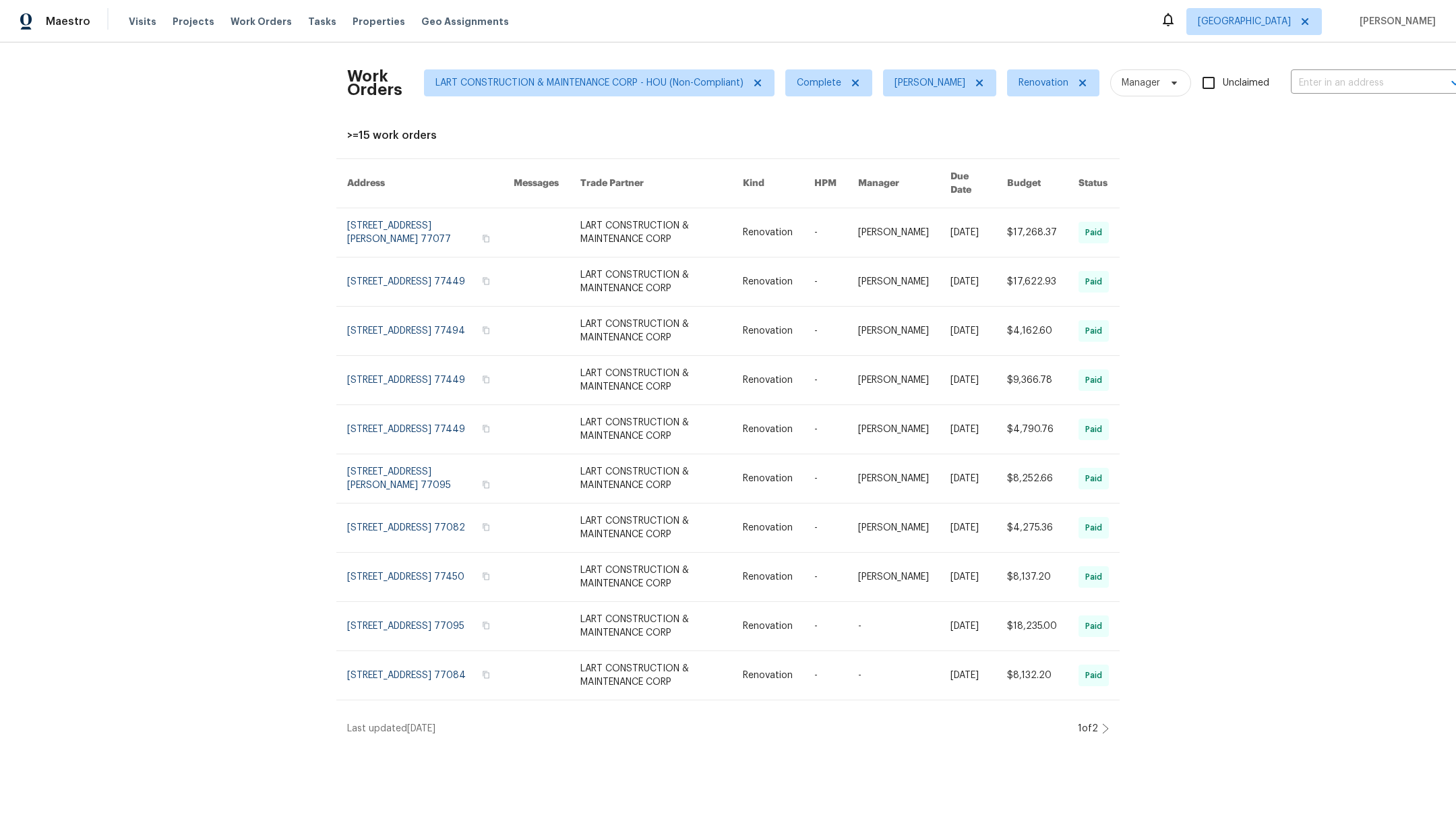
scroll to position [3, 0]
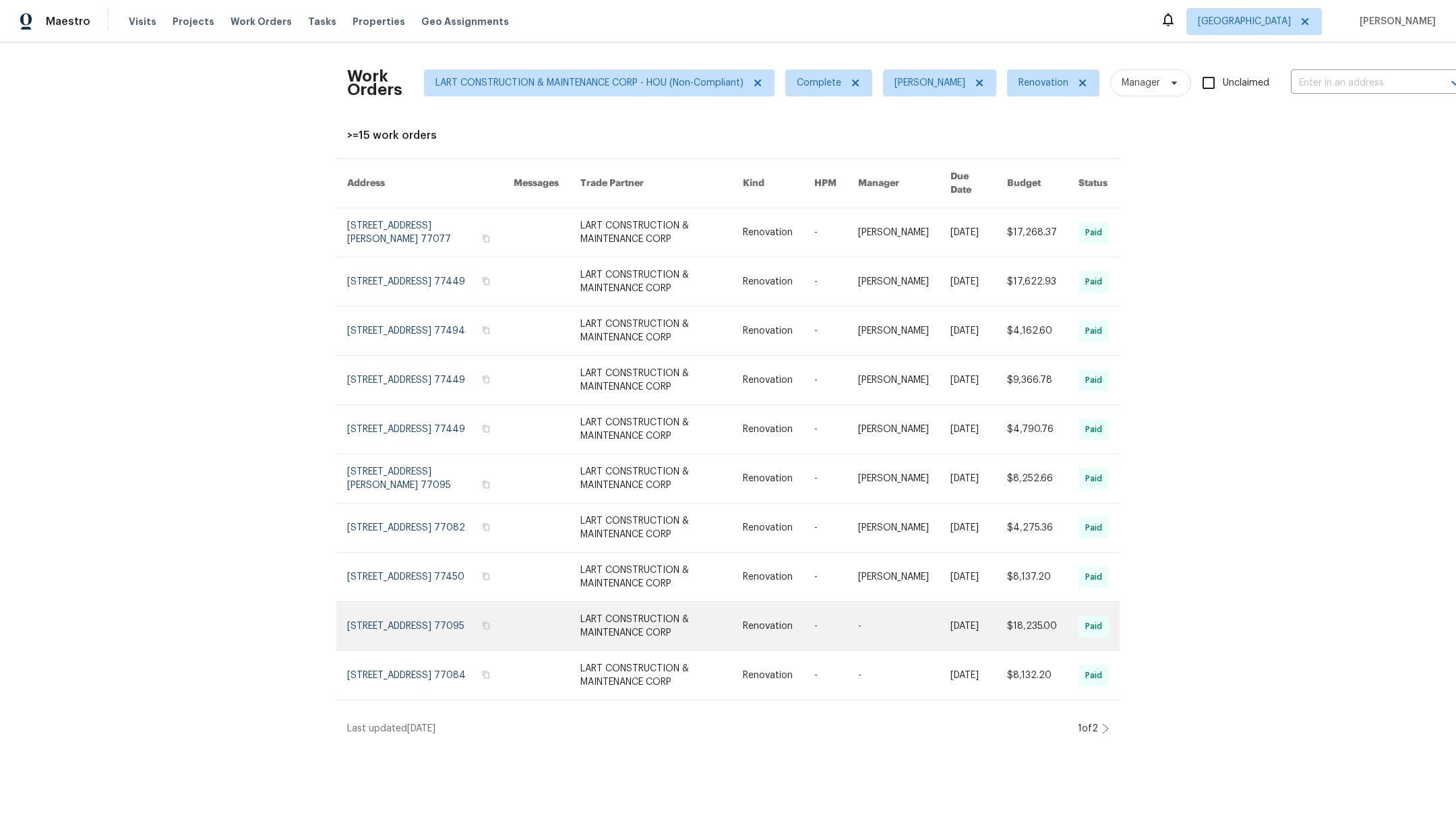
click at [387, 614] on link at bounding box center [430, 626] width 167 height 49
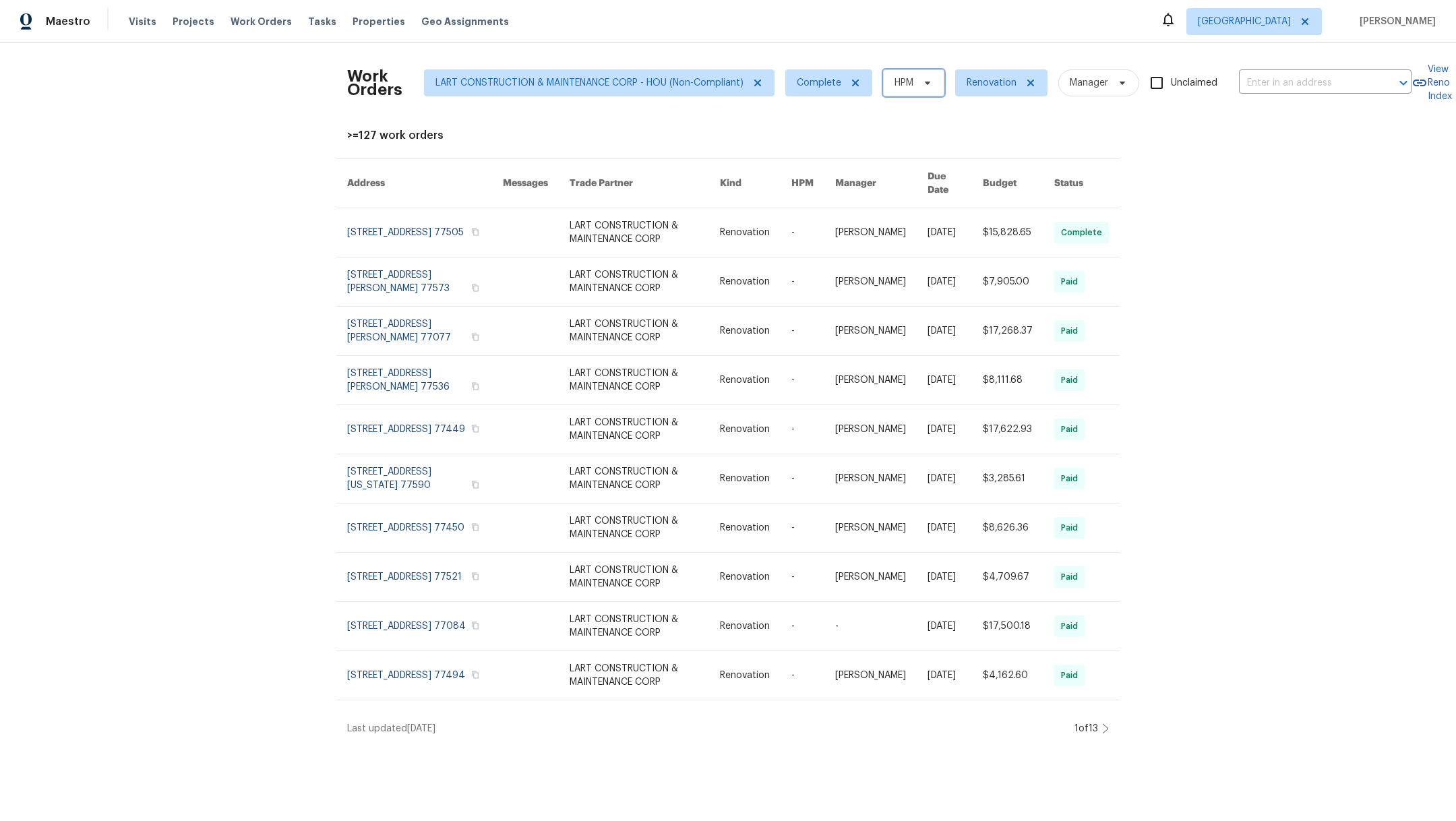
click at [899, 80] on span "HPM" at bounding box center [903, 83] width 19 height 14
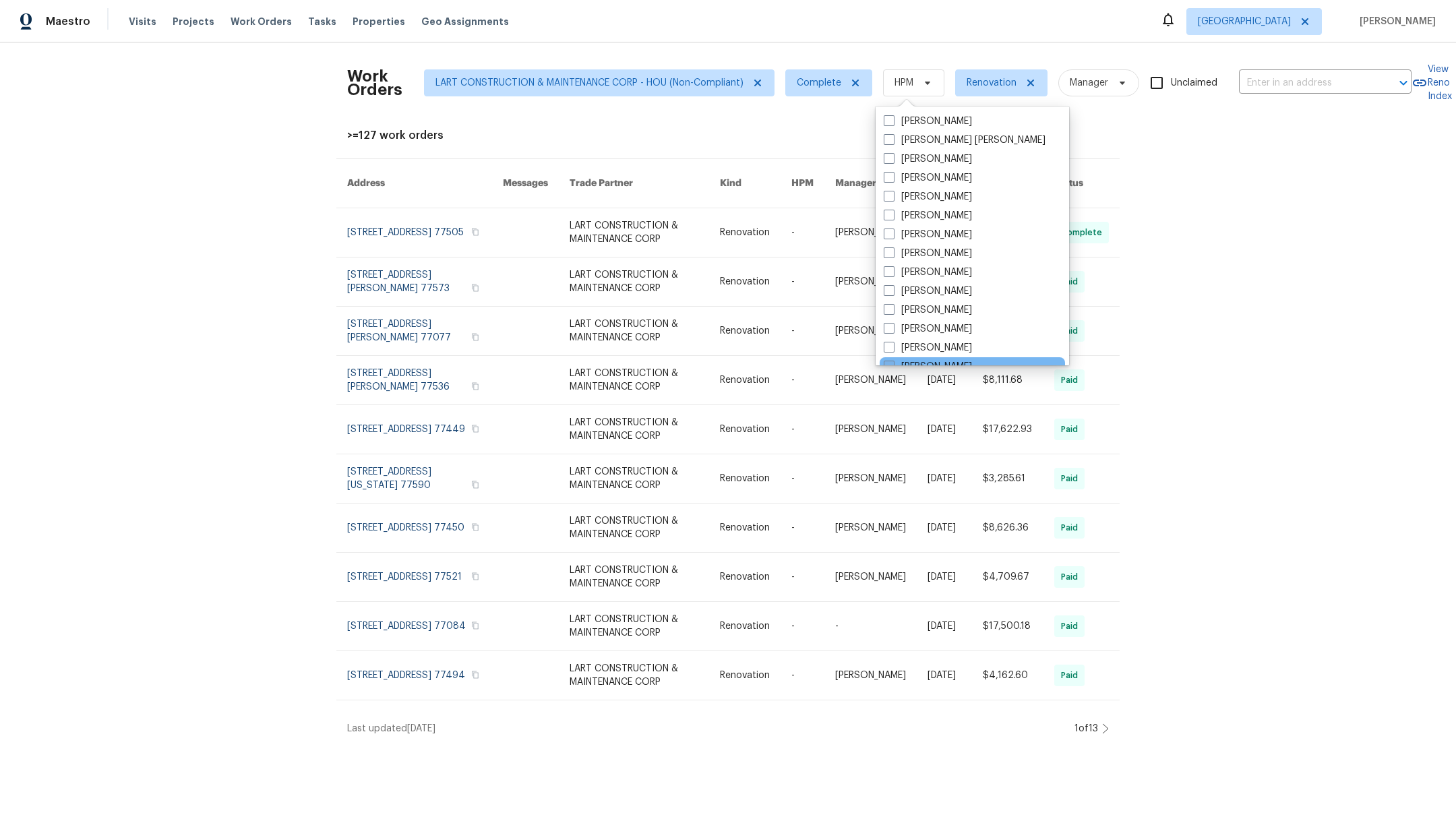
click at [888, 363] on span at bounding box center [889, 365] width 11 height 11
click at [888, 363] on input "[PERSON_NAME]" at bounding box center [888, 364] width 9 height 9
checkbox input "true"
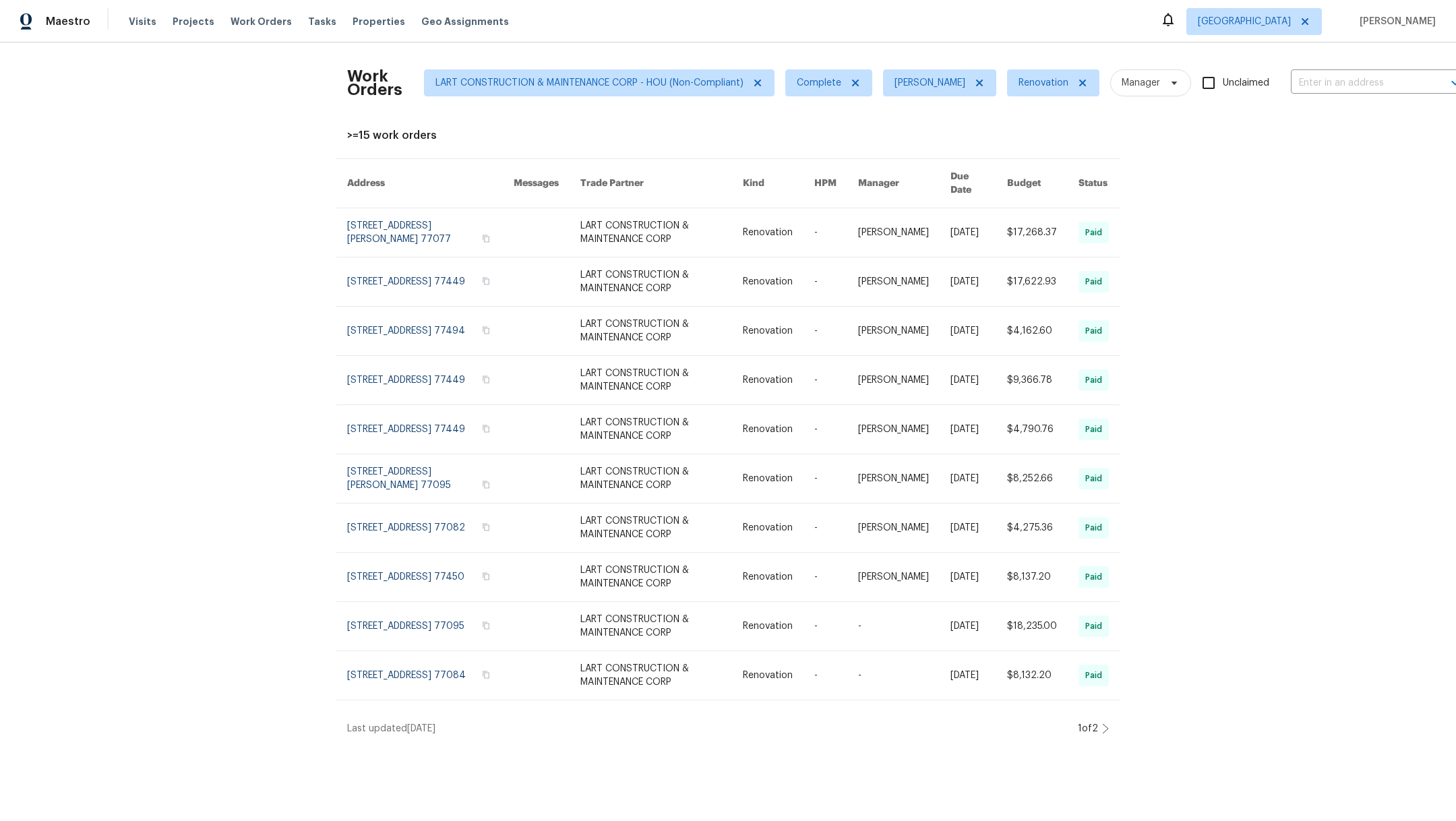
scroll to position [3, 0]
click at [1102, 723] on icon at bounding box center [1105, 728] width 7 height 11
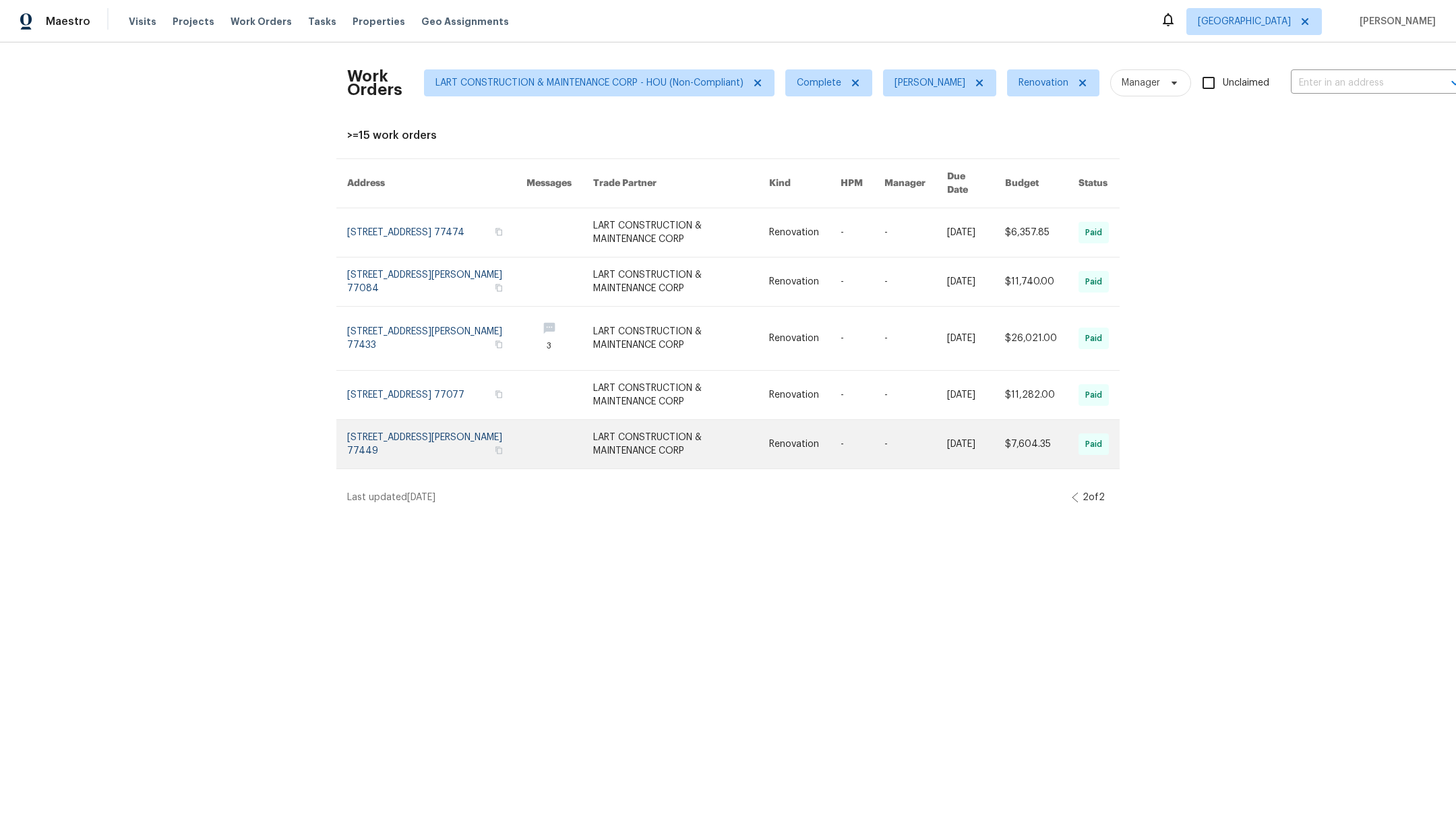
drag, startPoint x: 1097, startPoint y: 711, endPoint x: 1097, endPoint y: 417, distance: 294.0
click at [1097, 417] on html "Maestro Visits Projects Work Orders Tasks Properties Geo Assignments [GEOGRAPHI…" at bounding box center [728, 257] width 1456 height 515
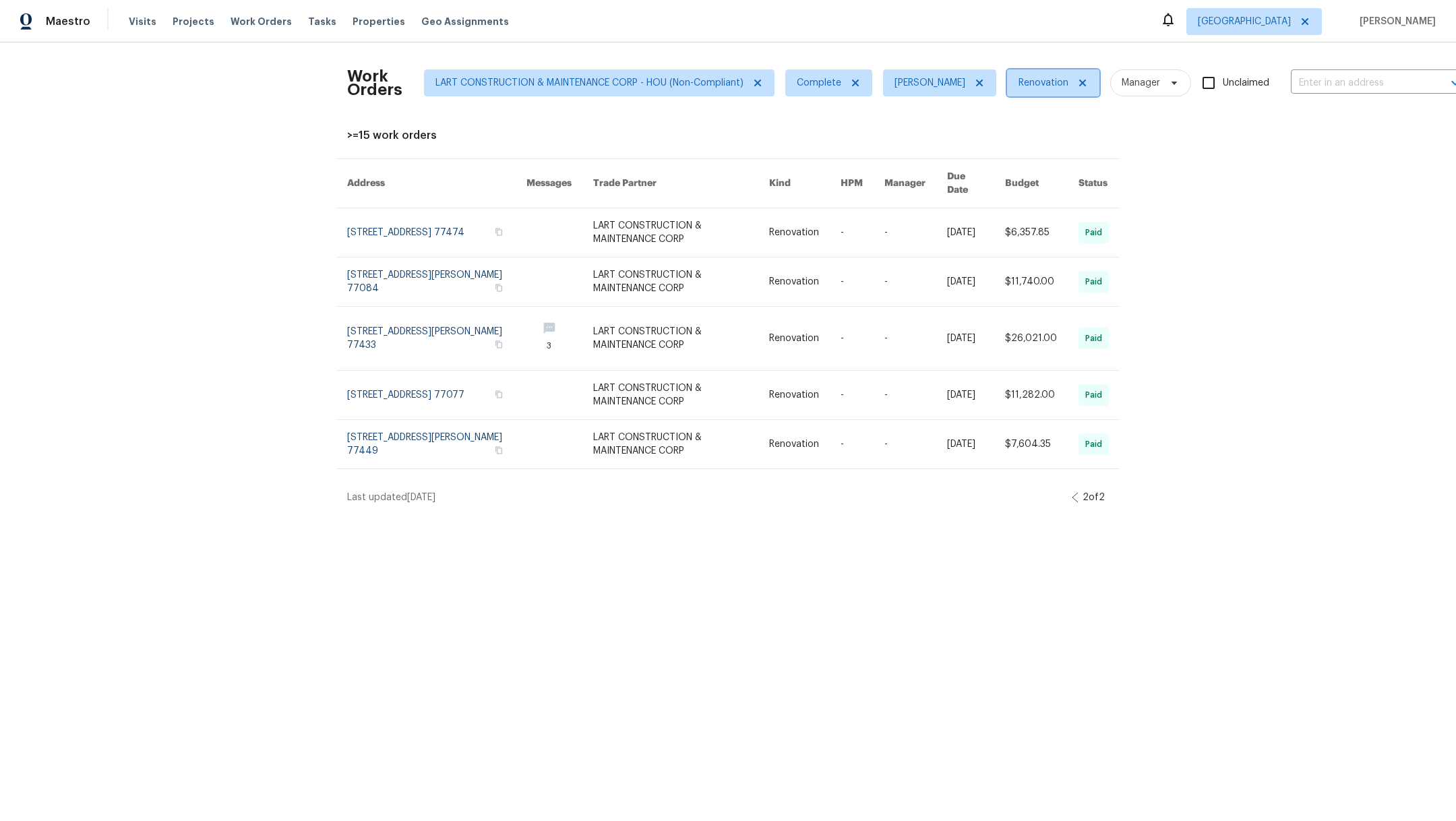
click at [1087, 81] on icon at bounding box center [1082, 82] width 11 height 11
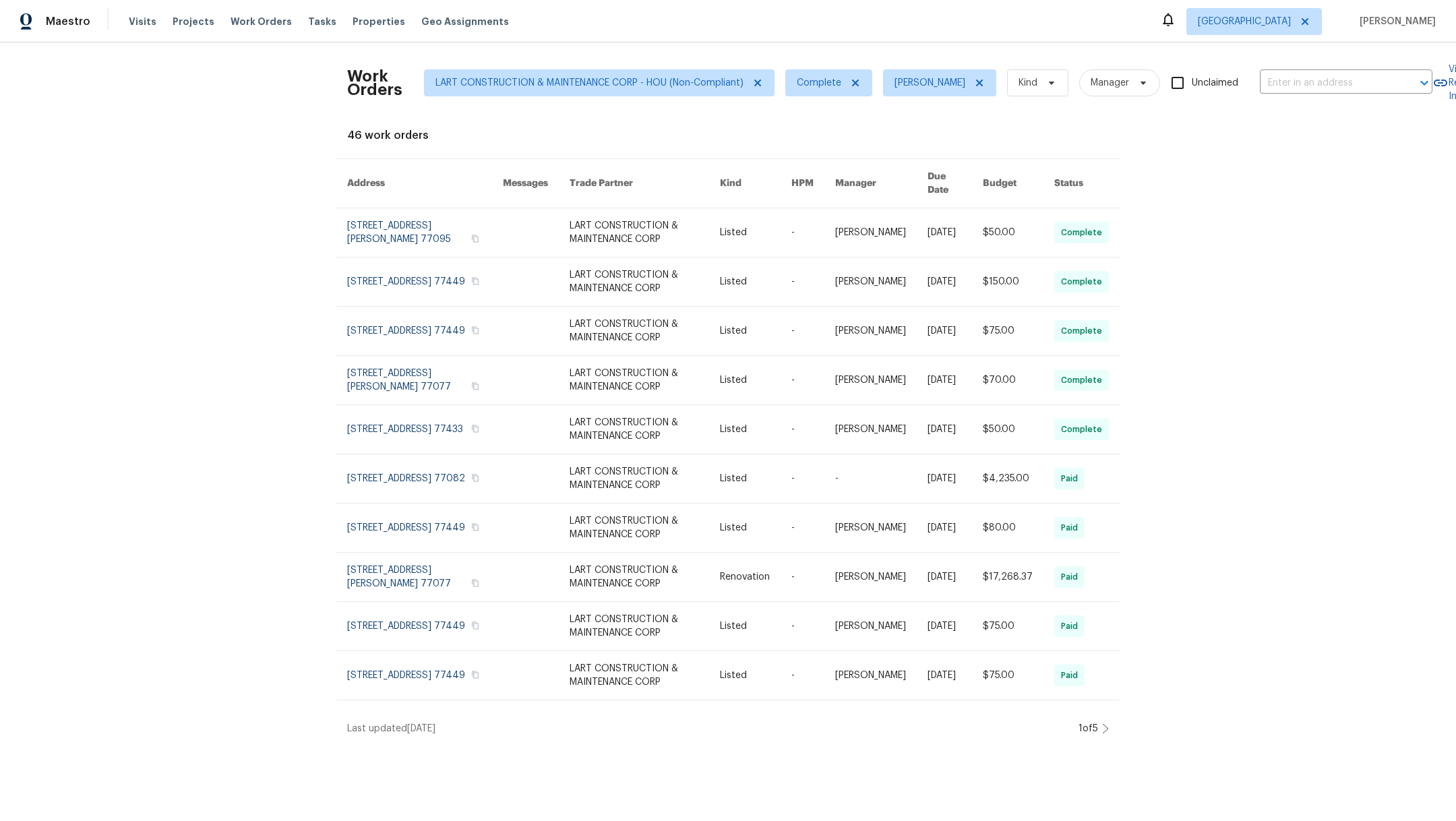
click at [1102, 723] on icon at bounding box center [1105, 728] width 7 height 11
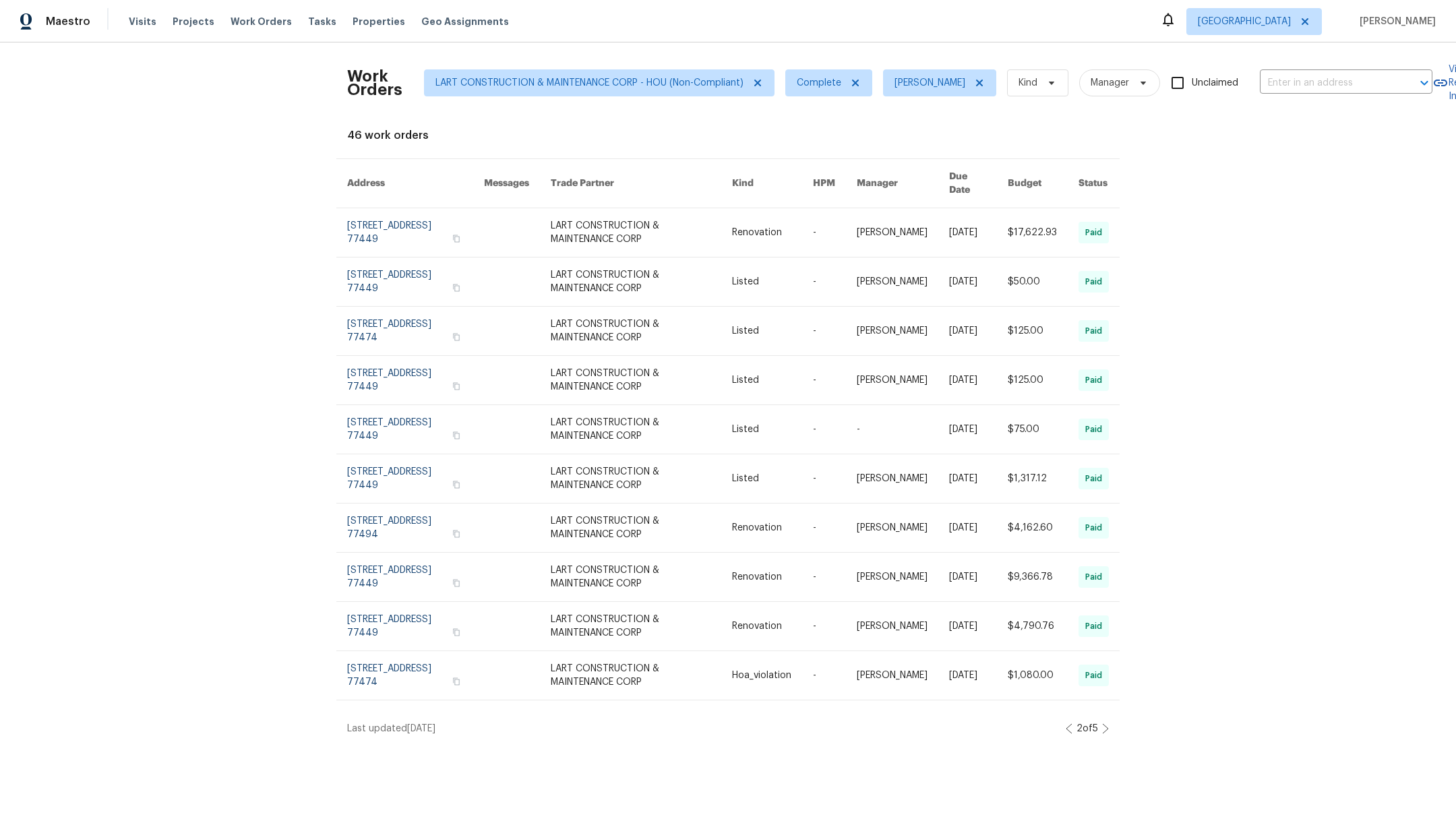
click at [1102, 723] on icon at bounding box center [1105, 728] width 7 height 11
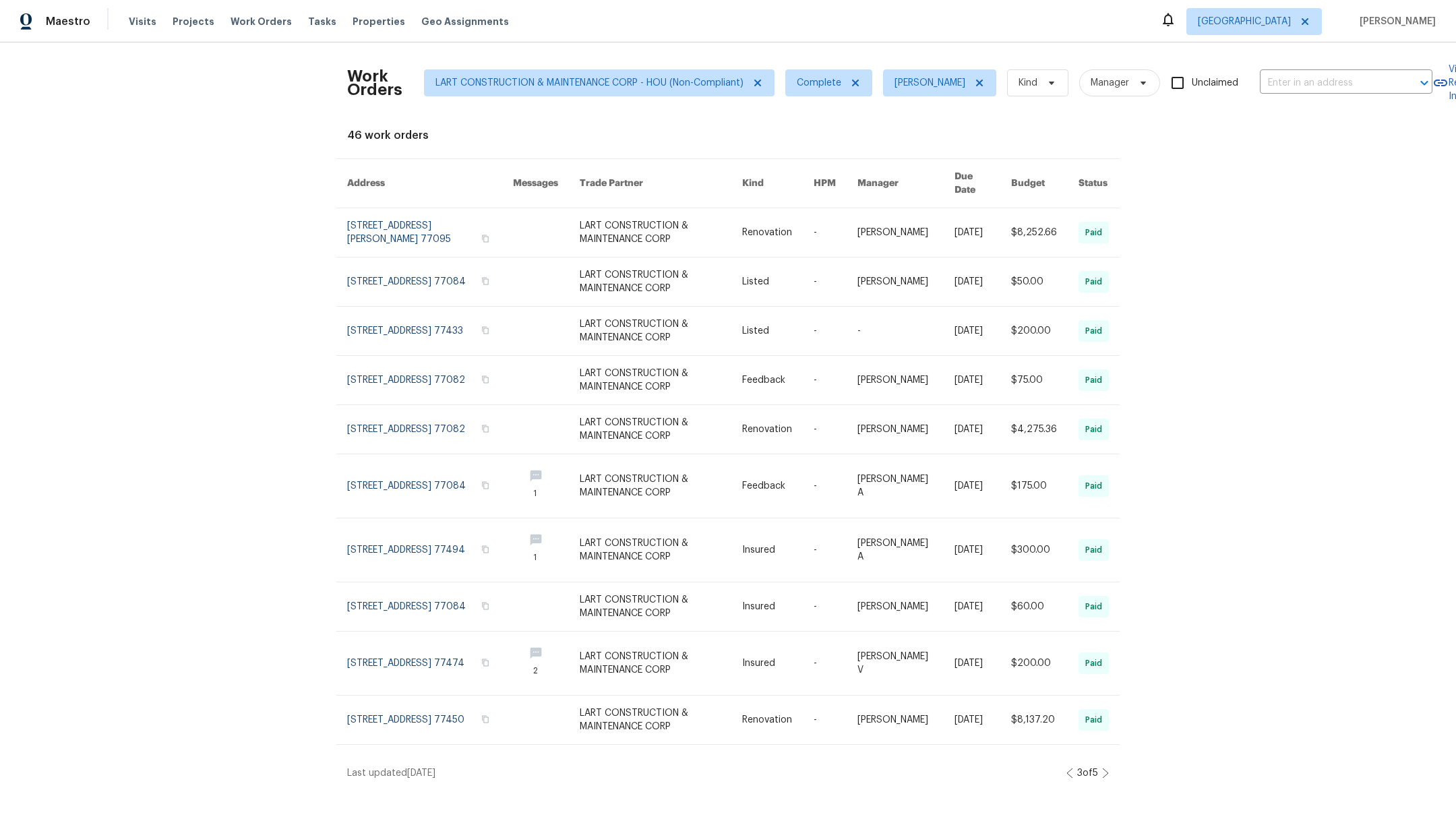
click at [1103, 768] on icon at bounding box center [1105, 773] width 6 height 10
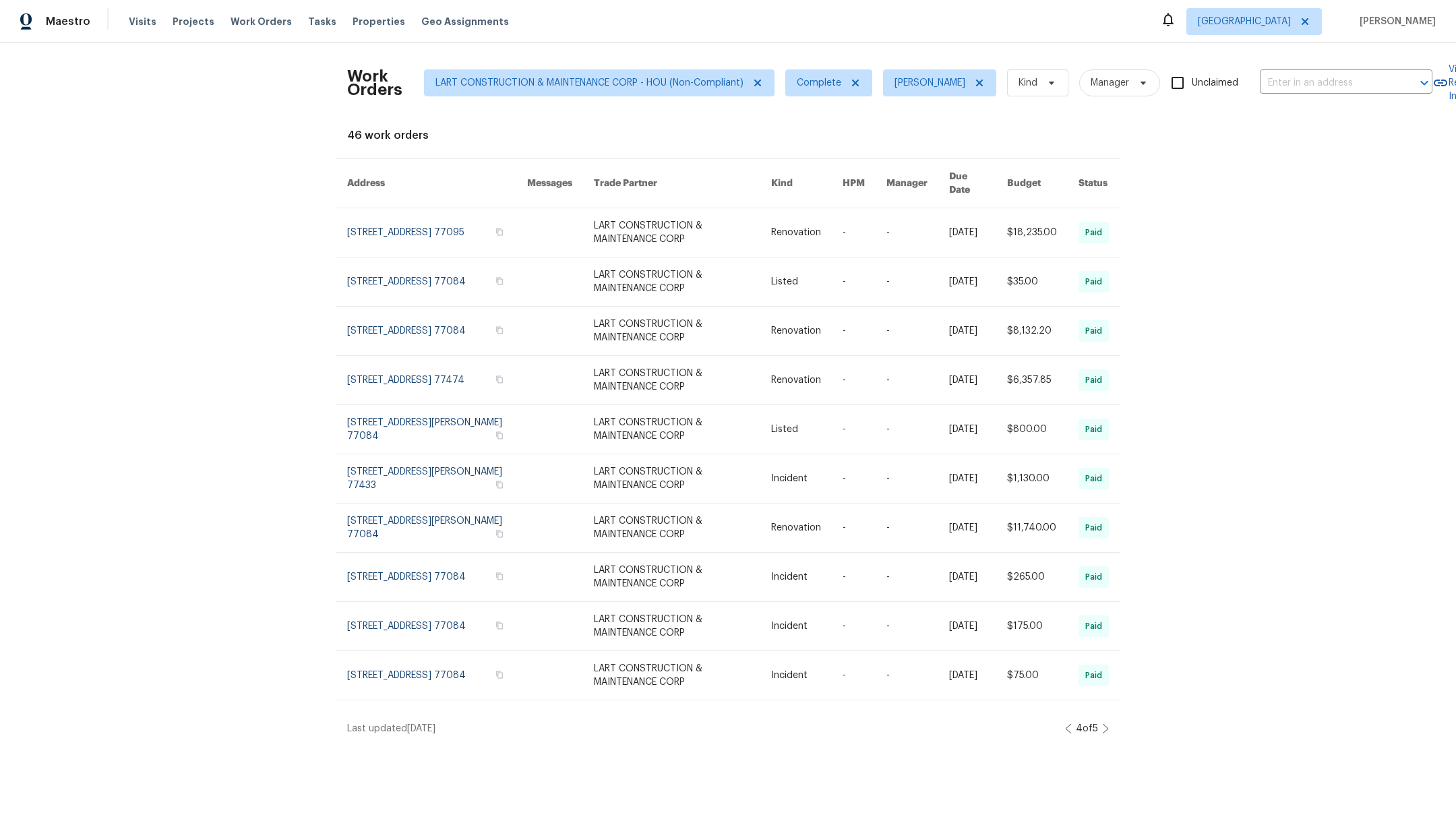
click at [1102, 723] on icon at bounding box center [1105, 728] width 7 height 11
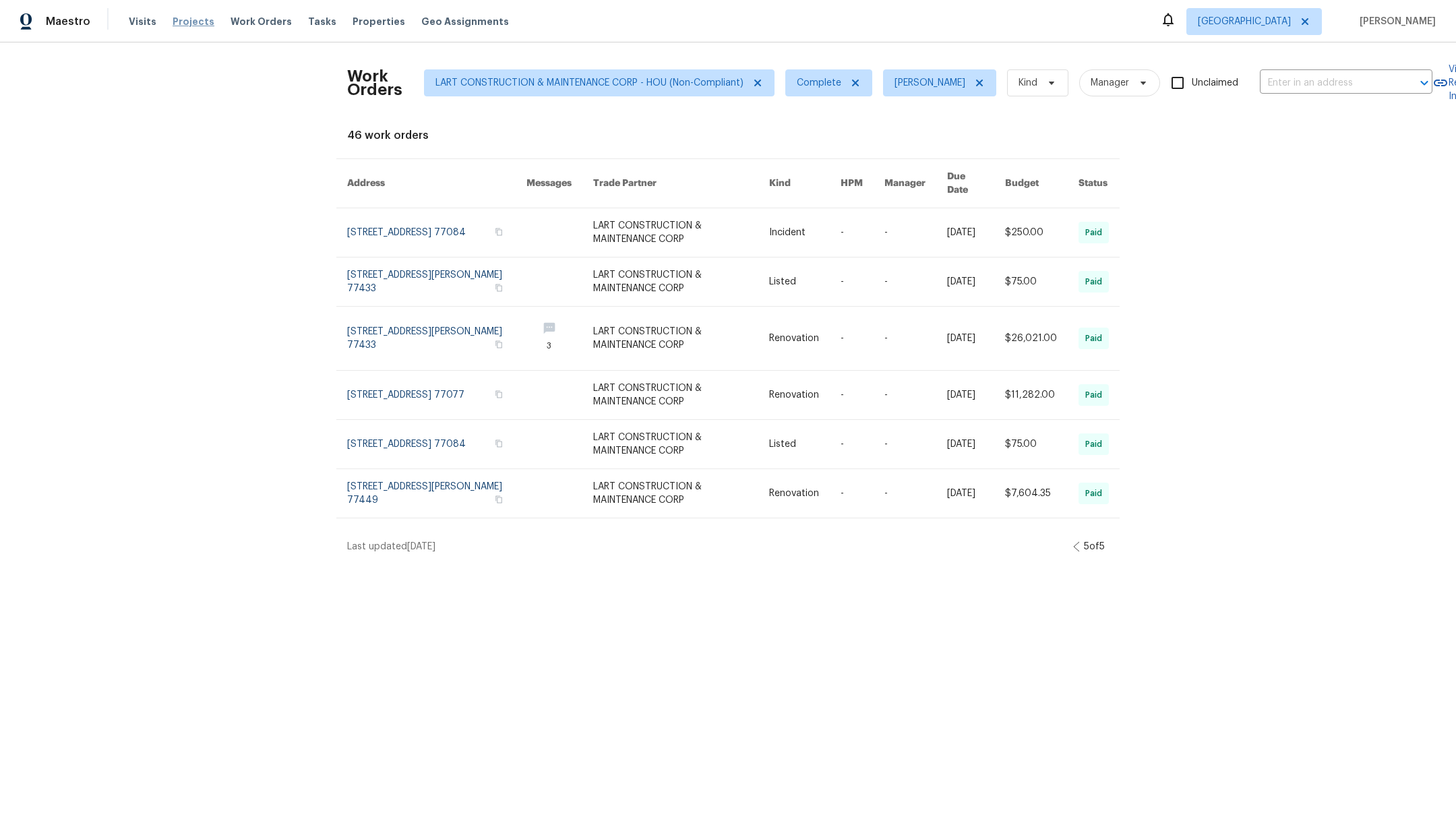
click at [191, 20] on span "Projects" at bounding box center [193, 21] width 42 height 14
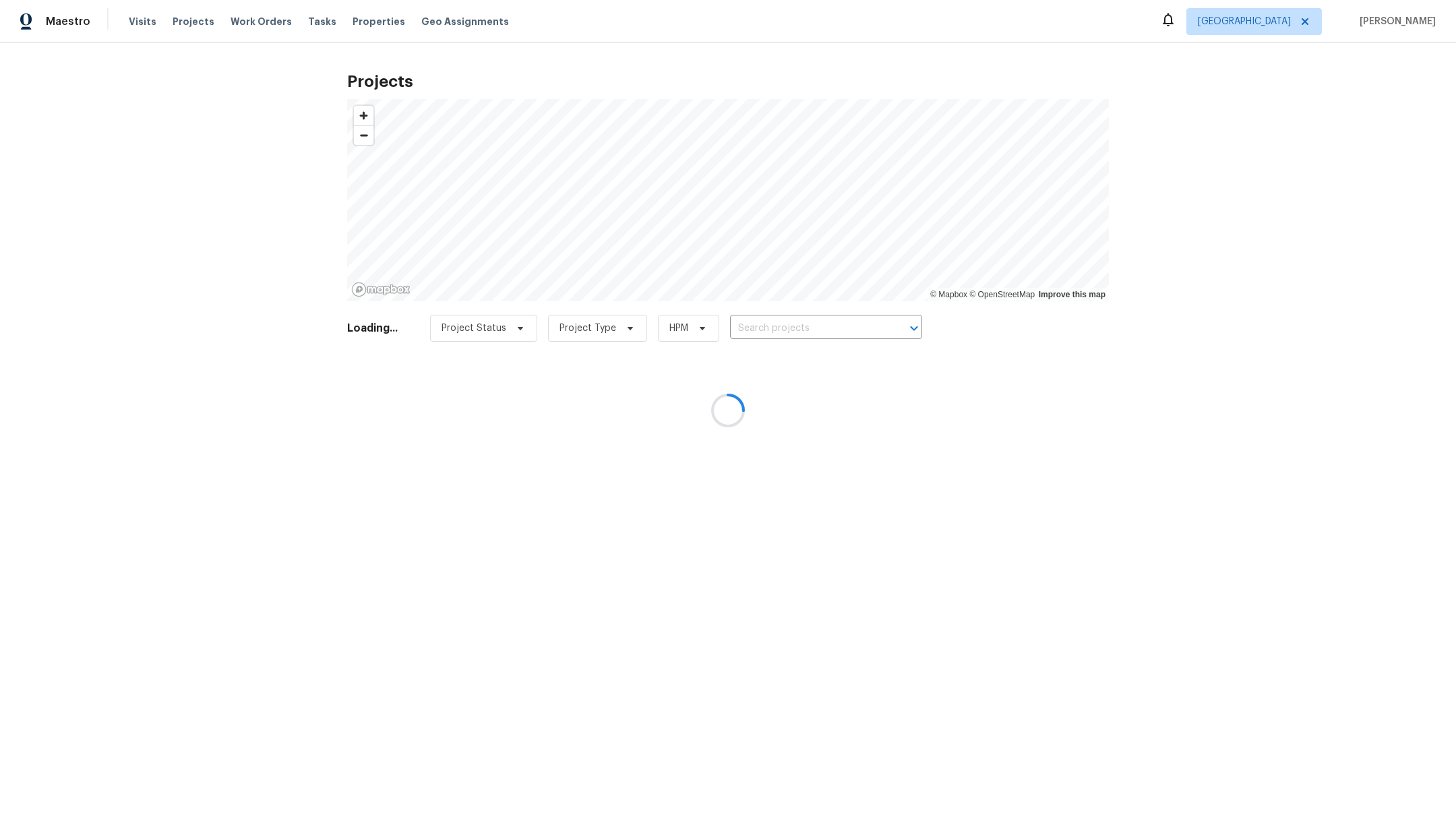
click at [791, 330] on div at bounding box center [728, 410] width 1456 height 821
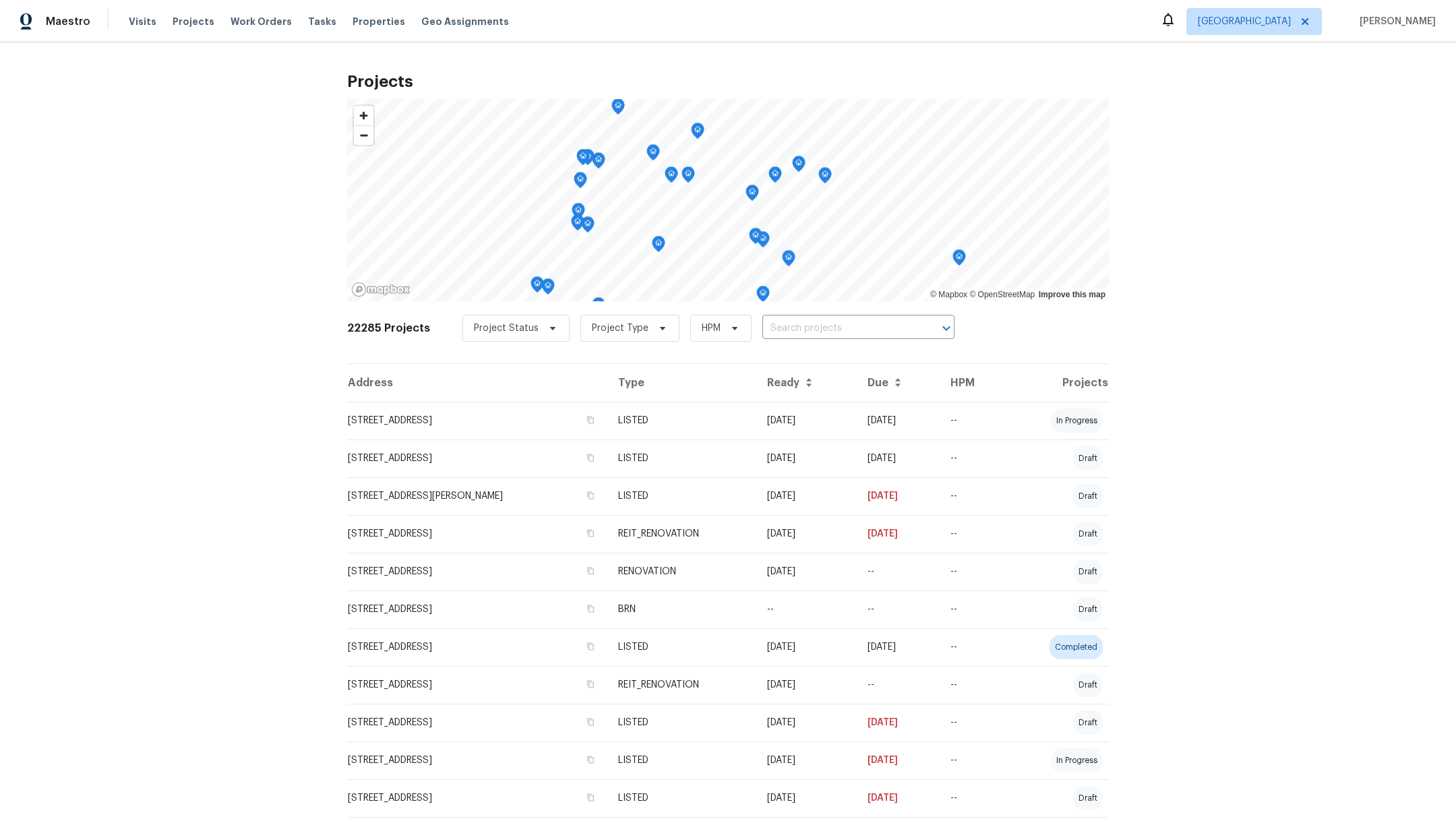
click at [791, 330] on input "text" at bounding box center [840, 329] width 155 height 21
type input "1"
type input "c"
type input "8003 car"
click at [794, 360] on li "[STREET_ADDRESS]" at bounding box center [843, 357] width 197 height 22
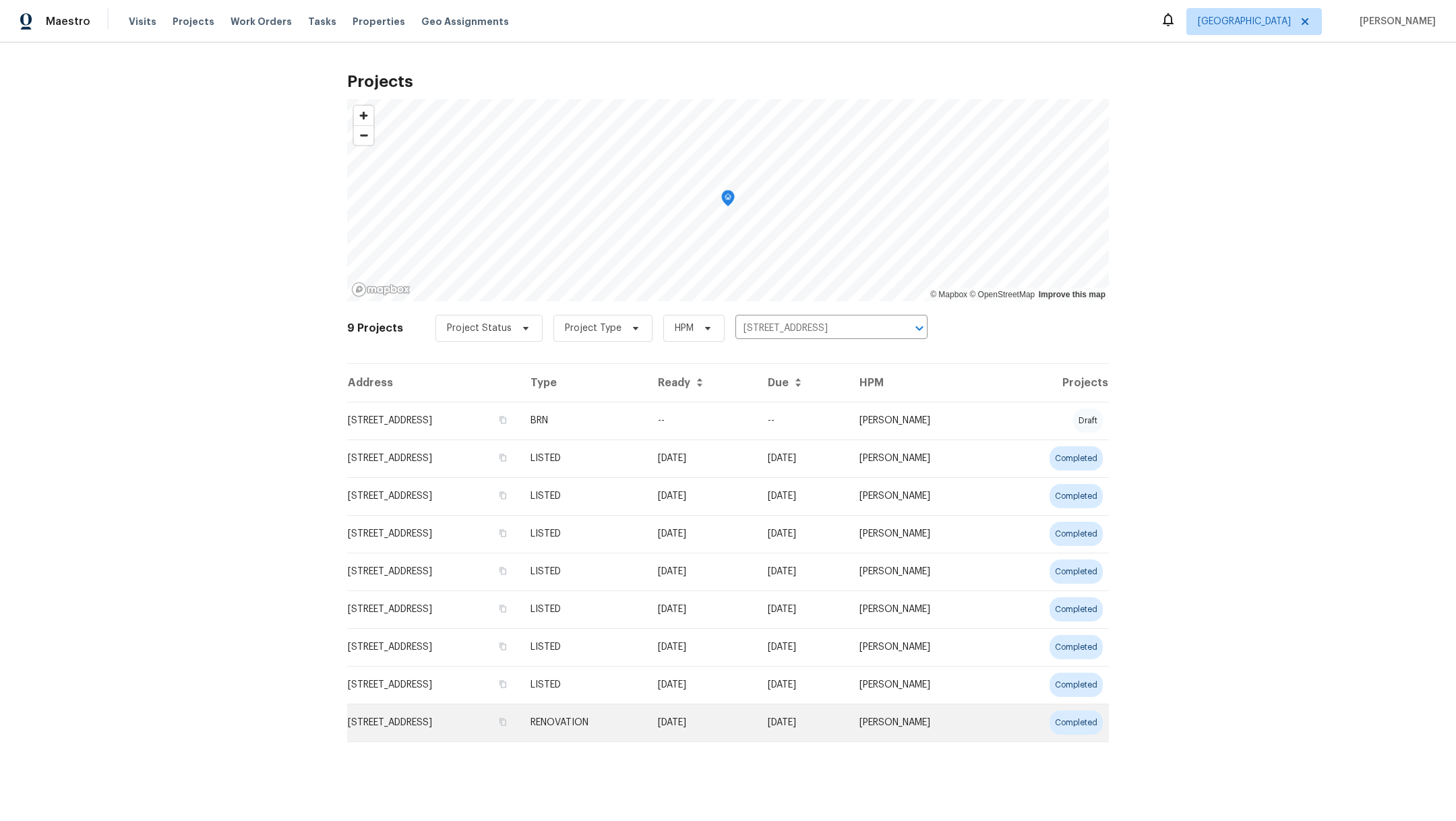
click at [402, 726] on td "[STREET_ADDRESS]" at bounding box center [433, 722] width 173 height 37
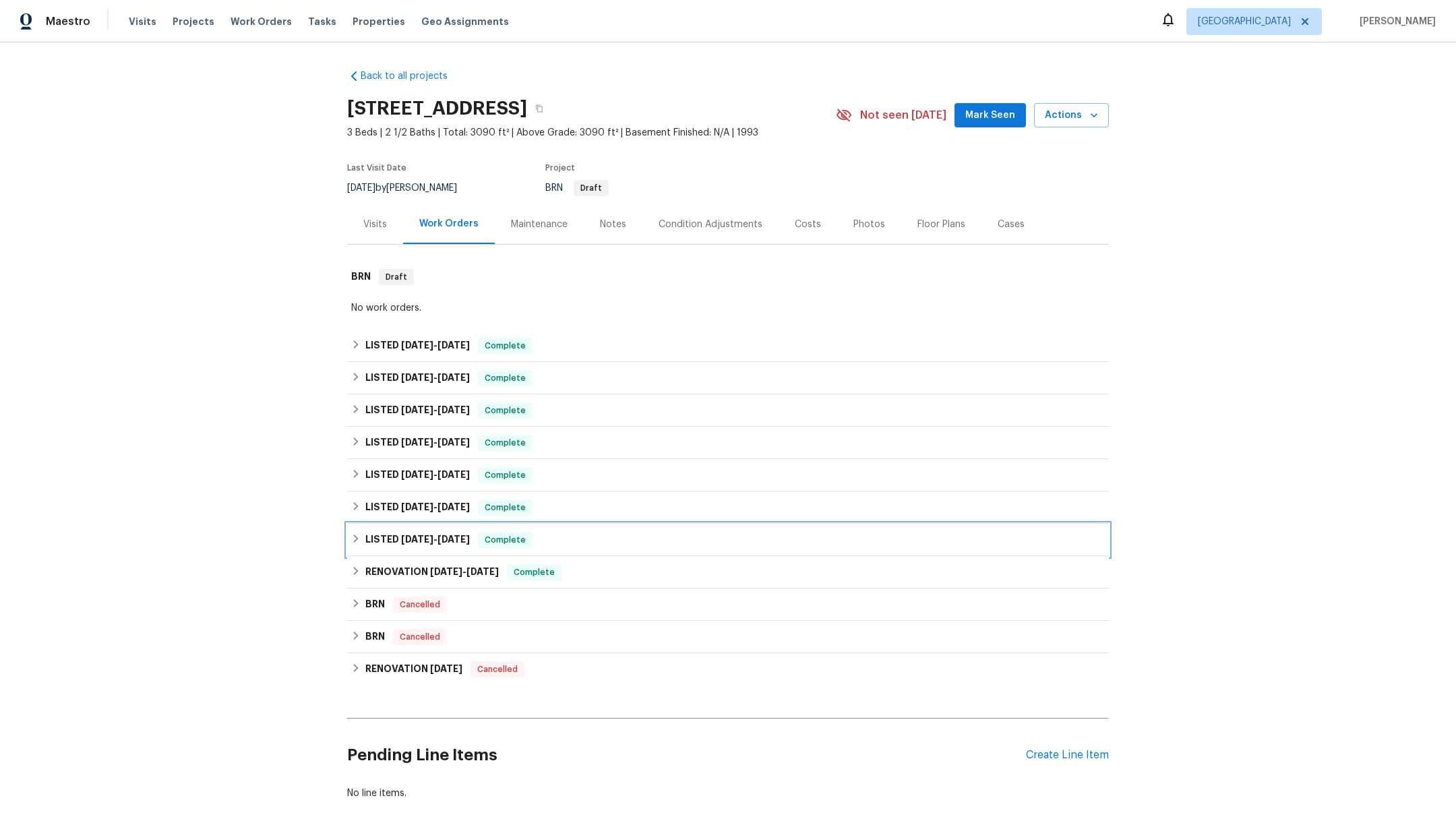
click at [418, 539] on span "[DATE]" at bounding box center [418, 539] width 33 height 10
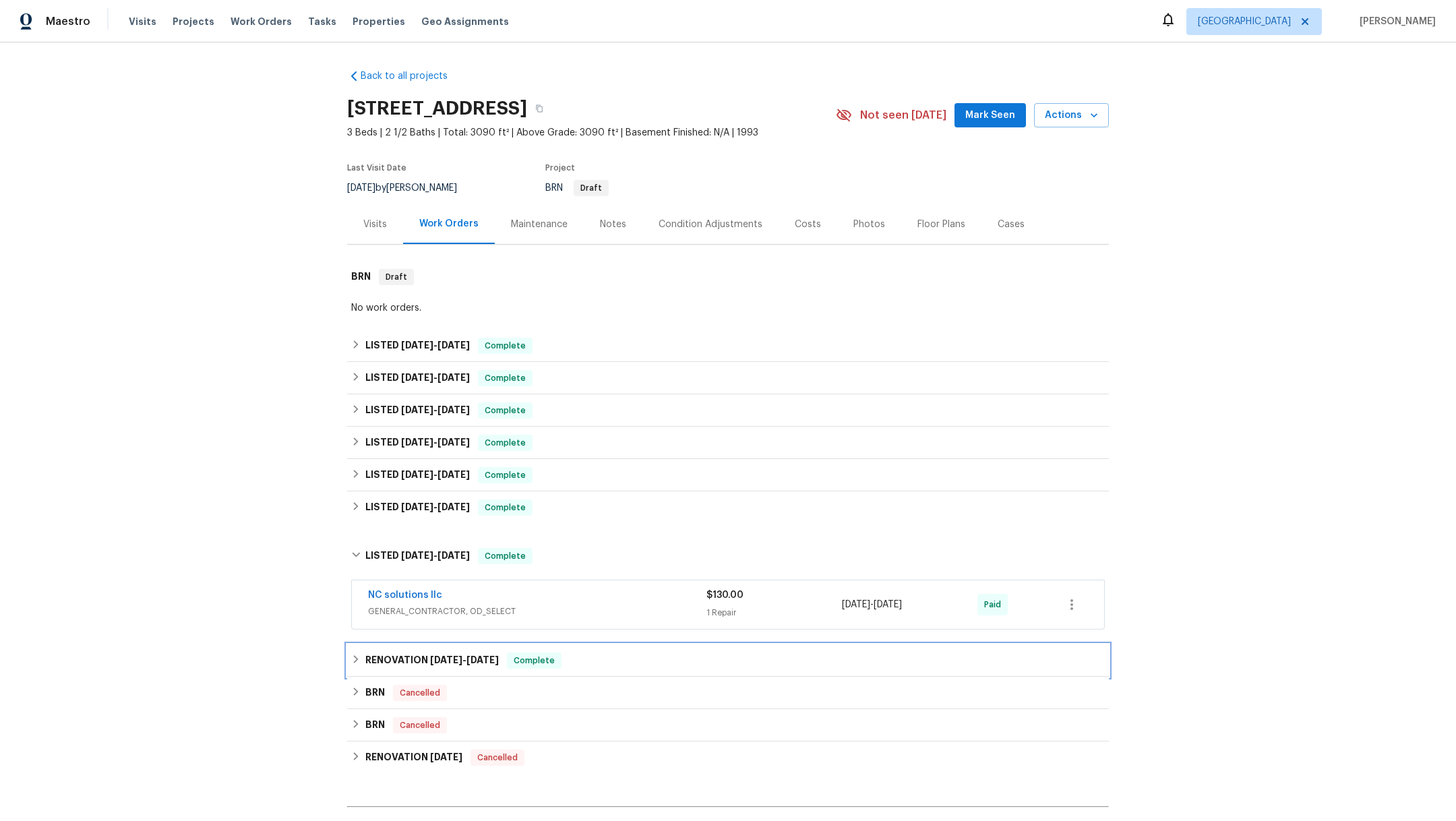
click at [409, 657] on h6 "RENOVATION [DATE] - [DATE]" at bounding box center [432, 661] width 133 height 16
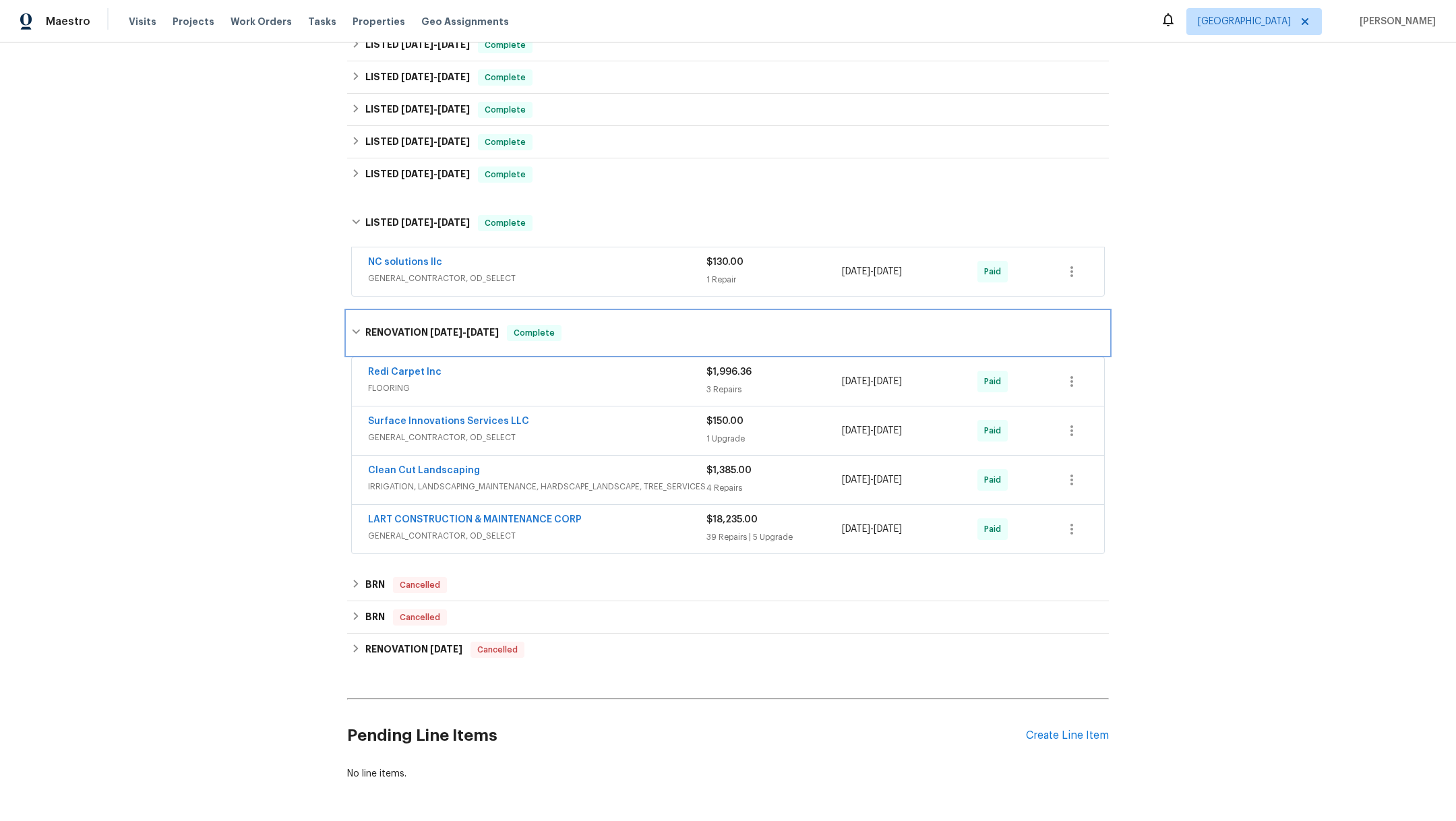
scroll to position [334, 0]
click at [486, 421] on link "Surface Innovations Services LLC" at bounding box center [448, 421] width 161 height 10
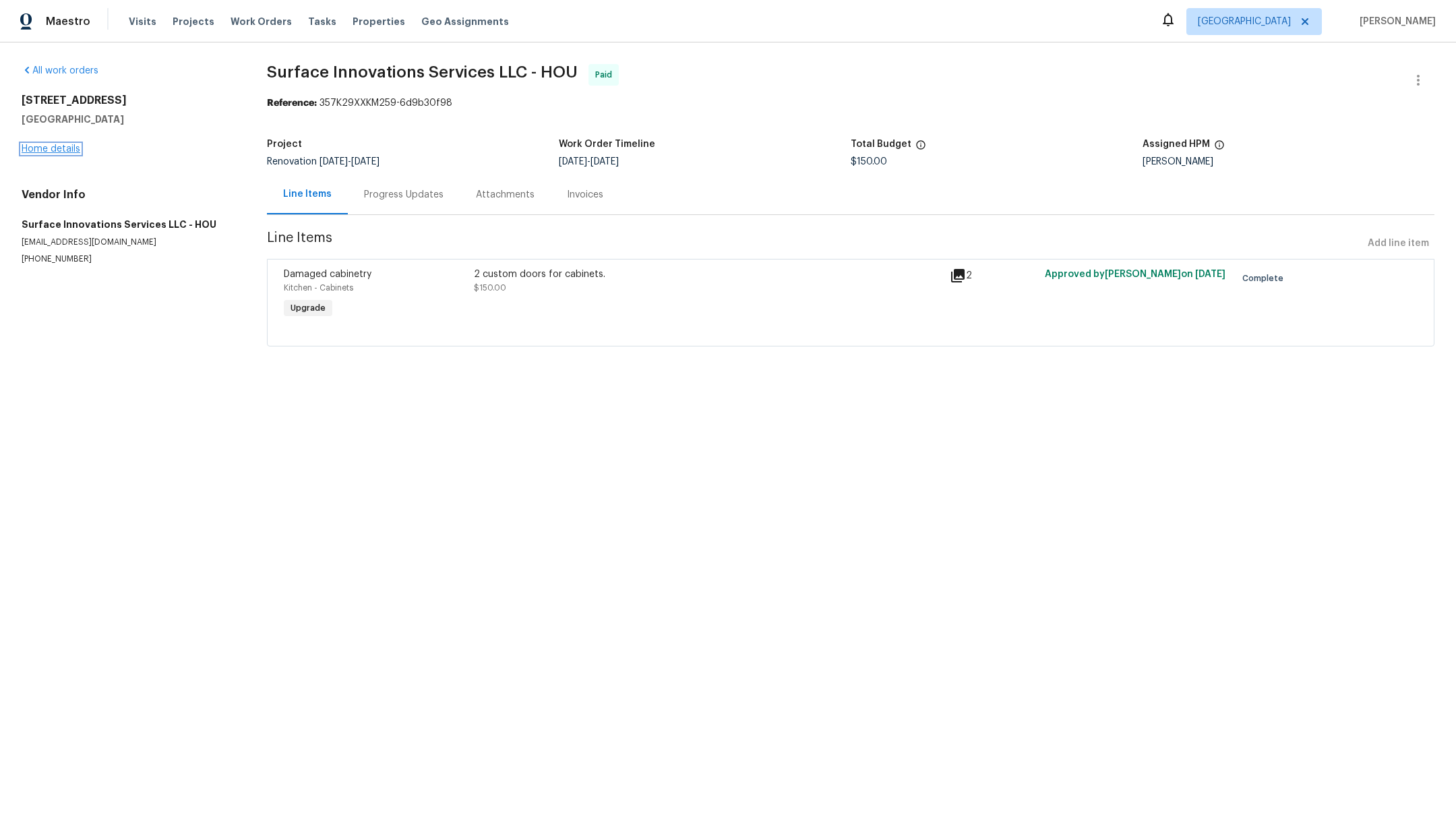
click at [63, 147] on link "Home details" at bounding box center [50, 149] width 59 height 10
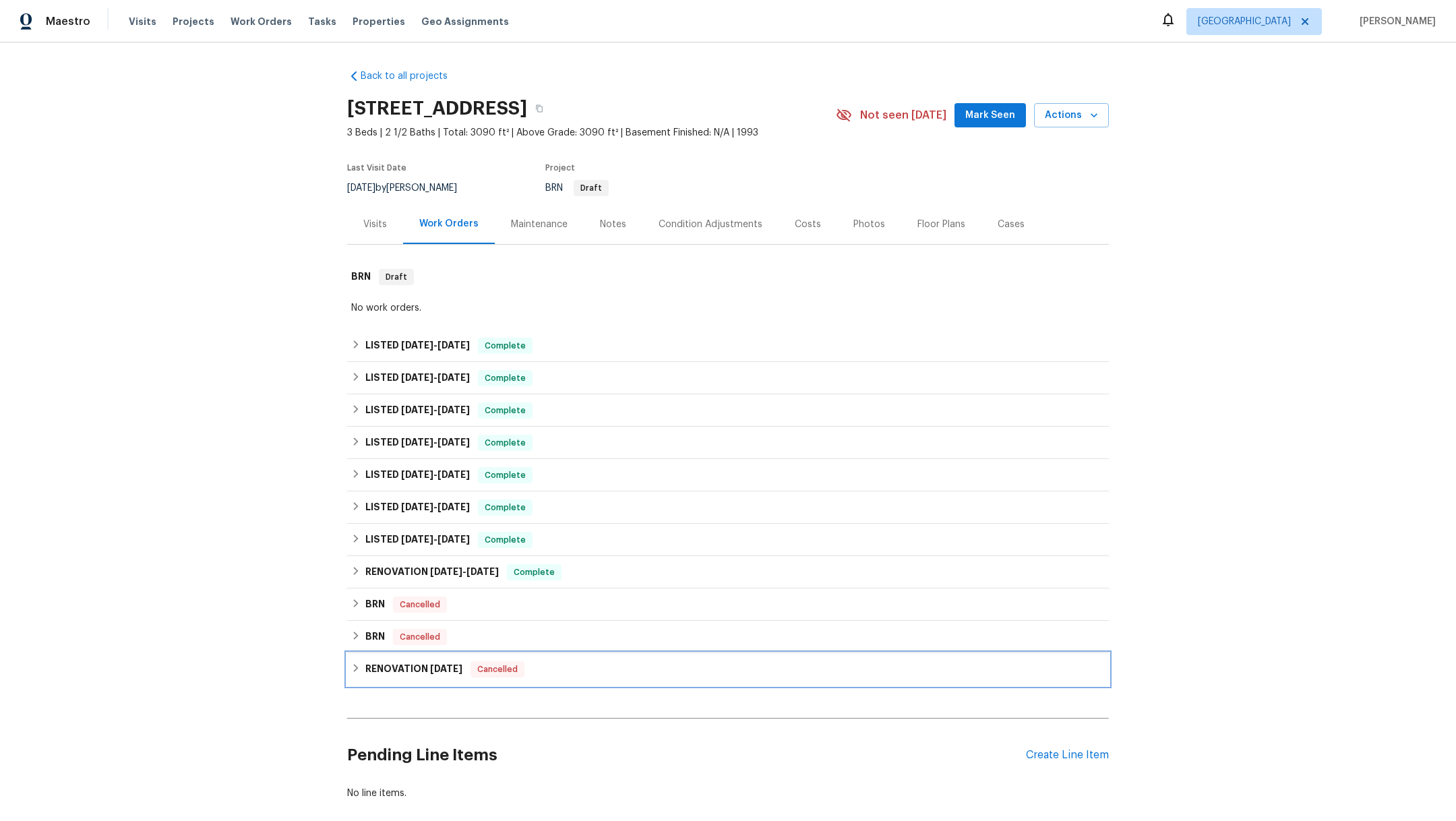
click at [383, 670] on h6 "RENOVATION [DATE]" at bounding box center [413, 669] width 97 height 16
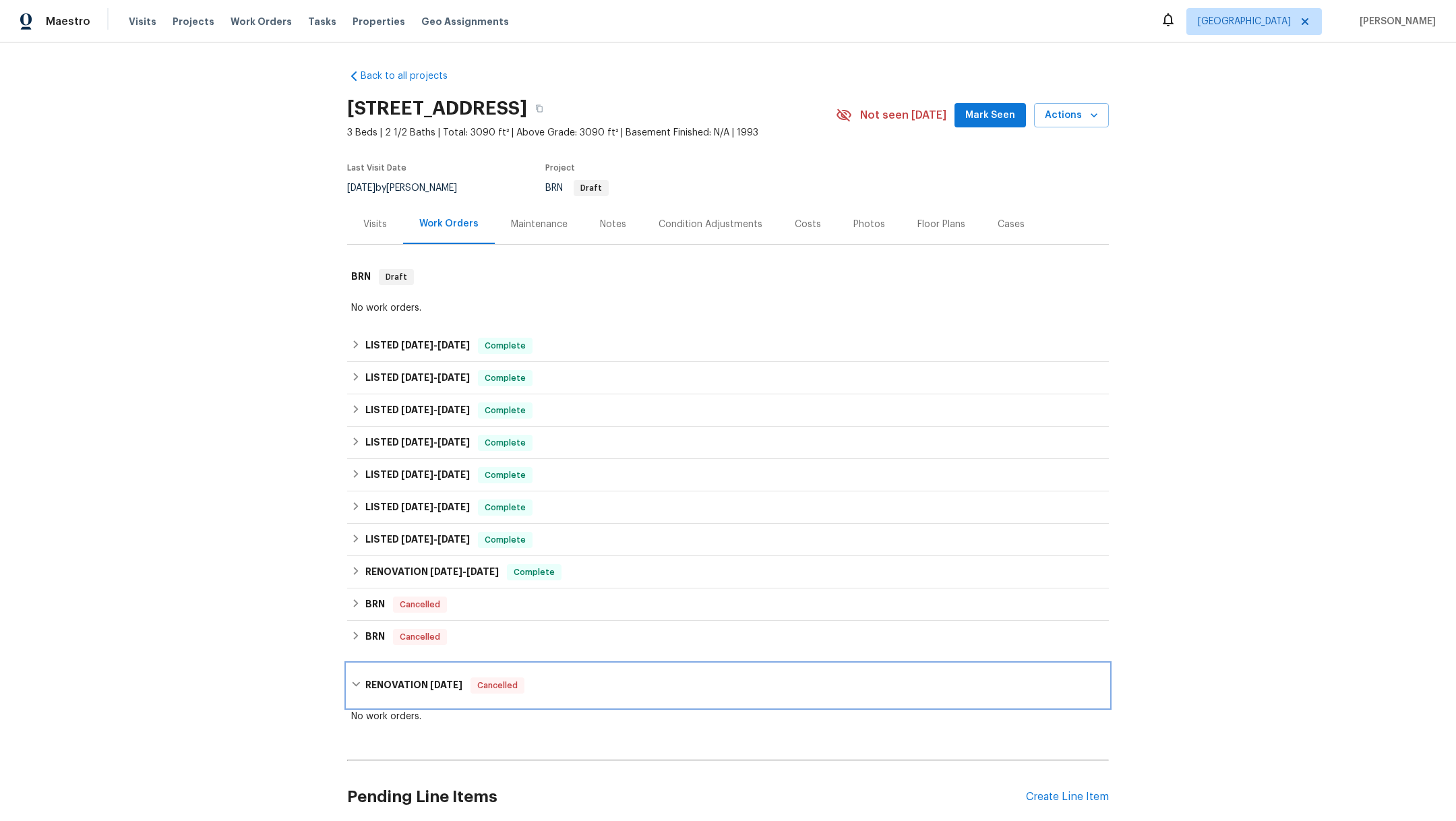
click at [383, 670] on div "RENOVATION [DATE] Cancelled" at bounding box center [728, 685] width 762 height 43
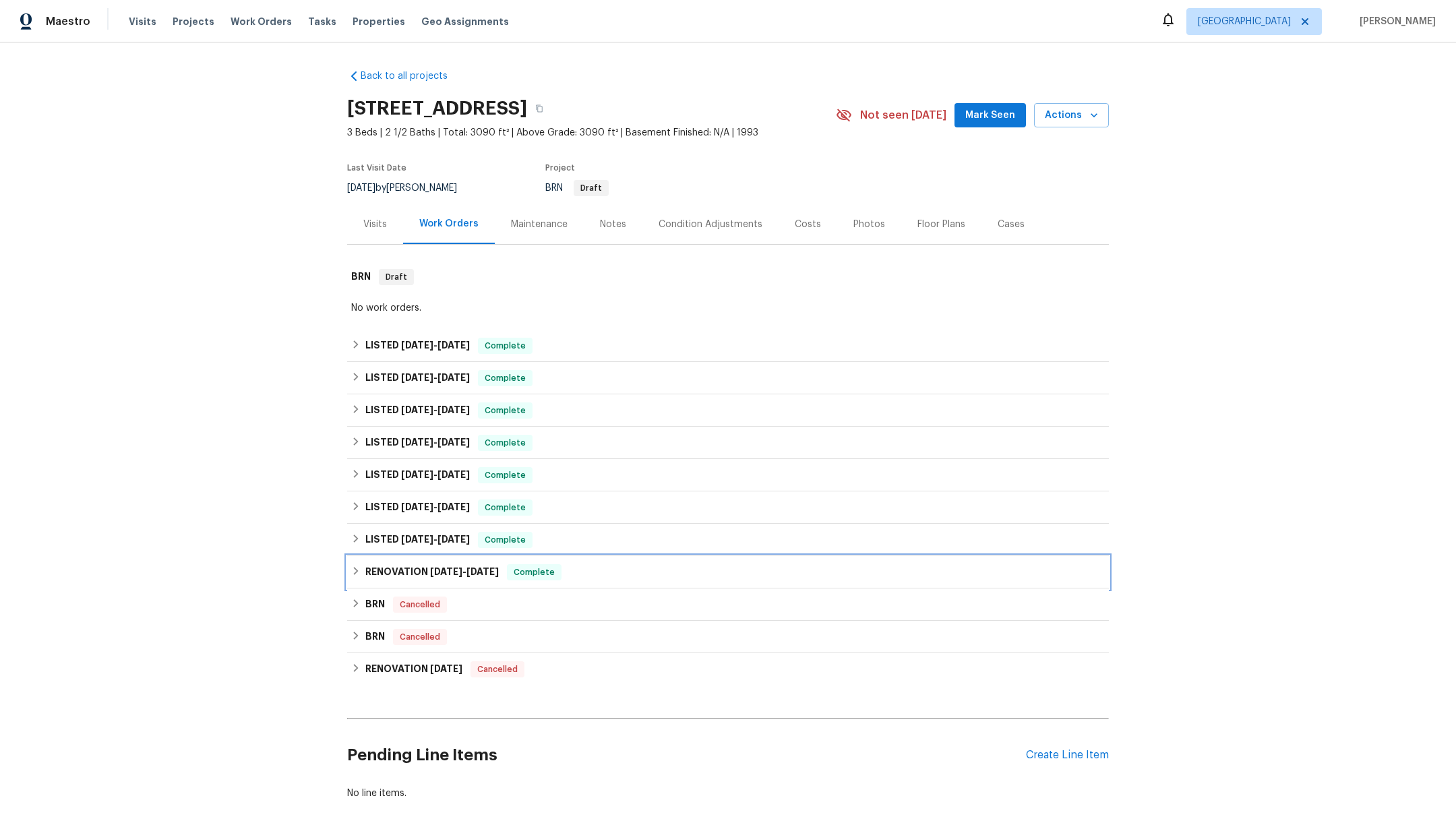
click at [402, 572] on h6 "RENOVATION [DATE] - [DATE]" at bounding box center [432, 572] width 133 height 16
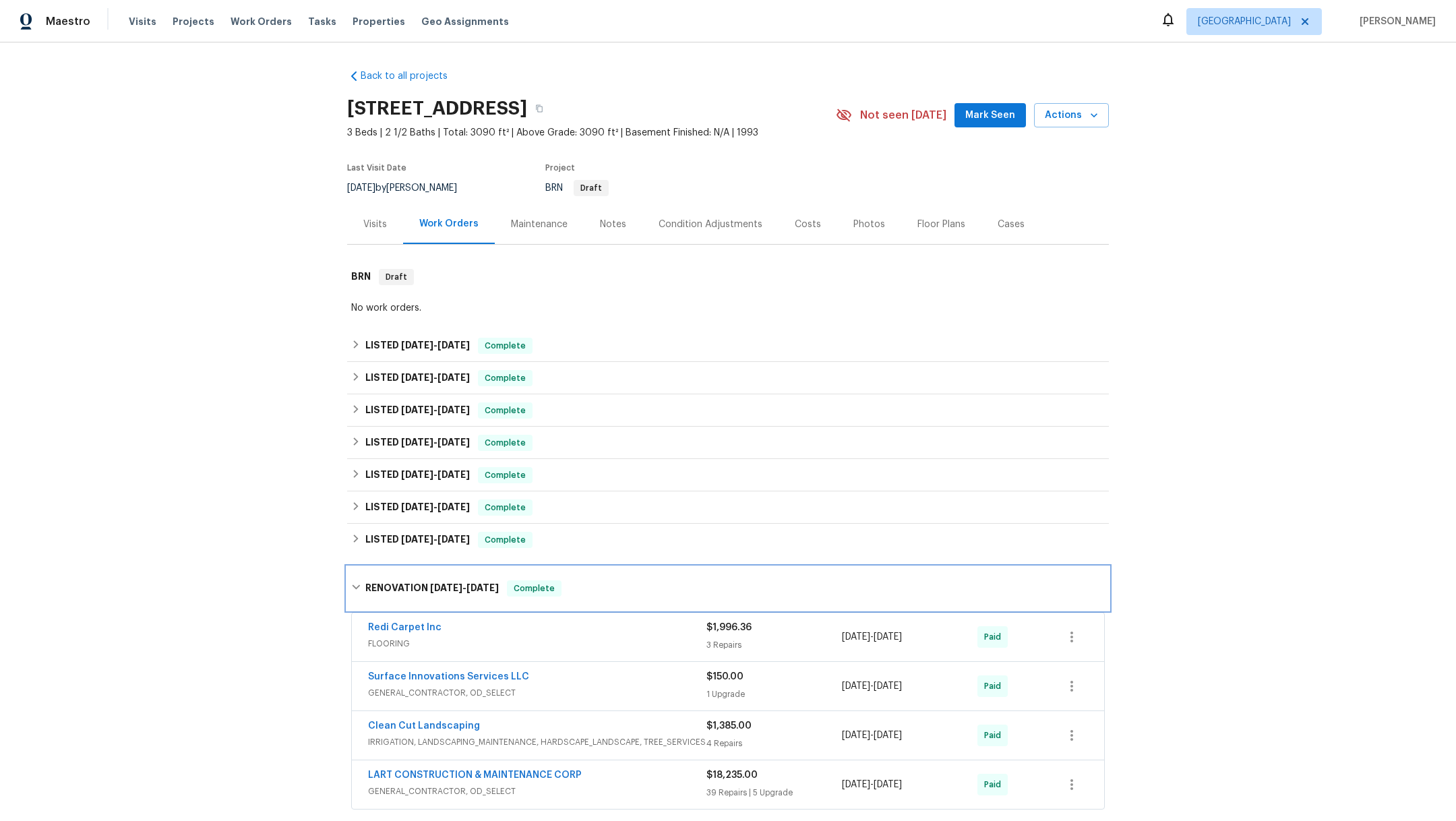
click at [402, 572] on div "RENOVATION [DATE] - [DATE] Complete" at bounding box center [728, 587] width 762 height 43
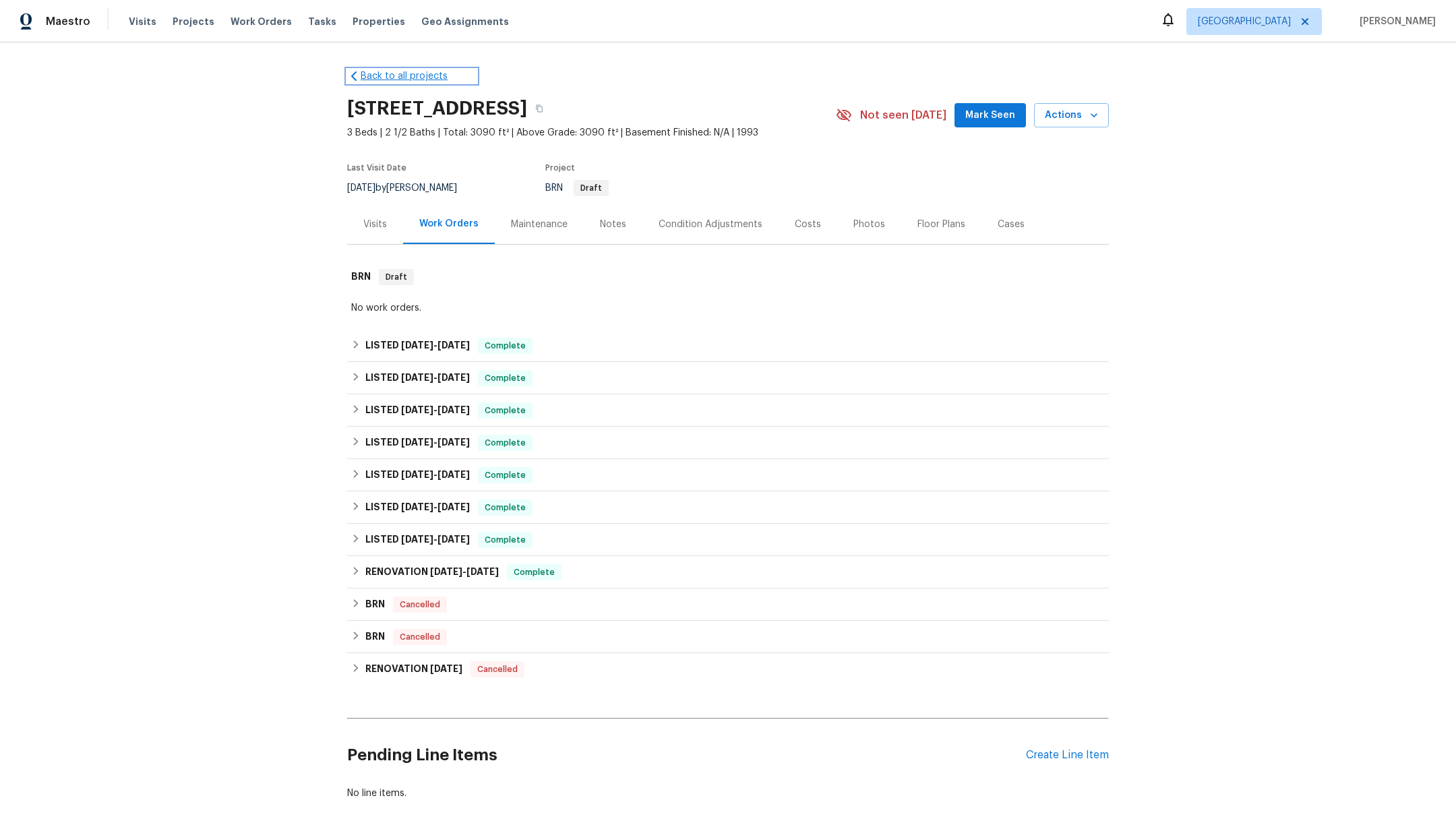
click at [382, 81] on link "Back to all projects" at bounding box center [411, 76] width 129 height 14
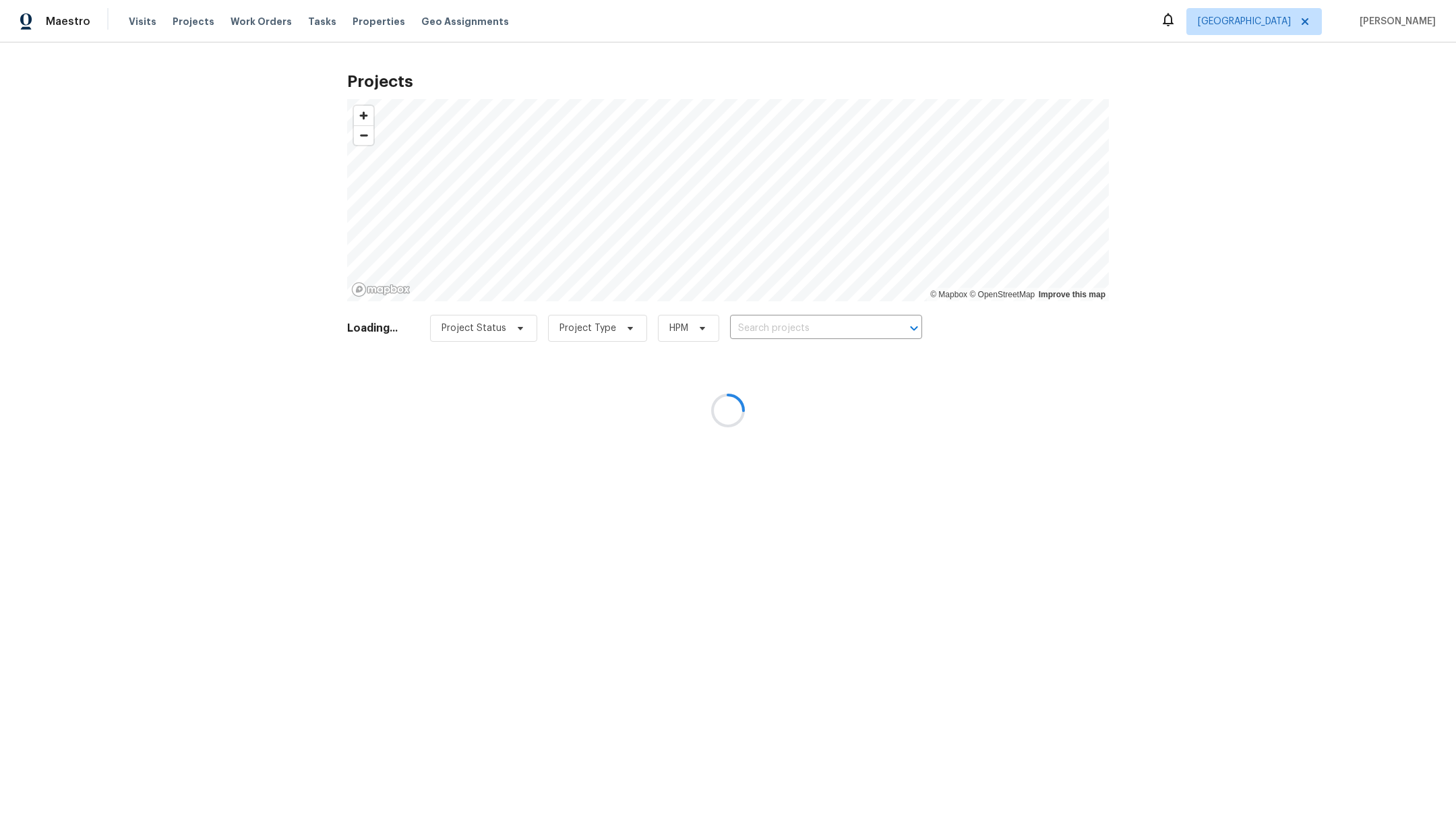
click at [754, 334] on div at bounding box center [728, 410] width 1456 height 821
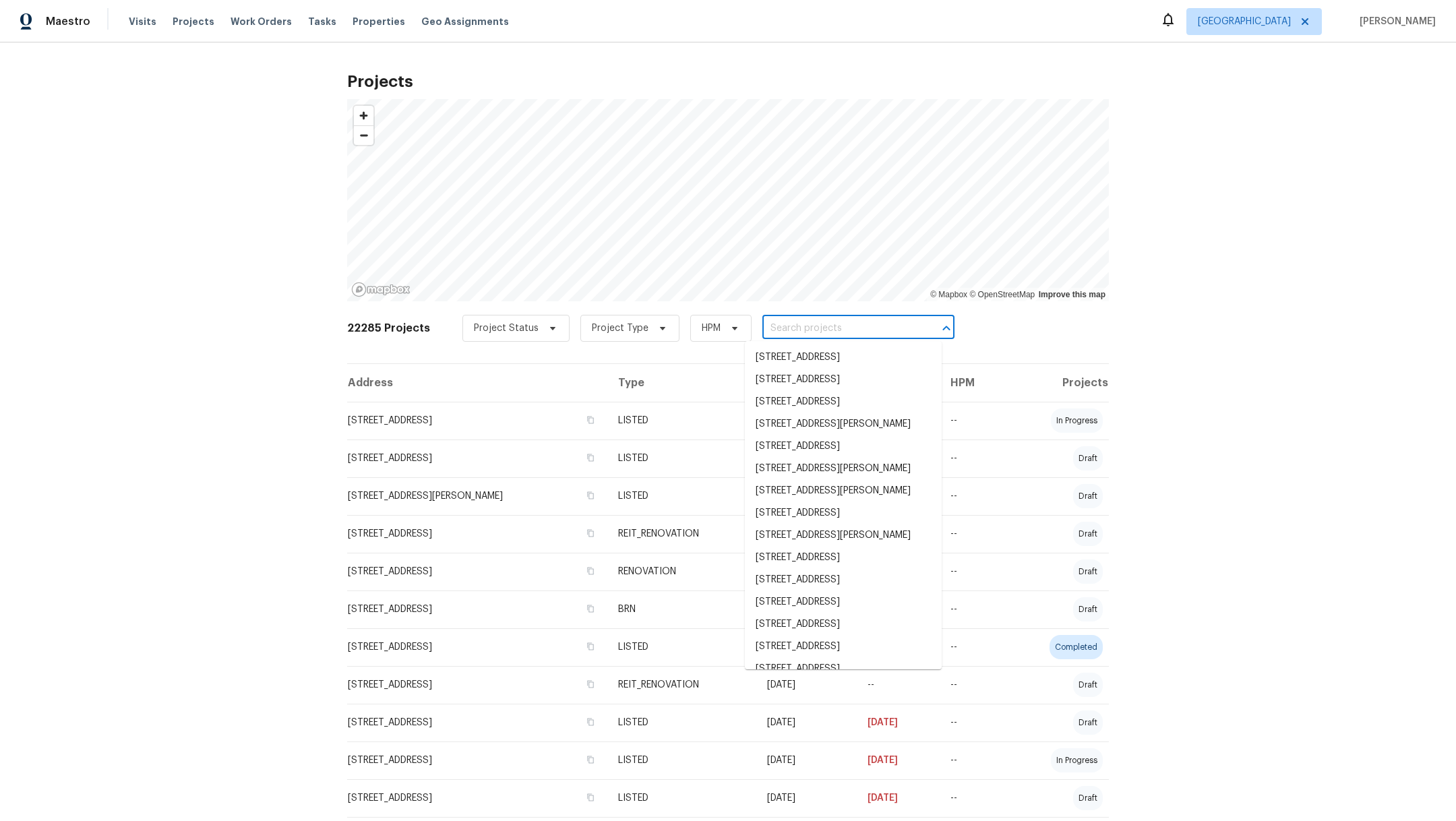
click at [763, 325] on input "text" at bounding box center [840, 329] width 155 height 21
click at [763, 330] on input "text" at bounding box center [840, 329] width 155 height 21
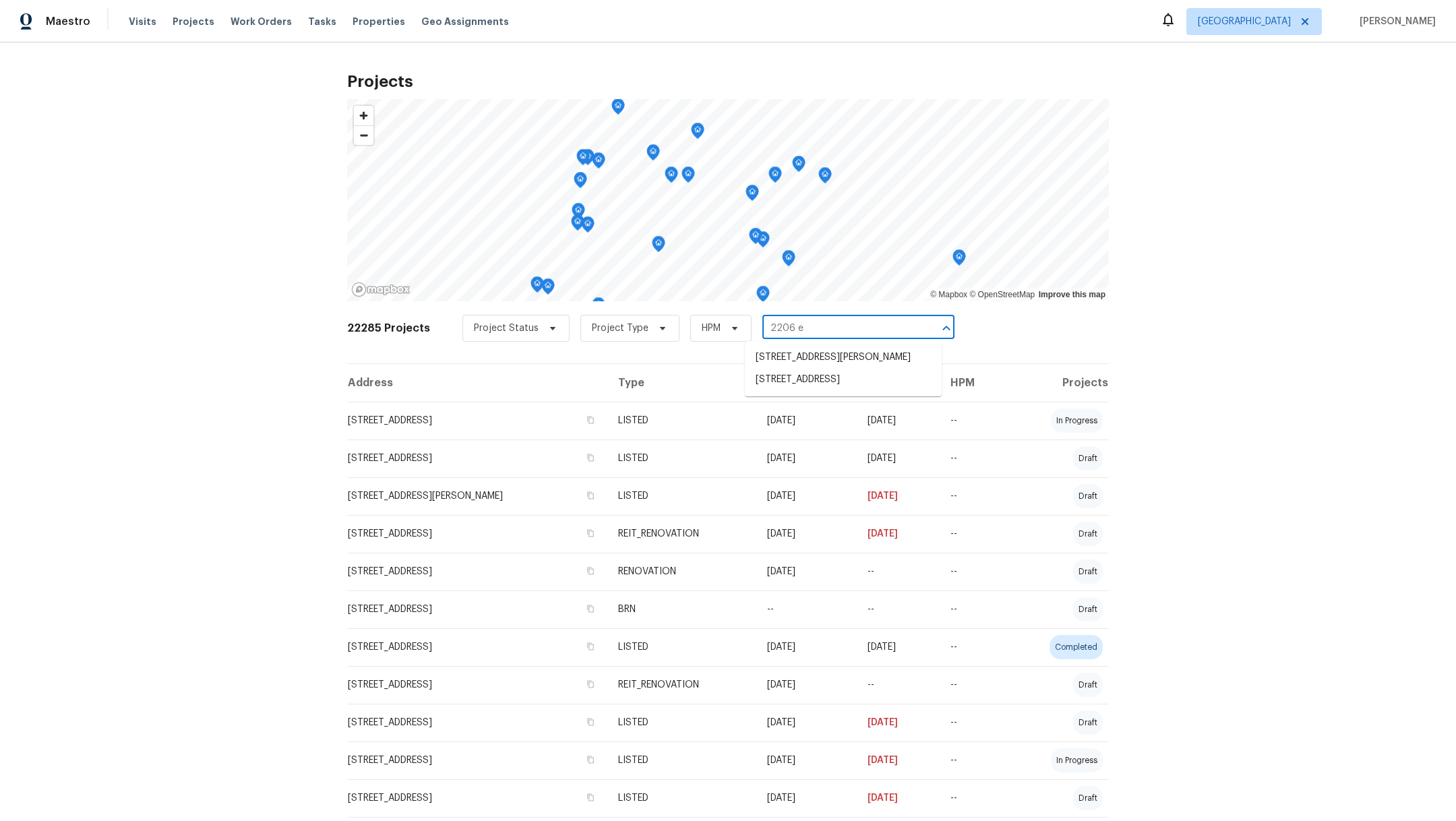
type input "2206 en"
click at [786, 369] on li "[STREET_ADDRESS]" at bounding box center [843, 357] width 197 height 22
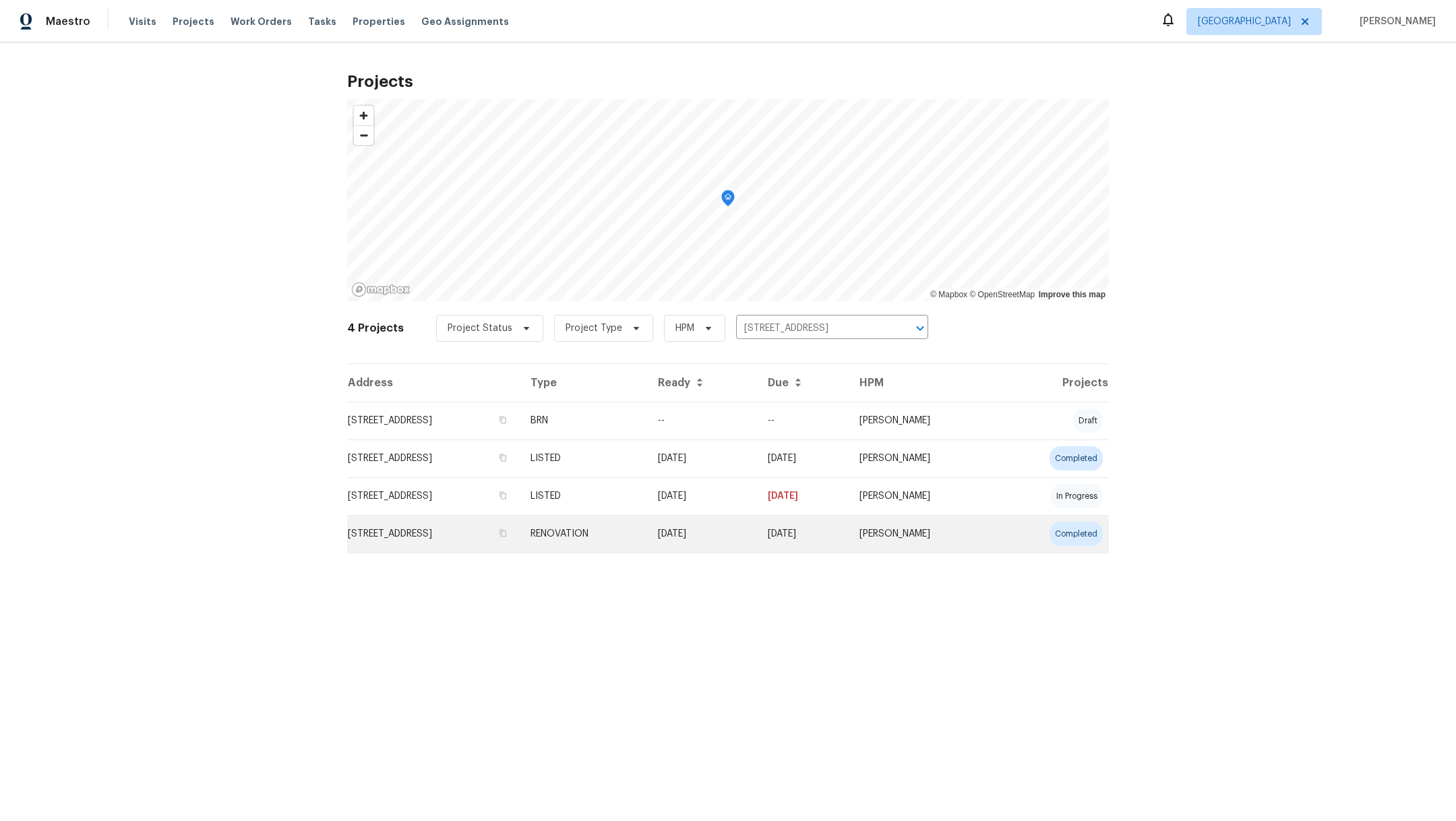
click at [402, 538] on td "[STREET_ADDRESS]" at bounding box center [433, 534] width 173 height 37
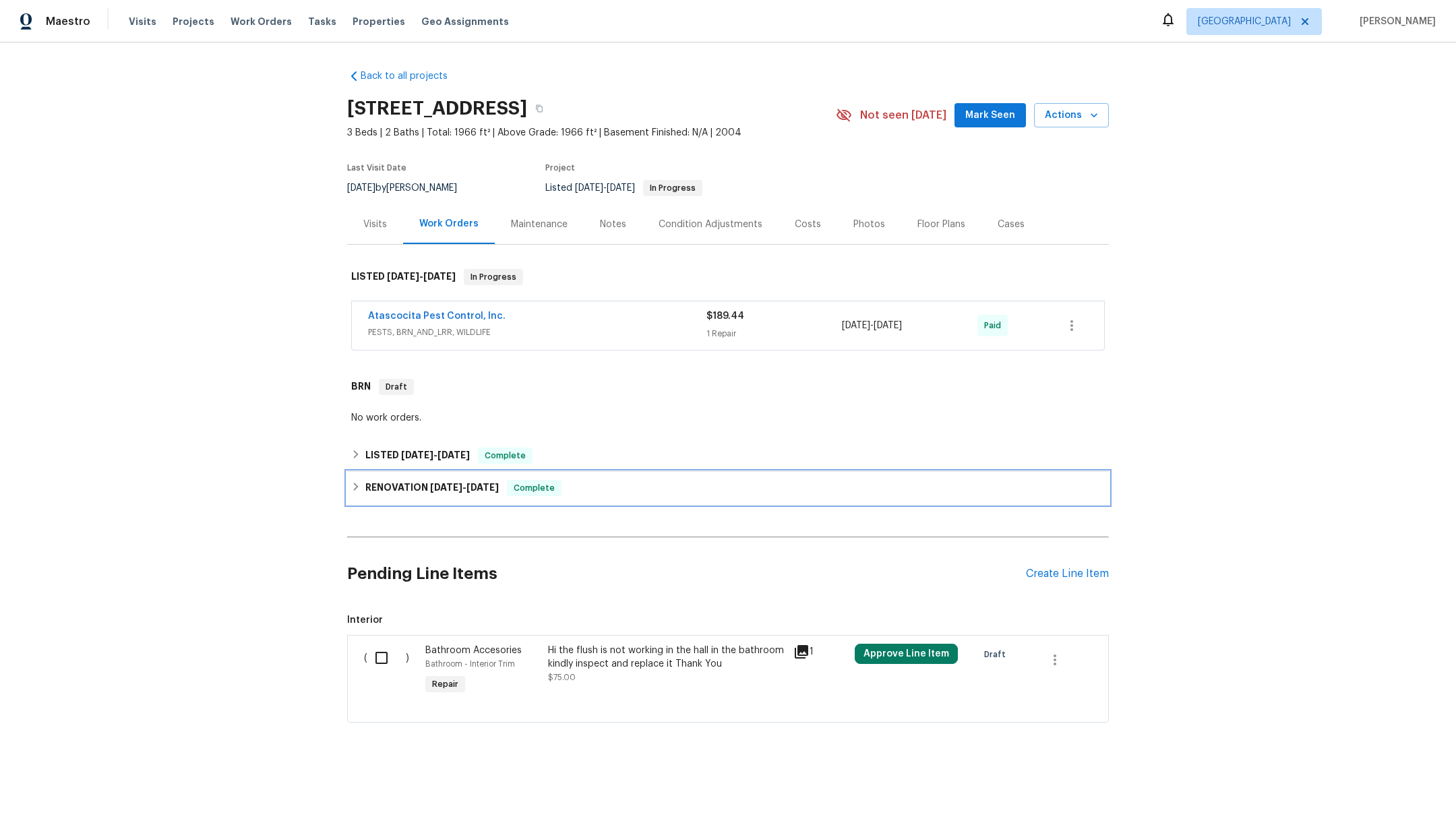
click at [430, 487] on span "[DATE]" at bounding box center [446, 487] width 33 height 10
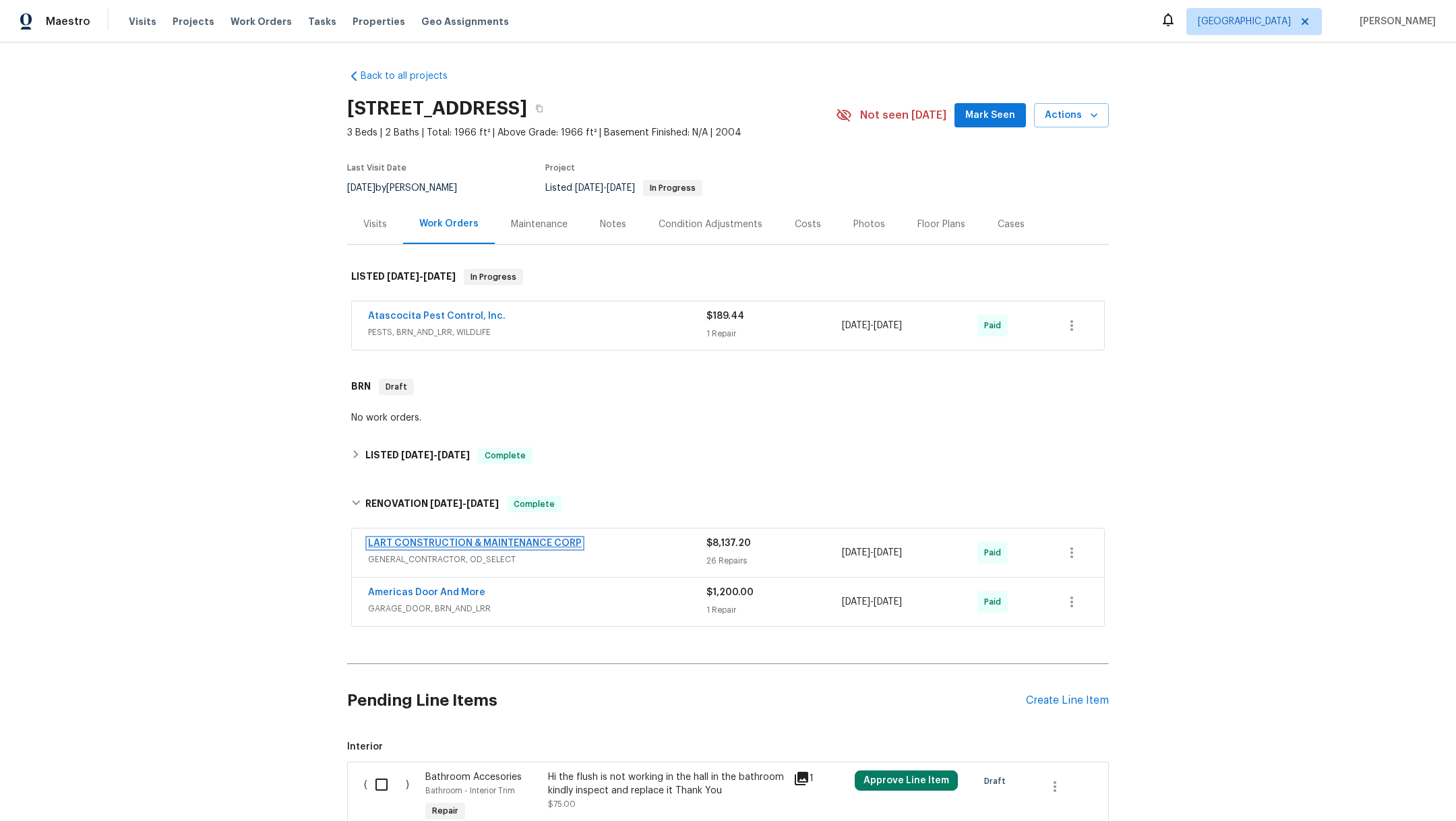
click at [426, 539] on link "LART CONSTRUCTION & MAINTENANCE CORP" at bounding box center [474, 544] width 213 height 10
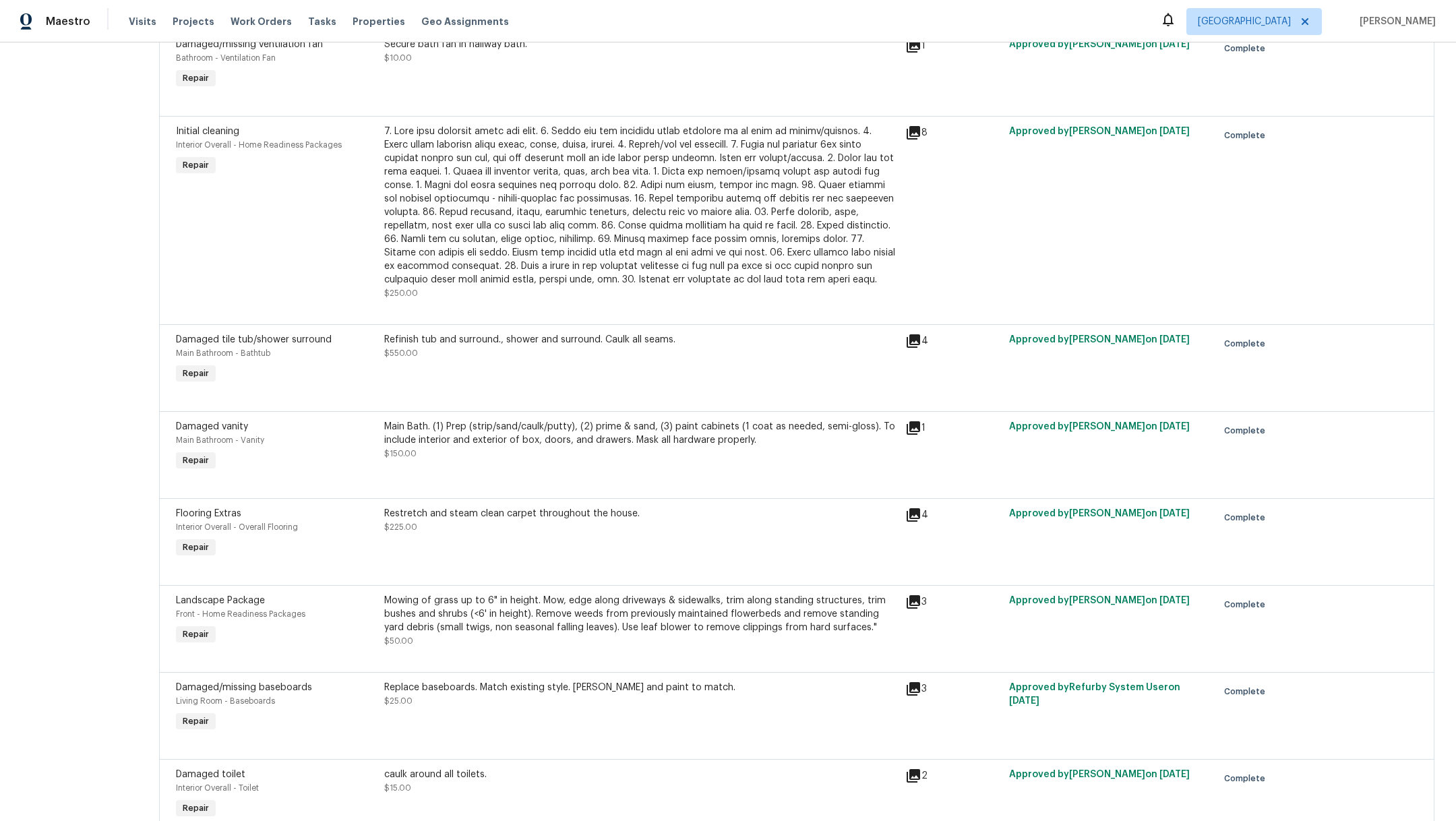
scroll to position [19, 0]
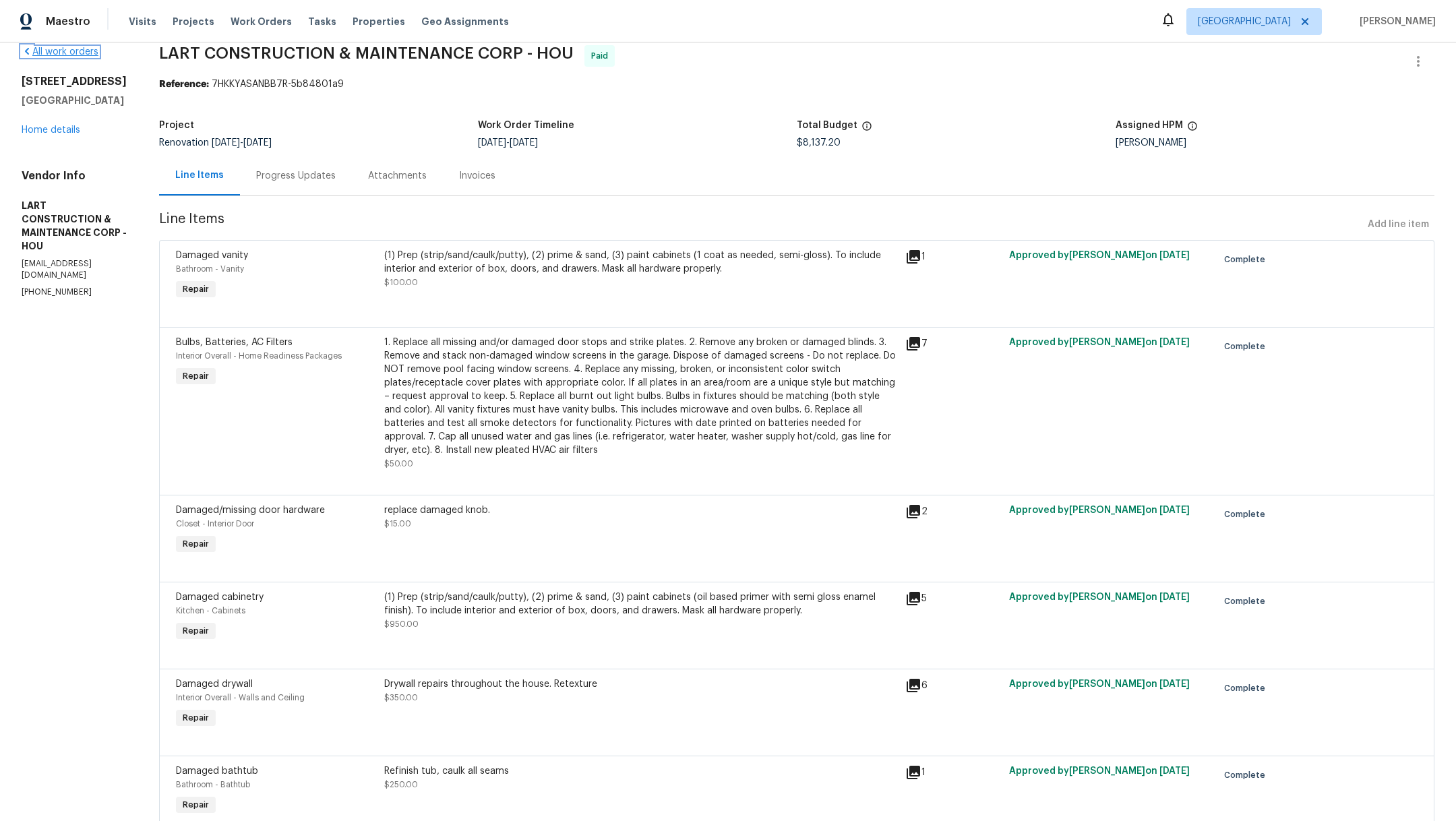
click at [64, 49] on link "All work orders" at bounding box center [59, 52] width 77 height 10
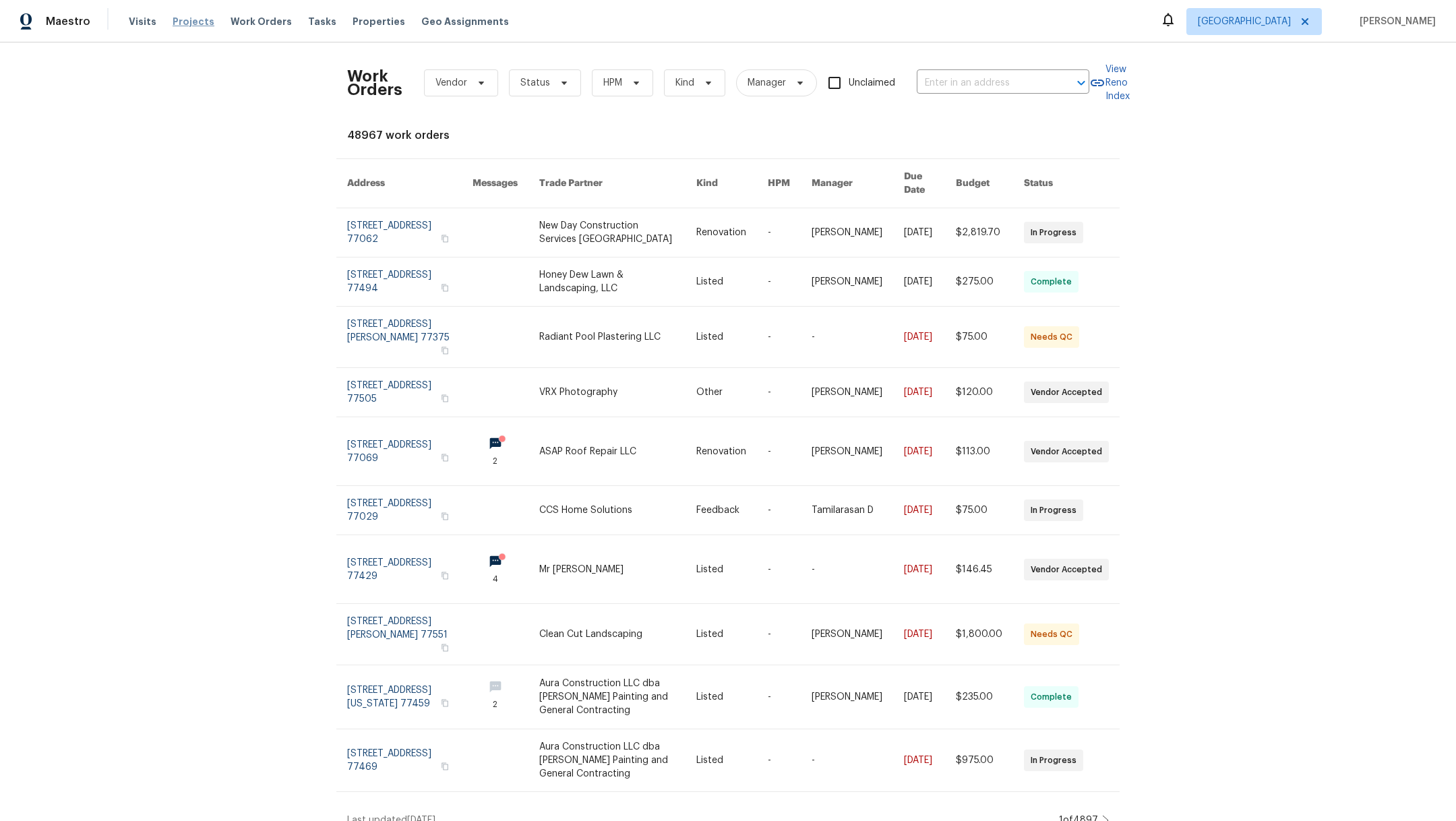
click at [181, 24] on span "Projects" at bounding box center [193, 21] width 42 height 14
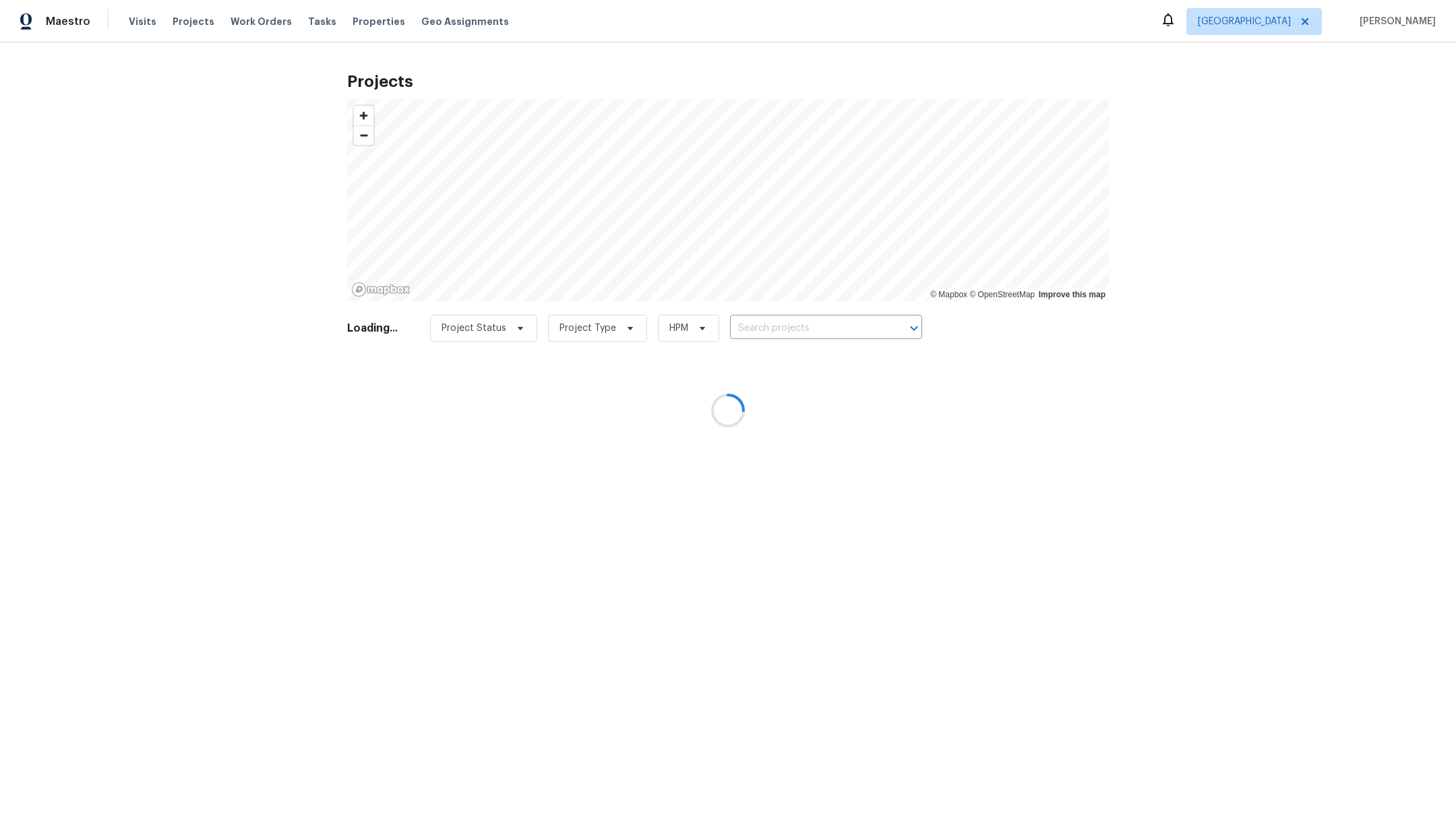
click at [823, 326] on div at bounding box center [728, 410] width 1456 height 821
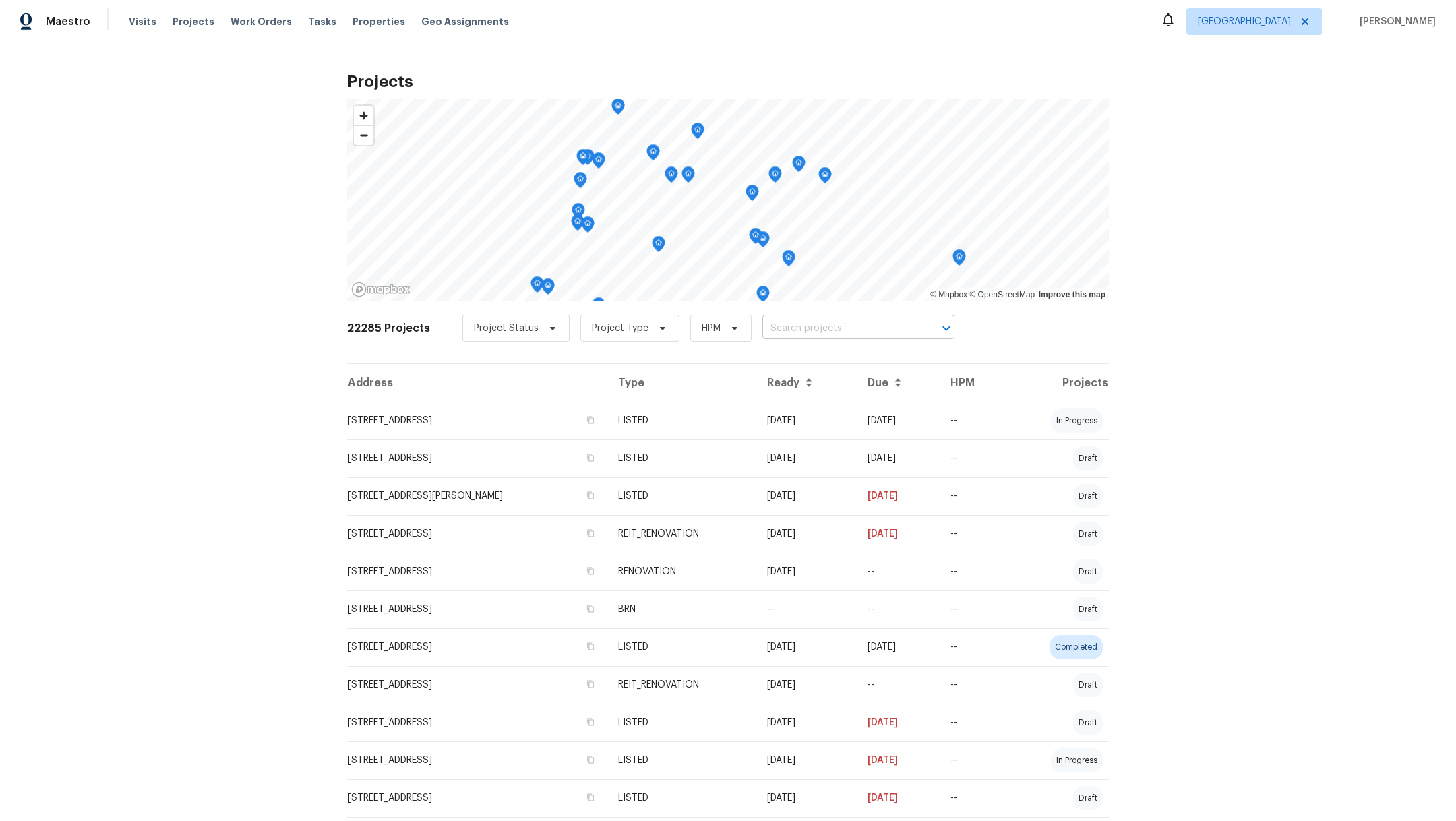
click at [785, 321] on input "text" at bounding box center [840, 329] width 155 height 21
type input "8619 plum"
